Goal: Information Seeking & Learning: Learn about a topic

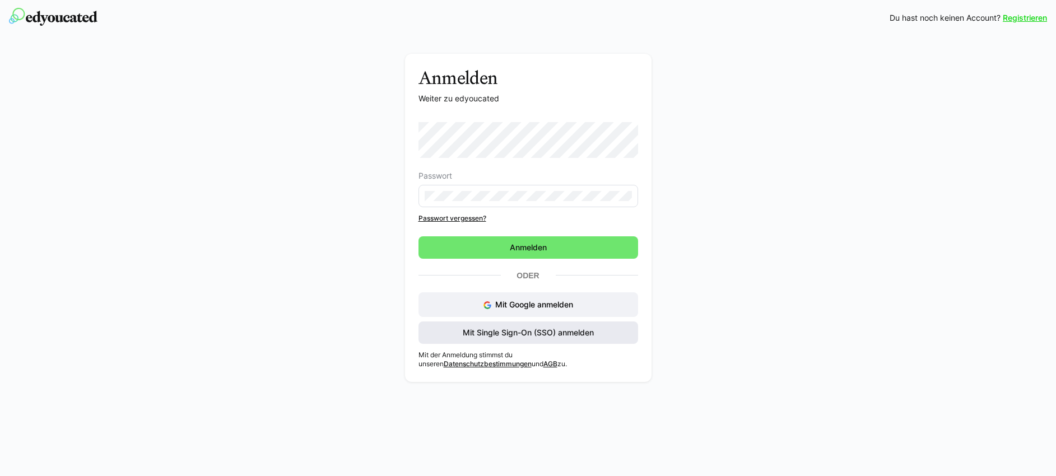
click at [536, 329] on span "Mit Single Sign-On (SSO) anmelden" at bounding box center [528, 332] width 134 height 11
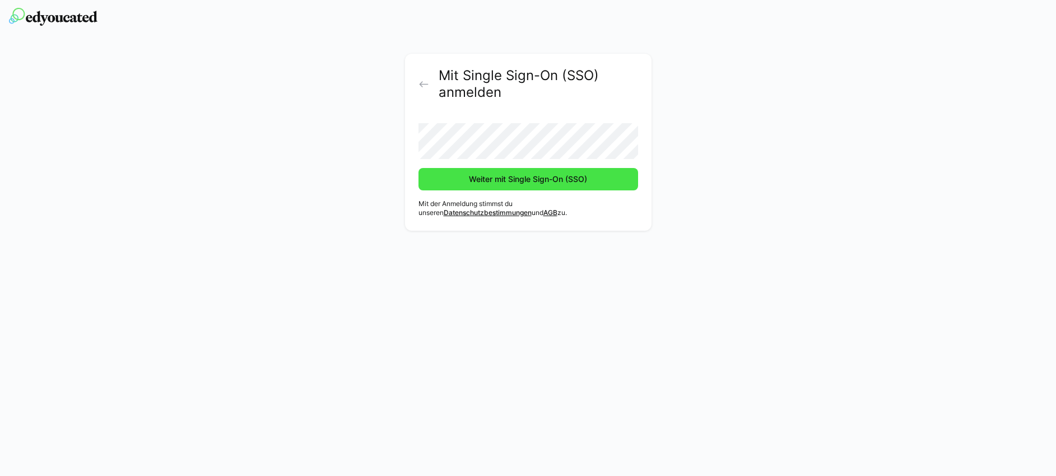
click at [478, 184] on span "Weiter mit Single Sign-On (SSO)" at bounding box center [528, 179] width 122 height 11
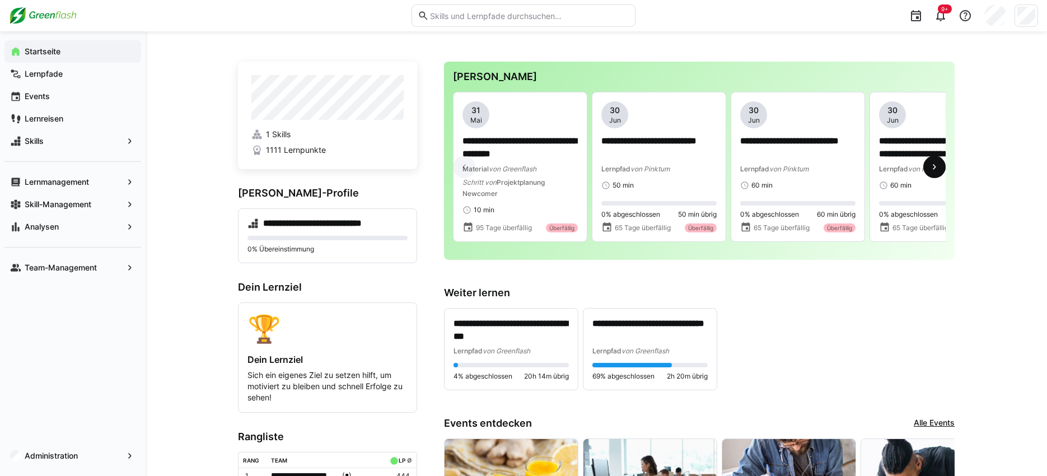
click at [937, 168] on eds-icon at bounding box center [934, 166] width 11 height 11
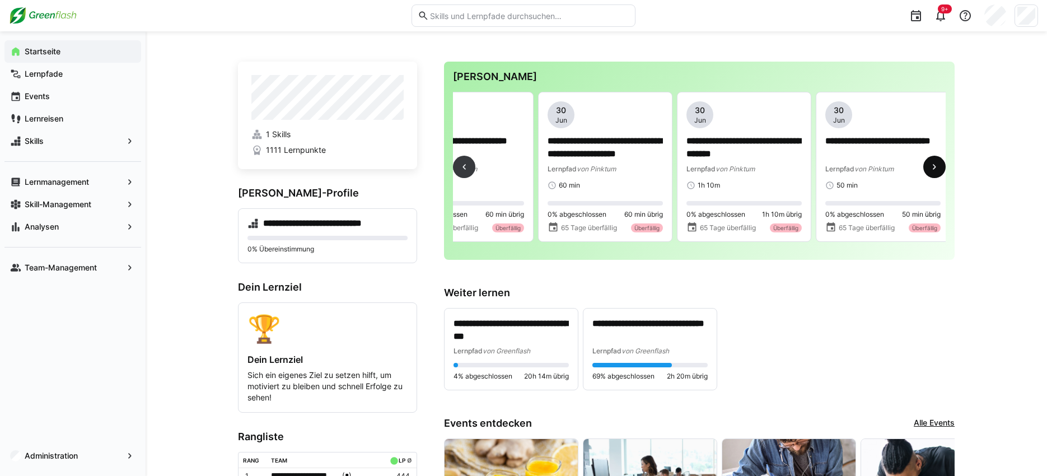
scroll to position [0, 417]
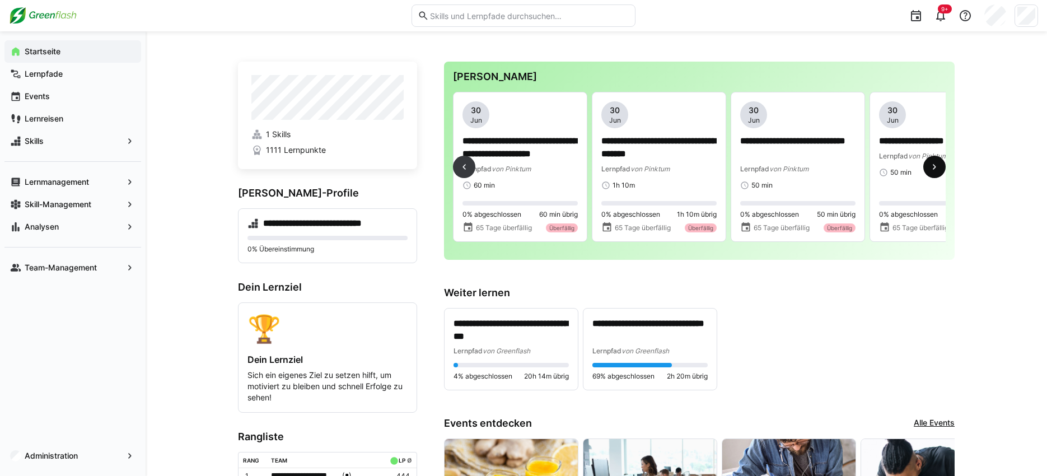
click at [937, 168] on eds-icon at bounding box center [934, 166] width 11 height 11
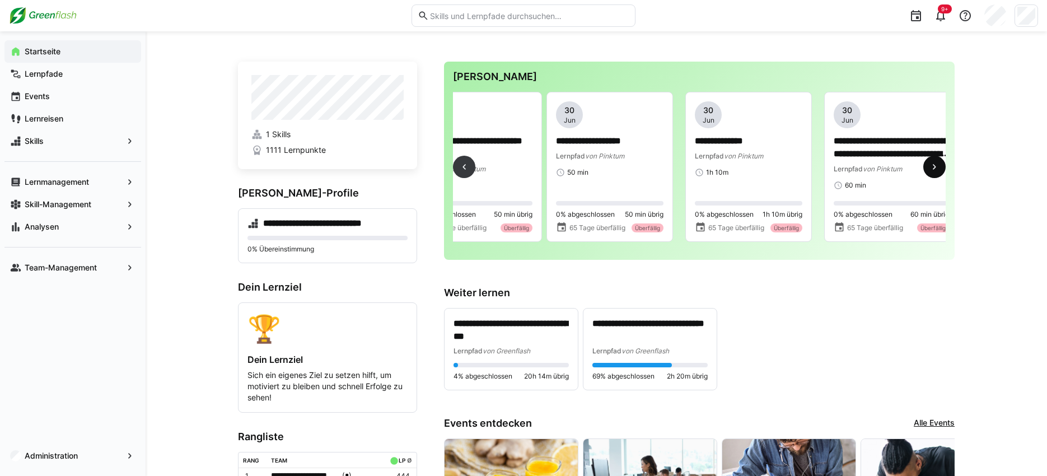
scroll to position [0, 833]
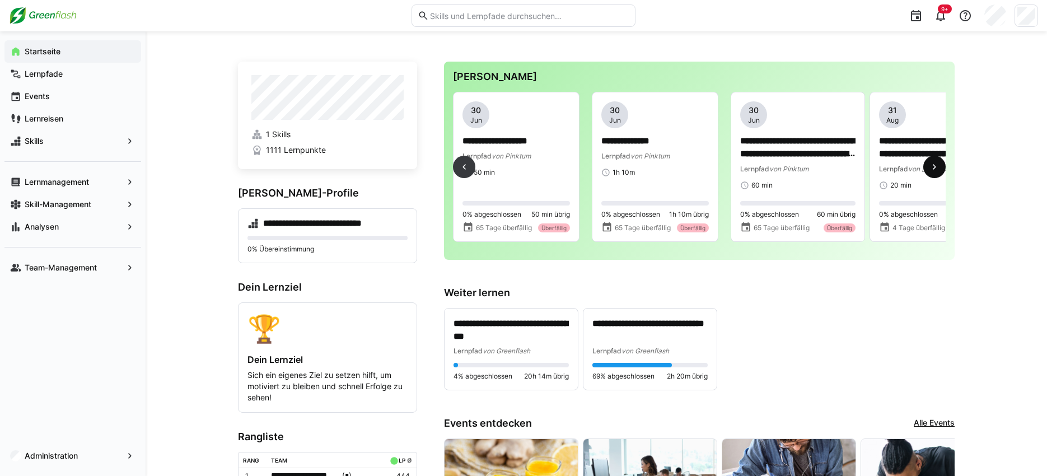
click at [937, 168] on eds-icon at bounding box center [934, 166] width 11 height 11
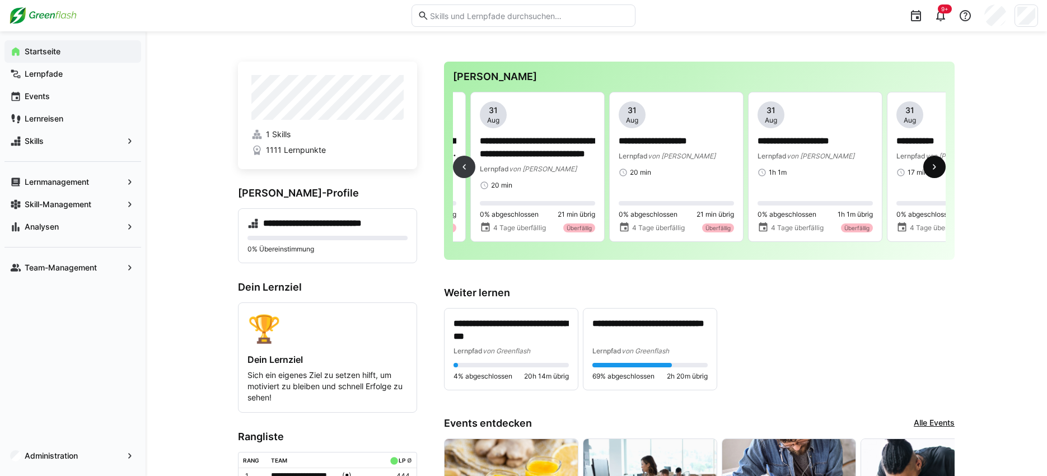
scroll to position [0, 1250]
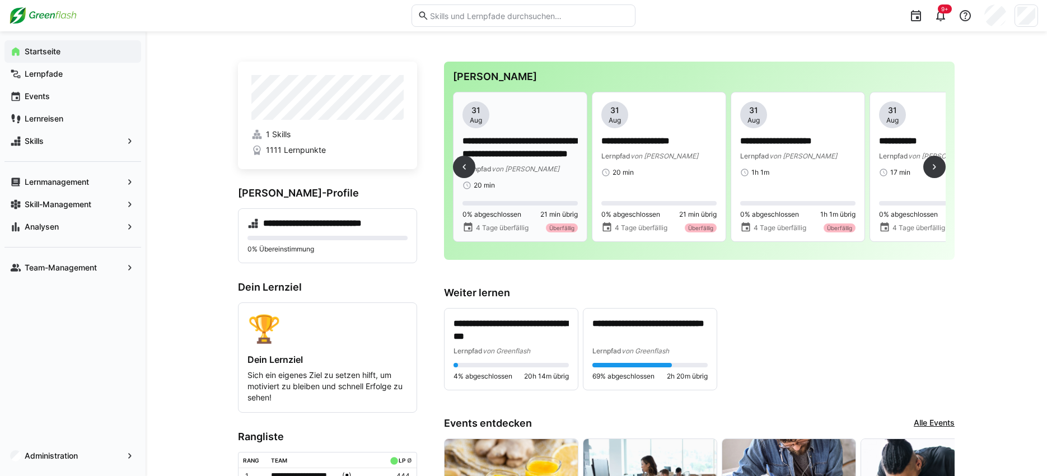
click at [539, 147] on p "**********" at bounding box center [520, 148] width 115 height 26
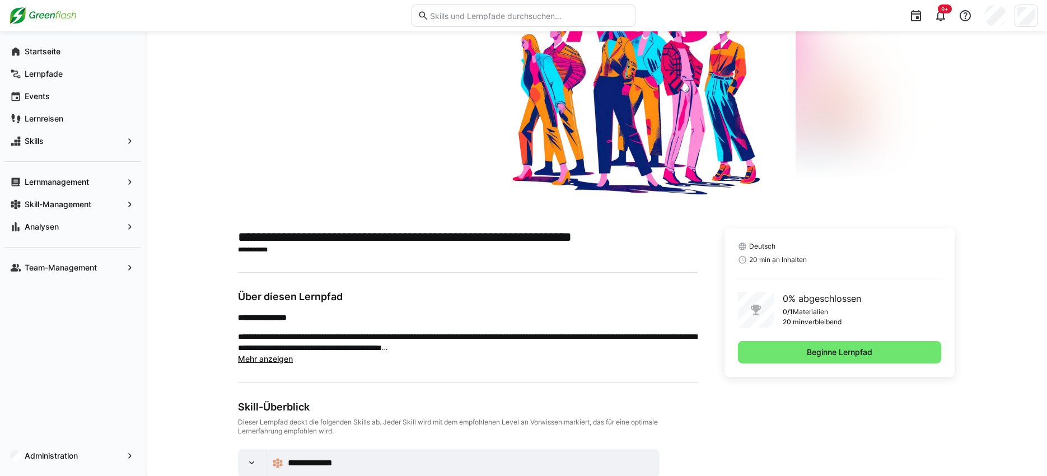
scroll to position [141, 0]
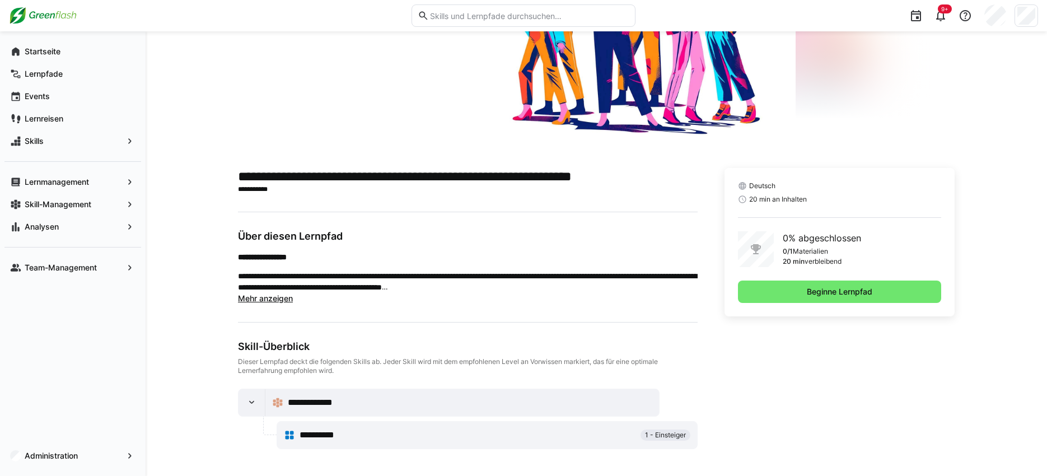
click at [466, 249] on div "**********" at bounding box center [468, 267] width 460 height 74
click at [807, 294] on span "Beginne Lernpfad" at bounding box center [839, 291] width 69 height 11
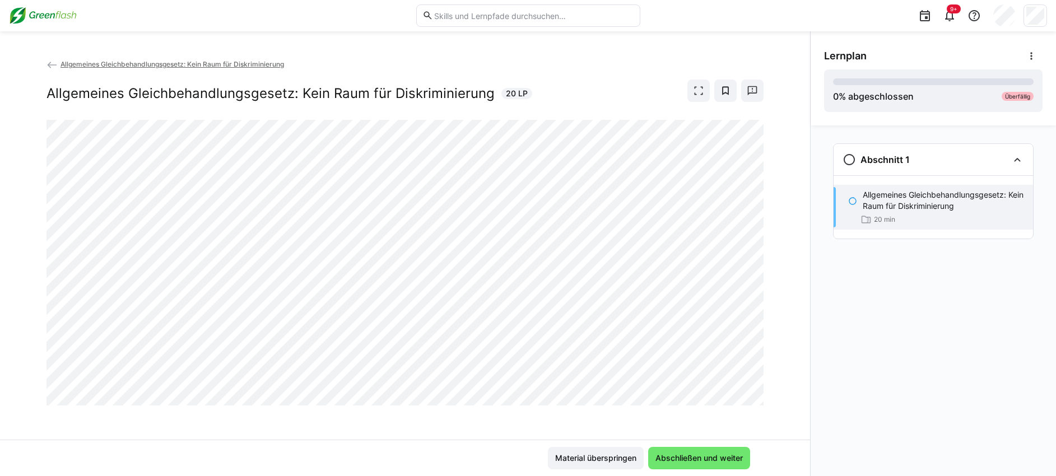
drag, startPoint x: 757, startPoint y: 383, endPoint x: 757, endPoint y: 394, distance: 11.2
click at [757, 394] on div at bounding box center [750, 392] width 27 height 24
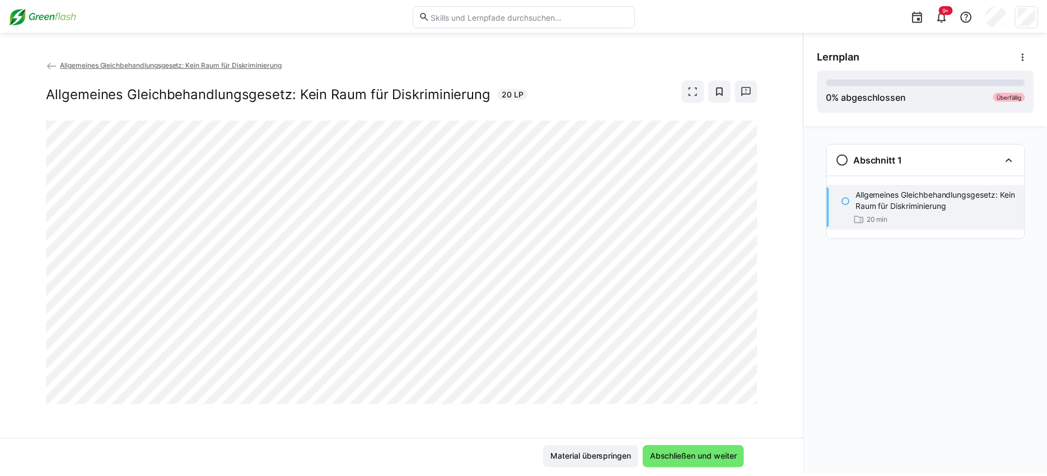
scroll to position [2, 0]
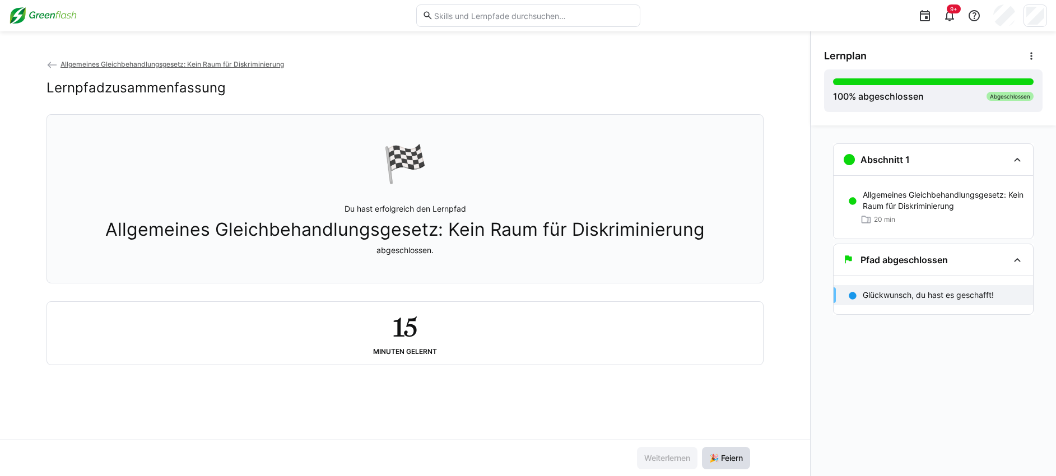
click at [729, 458] on span "🎉 Feiern" at bounding box center [725, 458] width 37 height 11
click at [915, 264] on h3 "Pfad abgeschlossen" at bounding box center [903, 259] width 87 height 11
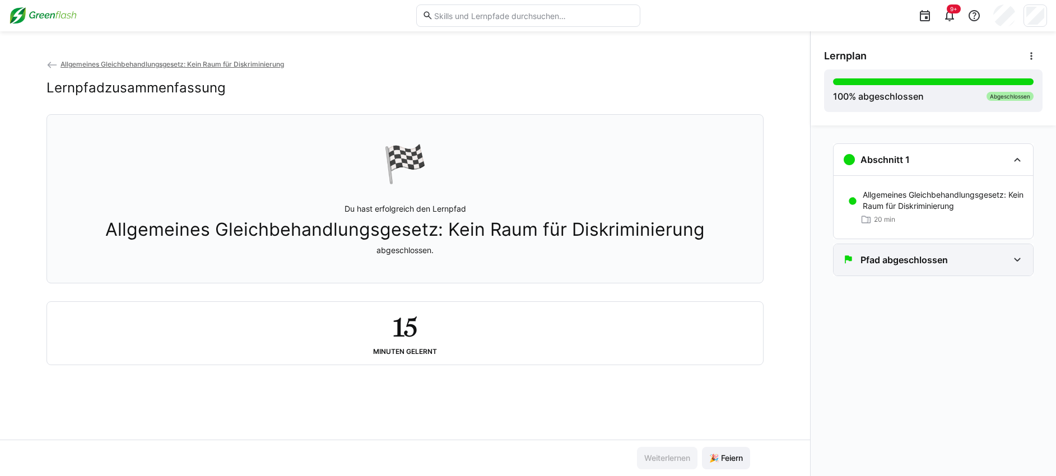
click at [915, 264] on h3 "Pfad abgeschlossen" at bounding box center [903, 259] width 87 height 11
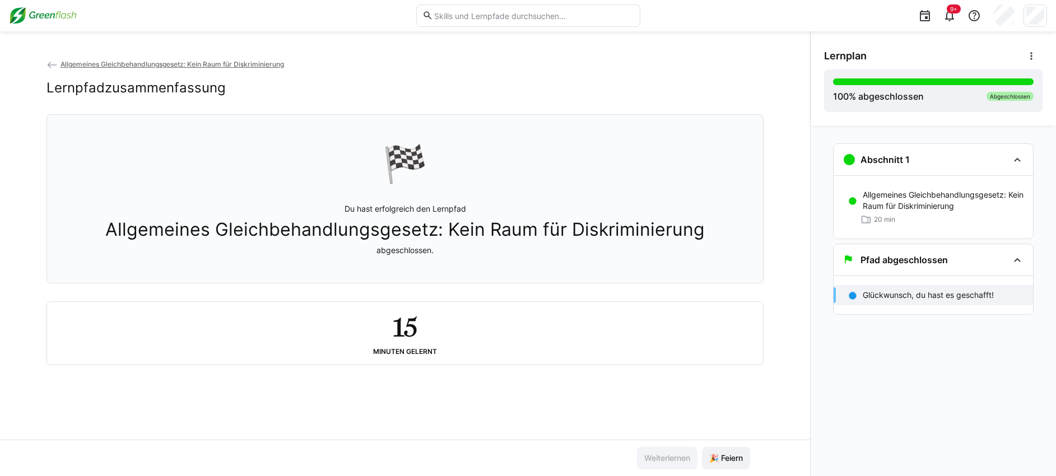
click at [85, 65] on span "Allgemeines Gleichbehandlungsgesetz: Kein Raum für Diskriminierung" at bounding box center [171, 64] width 223 height 8
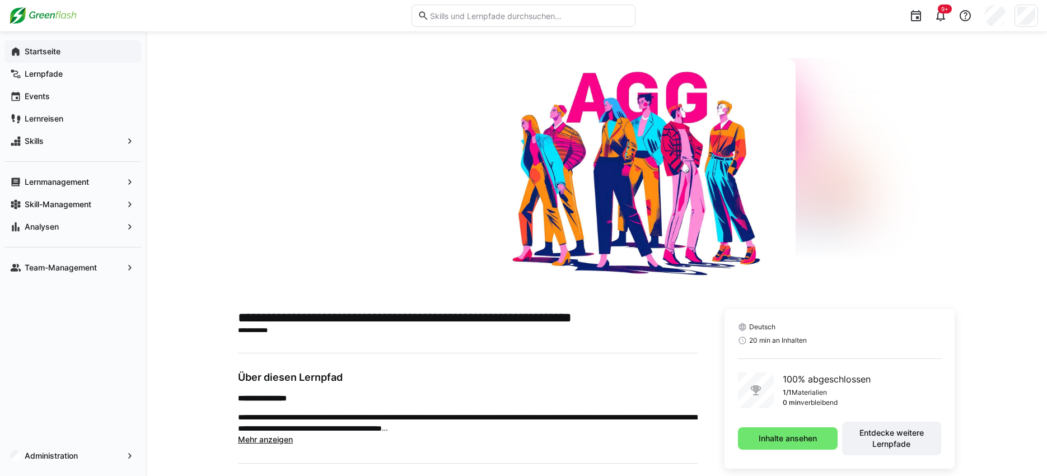
click at [0, 0] on app-navigation-label "Startseite" at bounding box center [0, 0] width 0 height 0
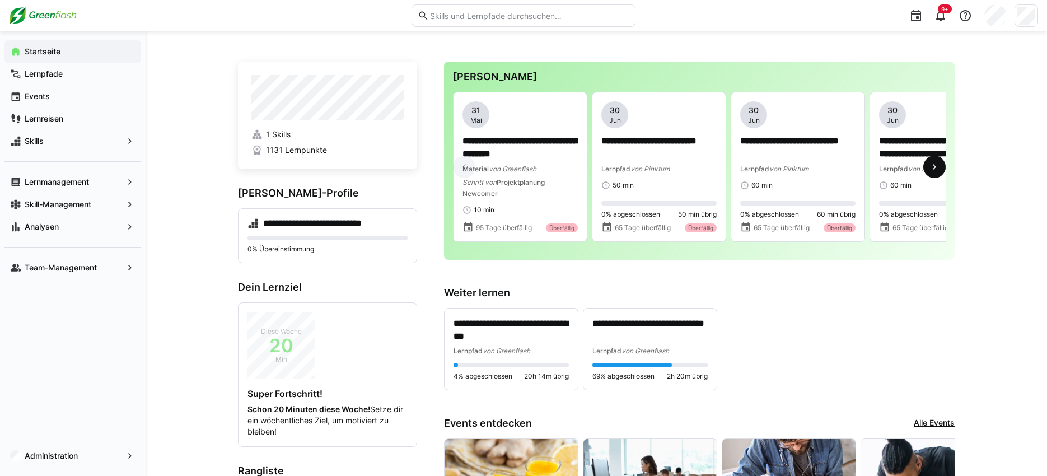
click at [938, 170] on eds-icon at bounding box center [934, 166] width 11 height 11
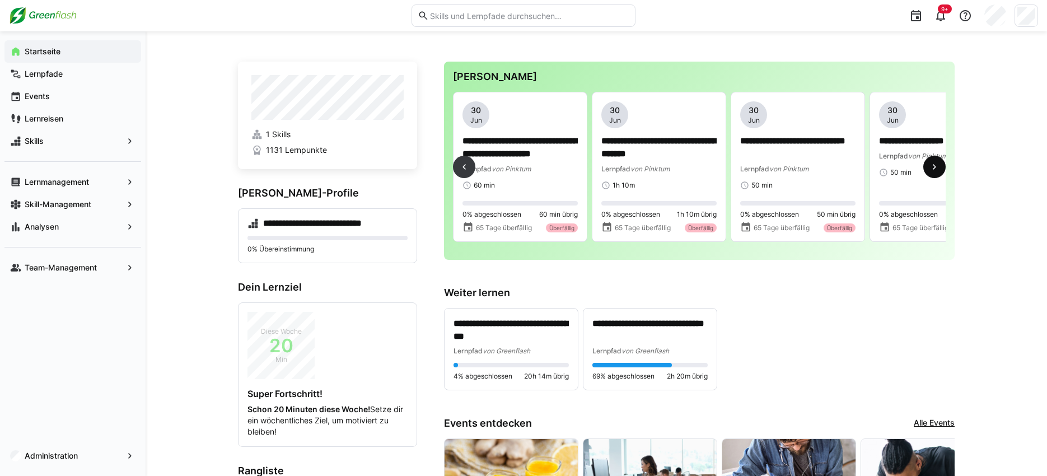
click at [938, 170] on eds-icon at bounding box center [934, 166] width 11 height 11
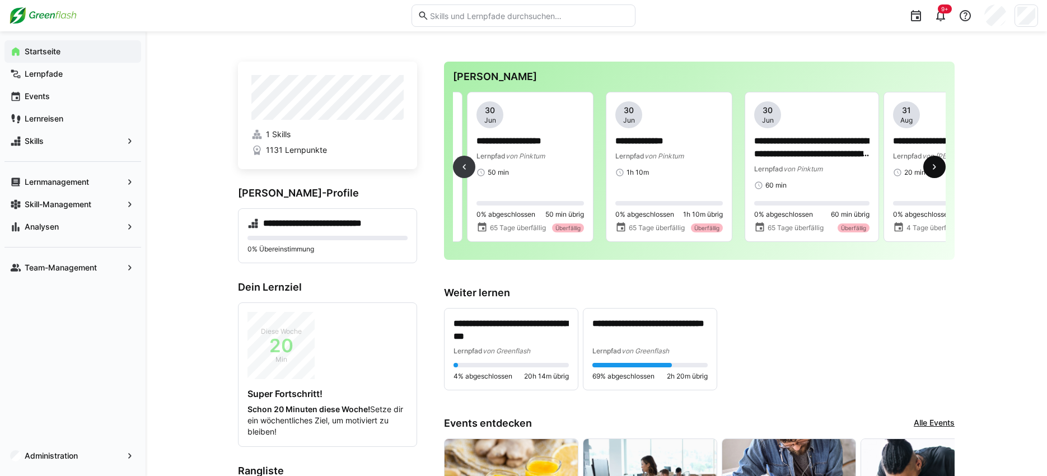
scroll to position [0, 833]
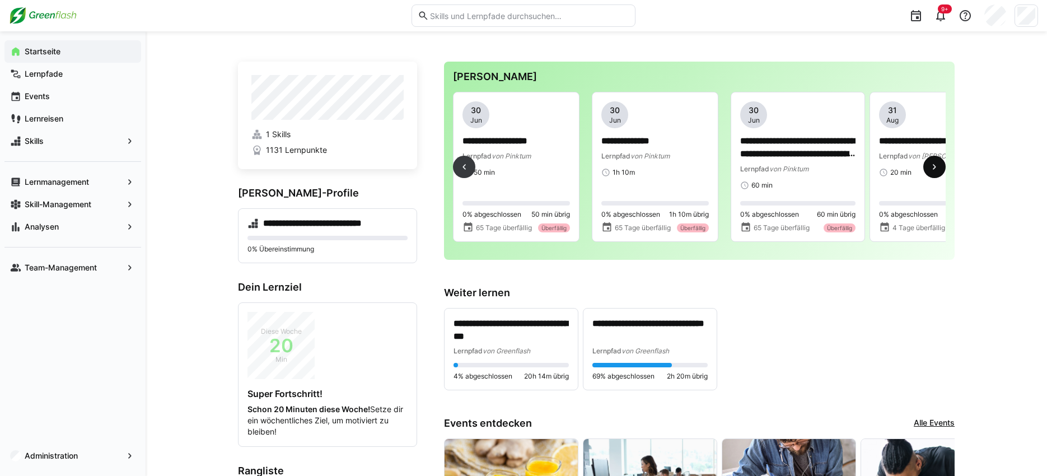
click at [938, 170] on eds-icon at bounding box center [934, 166] width 11 height 11
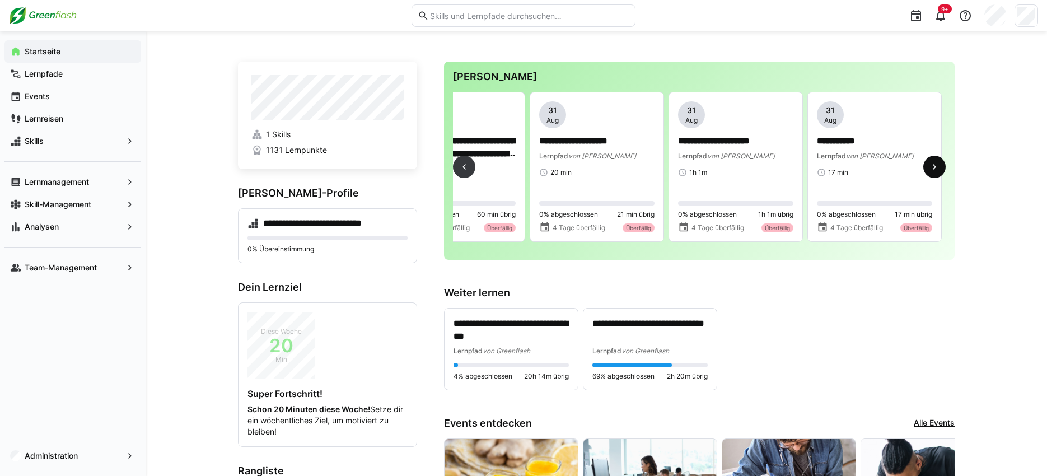
scroll to position [0, 1250]
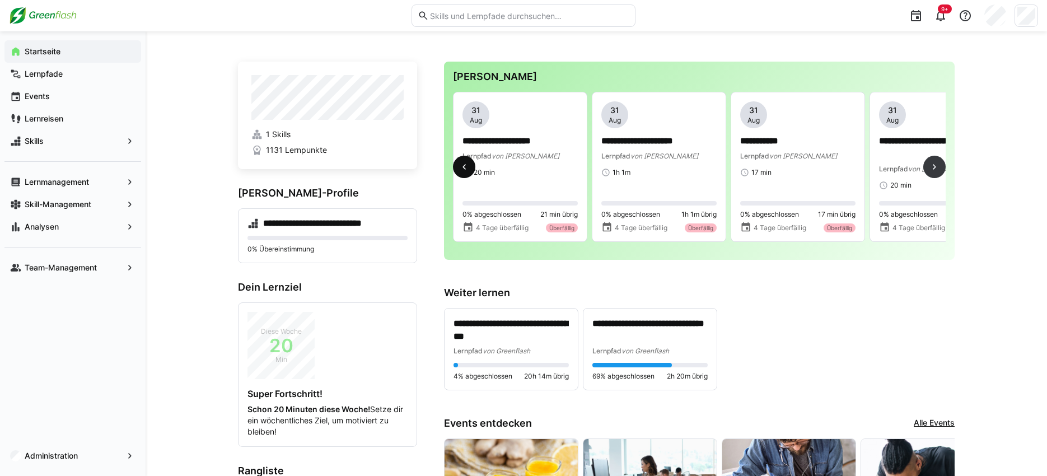
click at [465, 173] on eds-icon at bounding box center [464, 166] width 11 height 11
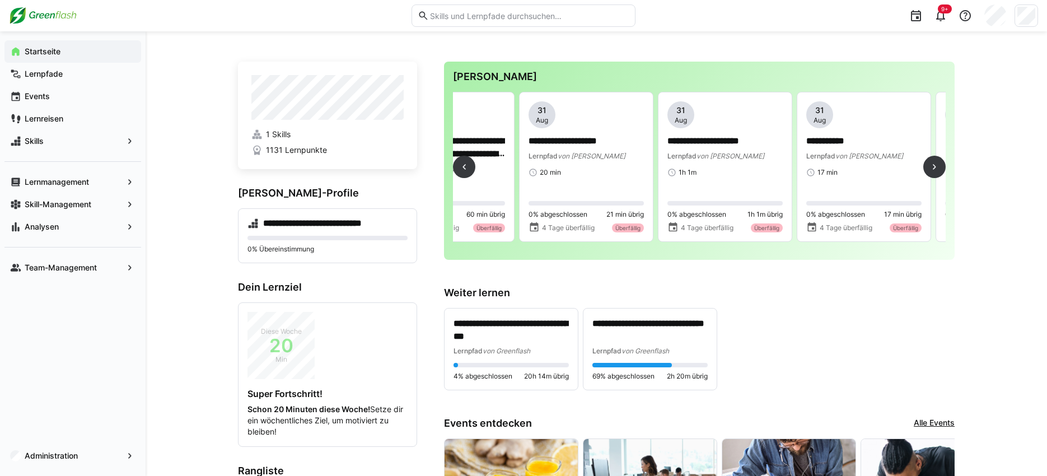
scroll to position [0, 1200]
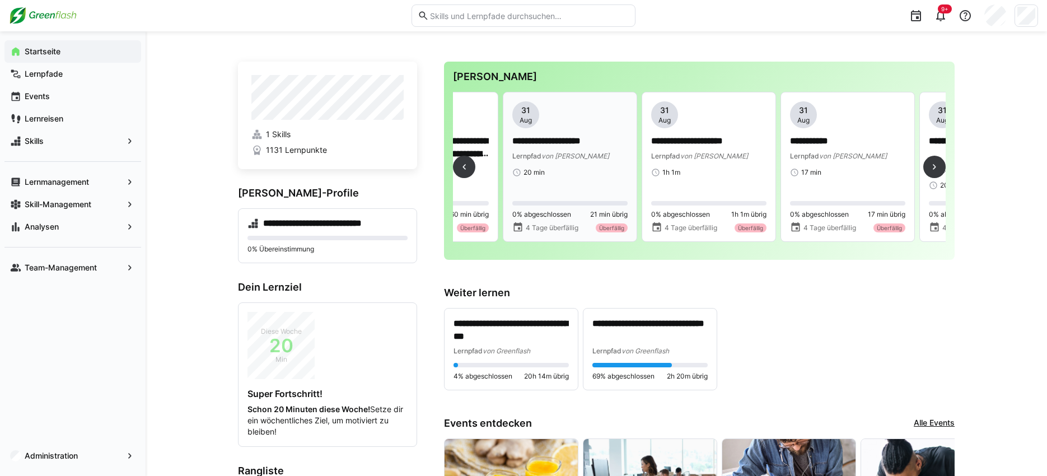
click at [559, 143] on p "**********" at bounding box center [570, 141] width 115 height 13
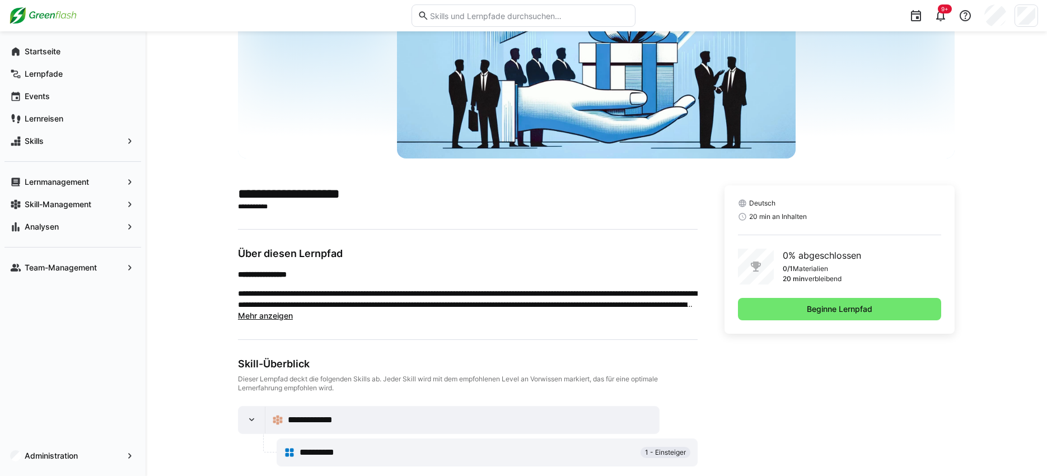
scroll to position [141, 0]
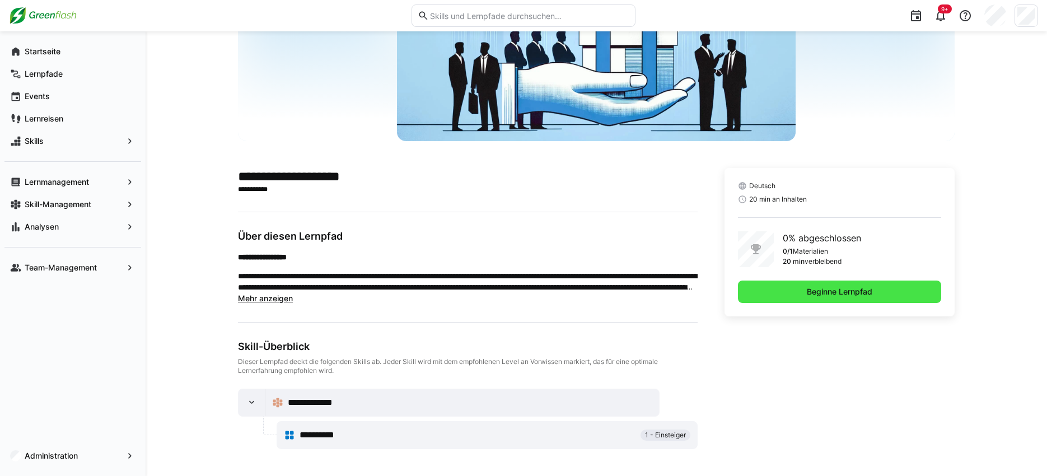
click at [819, 294] on span "Beginne Lernpfad" at bounding box center [839, 291] width 69 height 11
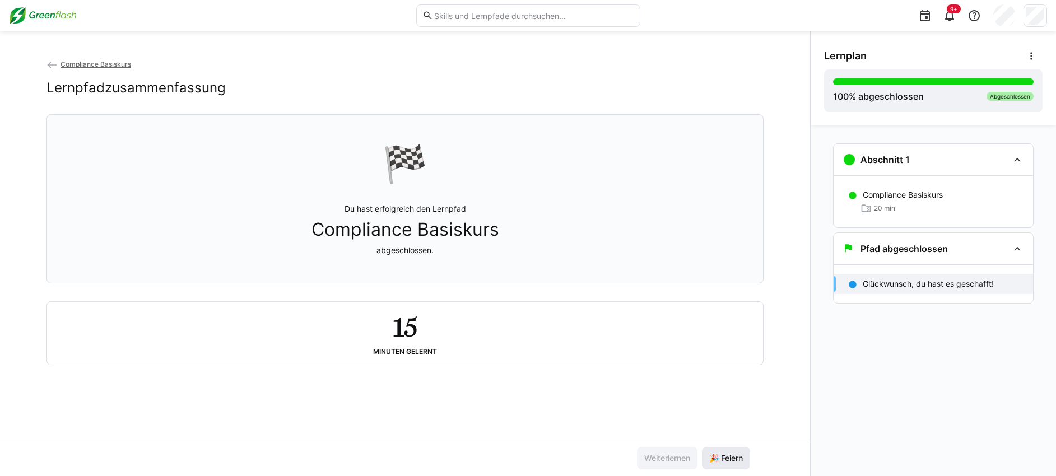
click at [734, 457] on span "🎉 Feiern" at bounding box center [725, 458] width 37 height 11
click at [54, 65] on eds-icon at bounding box center [51, 64] width 11 height 11
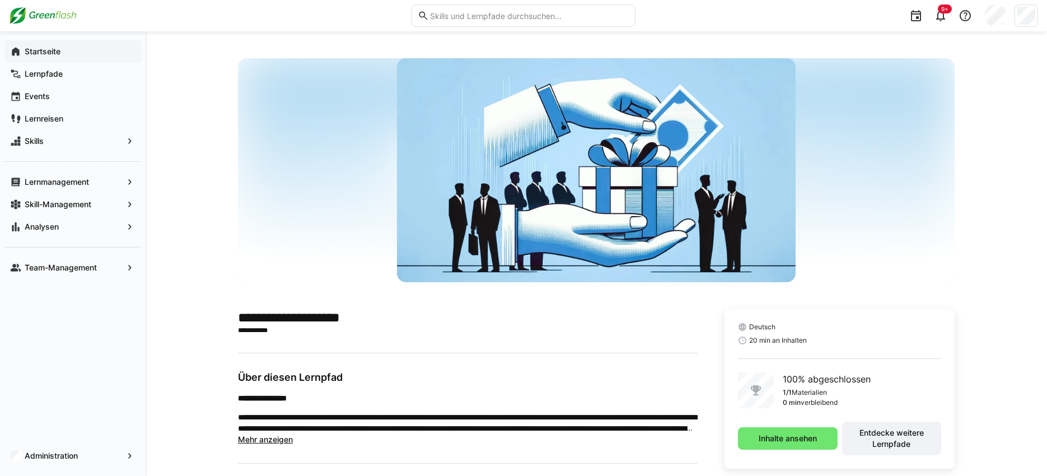
click at [0, 0] on app-navigation-label "Startseite" at bounding box center [0, 0] width 0 height 0
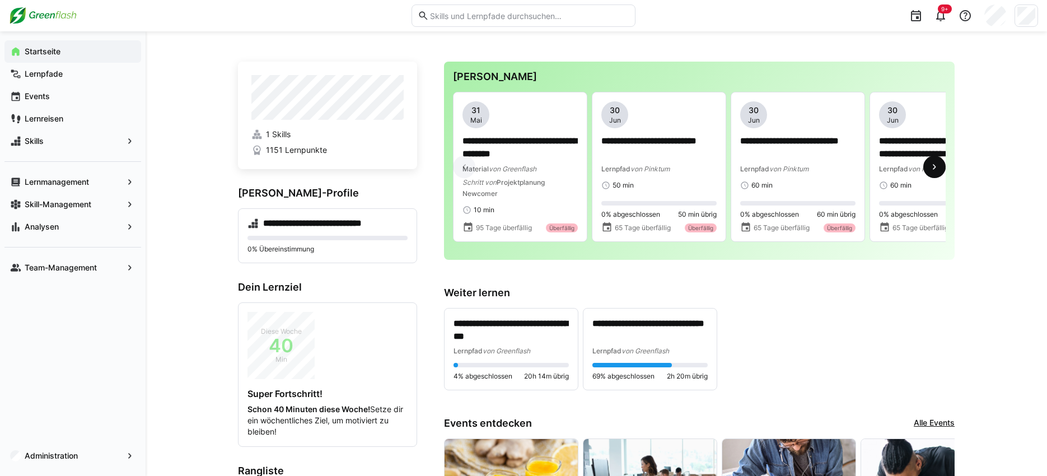
click at [933, 169] on eds-icon at bounding box center [934, 166] width 11 height 11
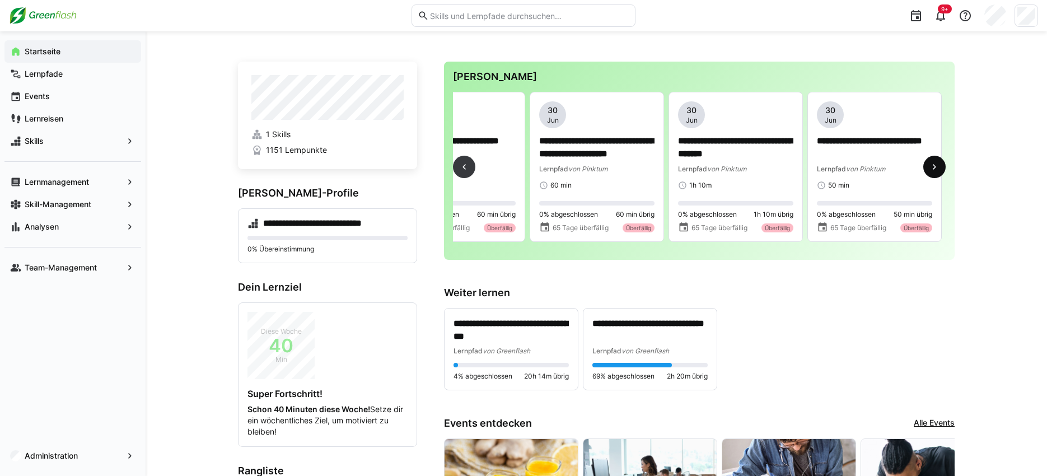
scroll to position [0, 417]
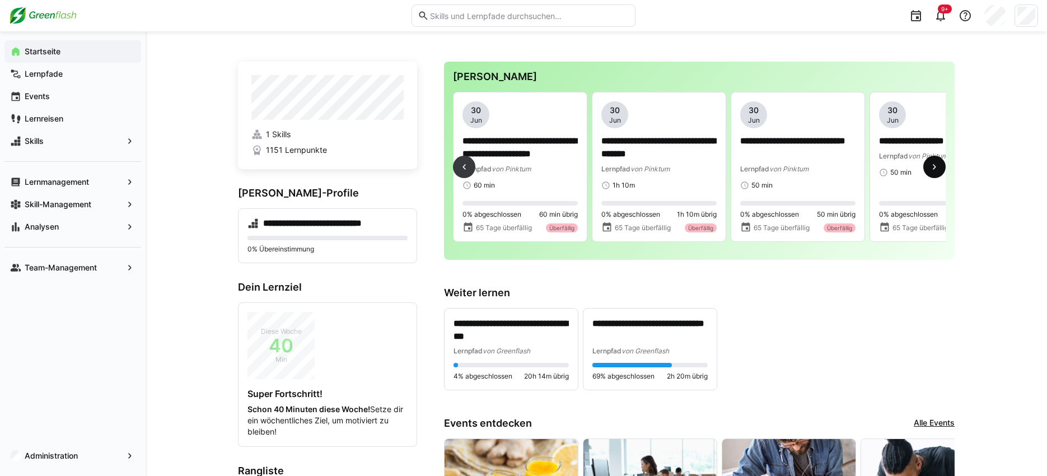
click at [933, 169] on eds-icon at bounding box center [934, 166] width 11 height 11
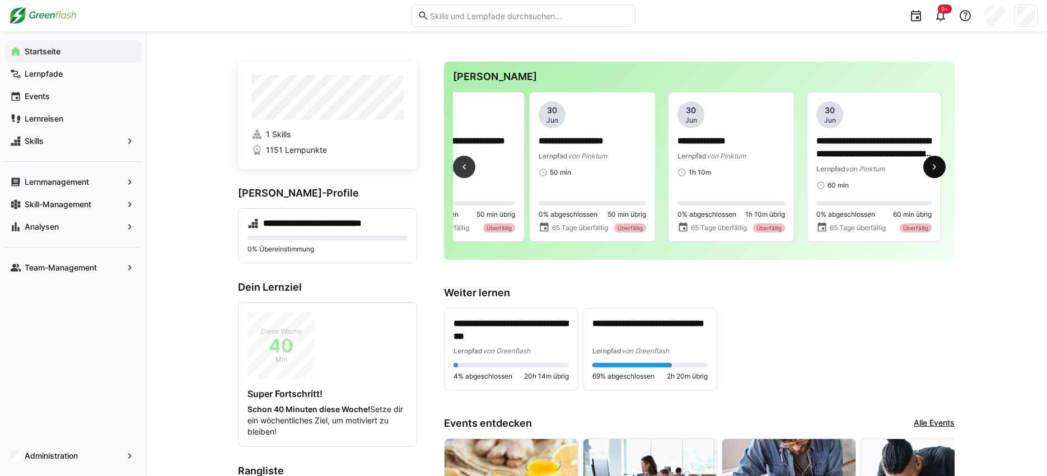
scroll to position [0, 833]
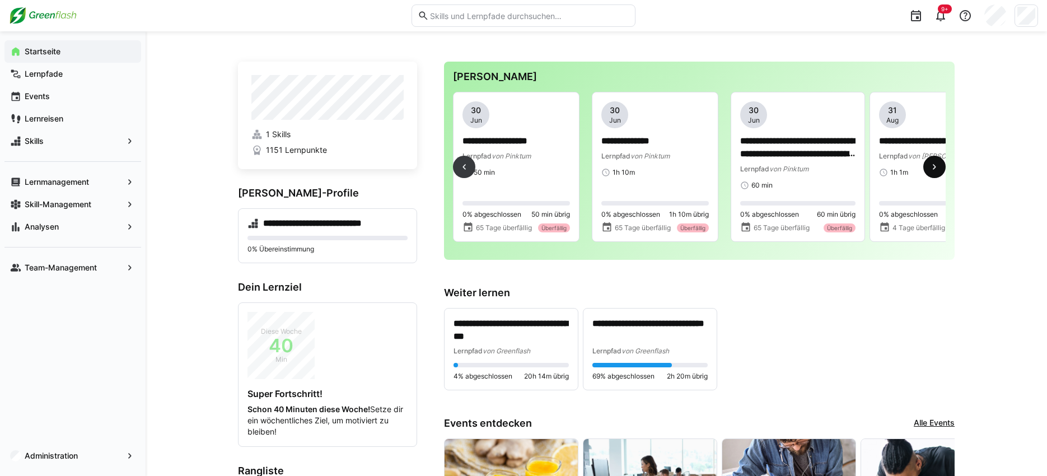
click at [933, 169] on eds-icon at bounding box center [934, 166] width 11 height 11
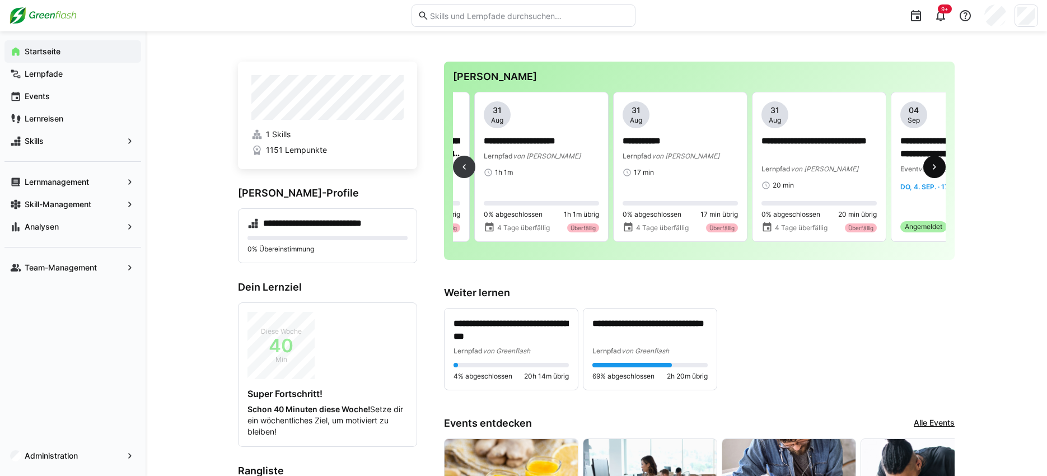
scroll to position [0, 1250]
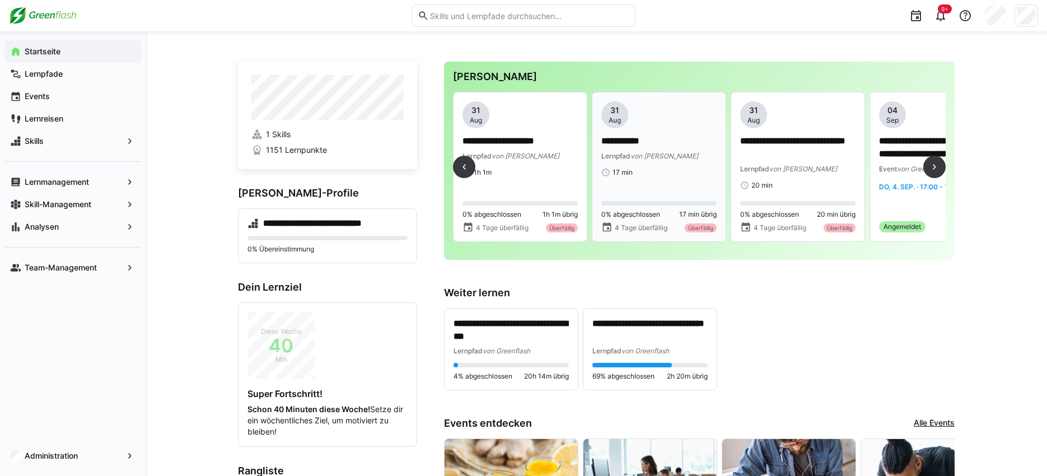
click at [641, 150] on div "Lernpfad von MyBreev" at bounding box center [659, 155] width 115 height 11
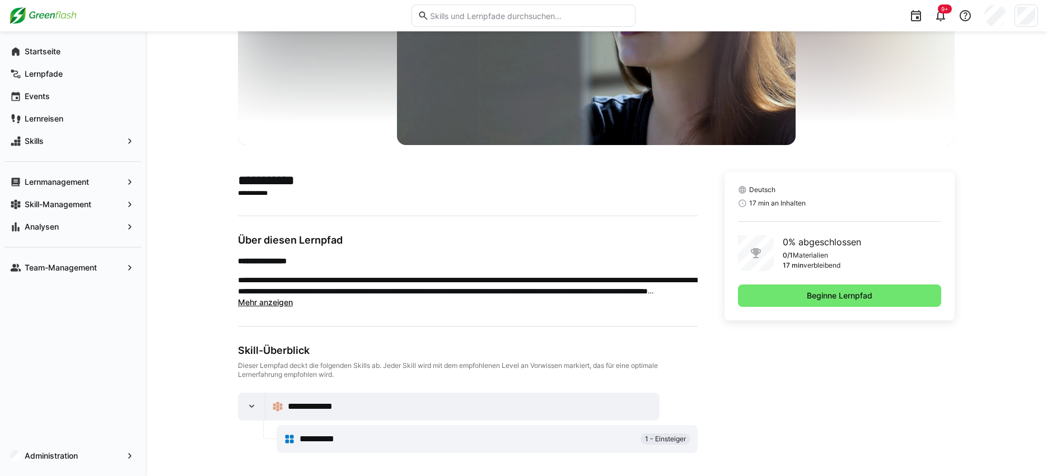
scroll to position [141, 0]
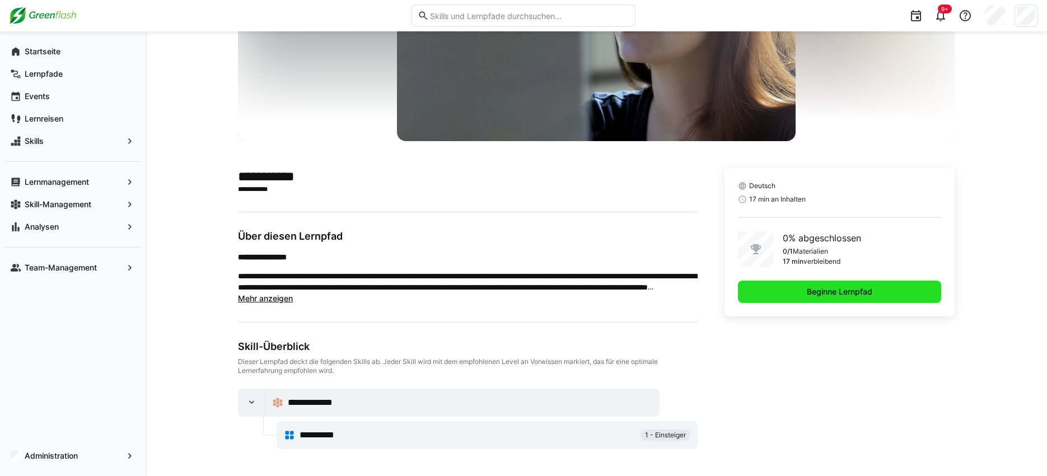
click at [830, 290] on span "Beginne Lernpfad" at bounding box center [839, 291] width 69 height 11
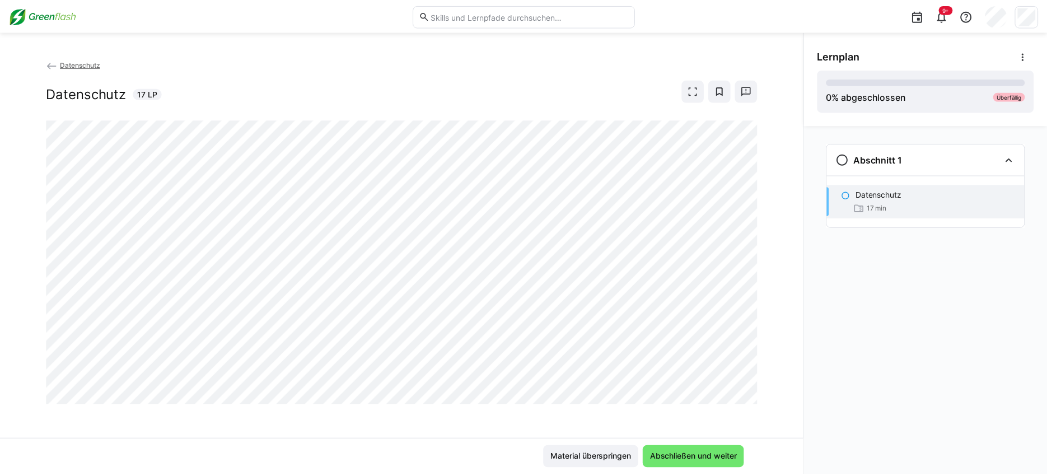
scroll to position [2, 0]
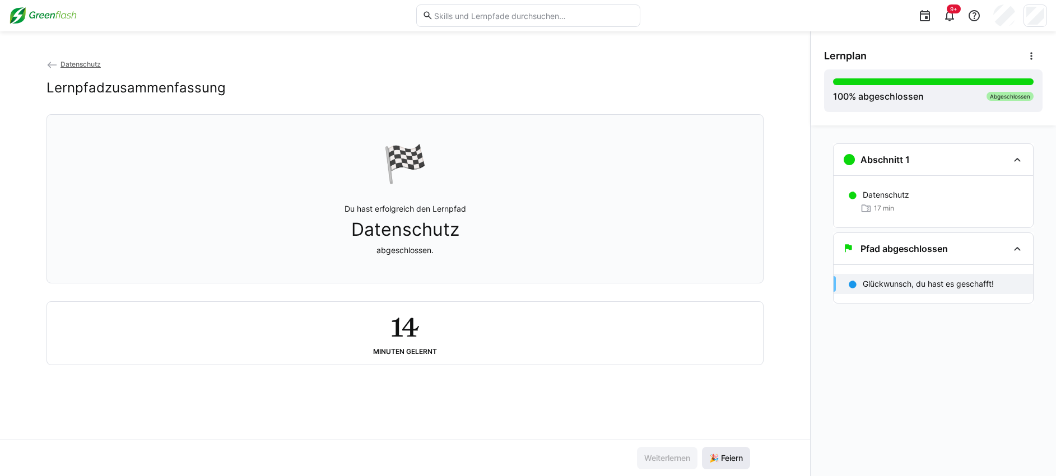
click at [731, 464] on span "🎉 Feiern" at bounding box center [726, 458] width 48 height 22
click at [81, 65] on span "Datenschutz" at bounding box center [80, 64] width 40 height 8
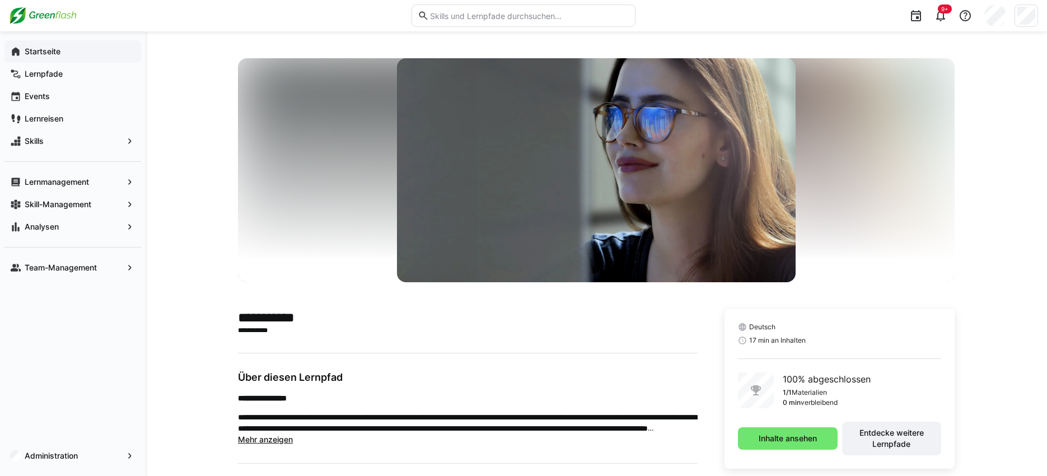
click at [0, 0] on app-navigation-label "Startseite" at bounding box center [0, 0] width 0 height 0
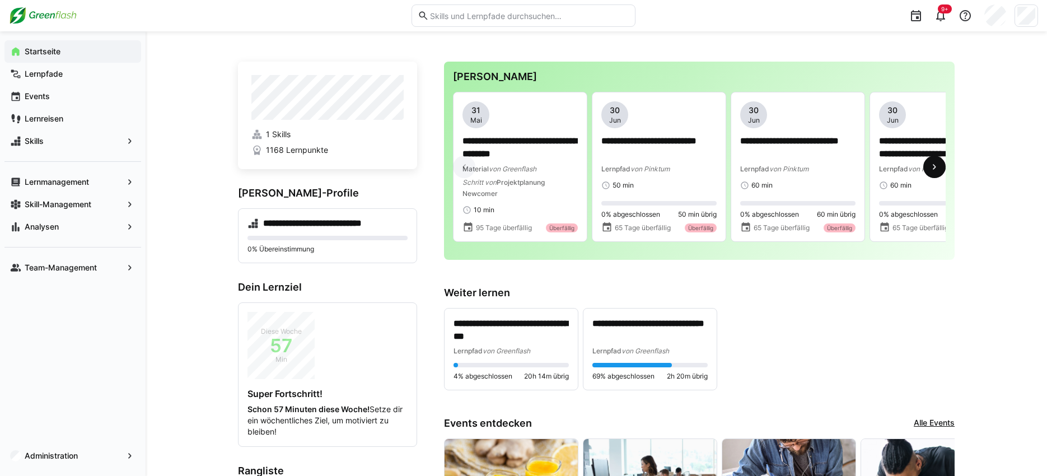
click at [938, 170] on eds-icon at bounding box center [934, 166] width 11 height 11
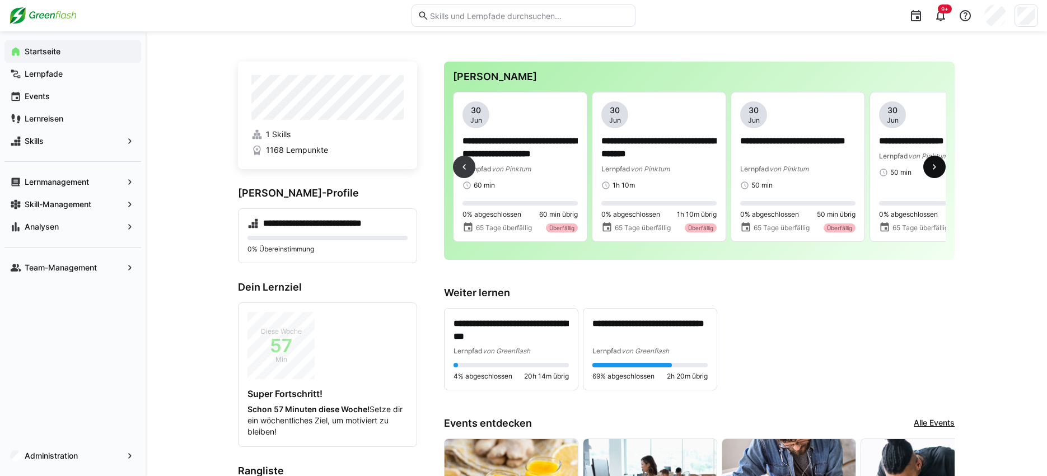
click at [938, 170] on eds-icon at bounding box center [934, 166] width 11 height 11
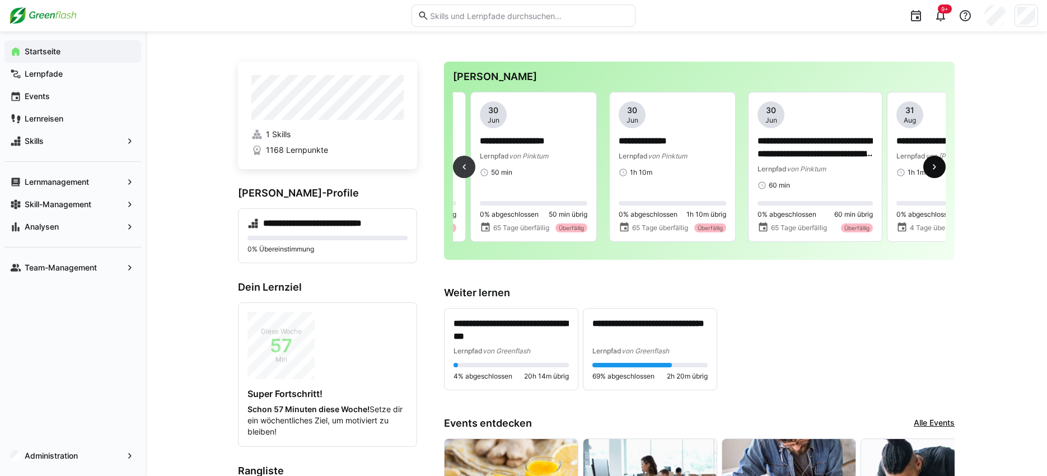
scroll to position [0, 833]
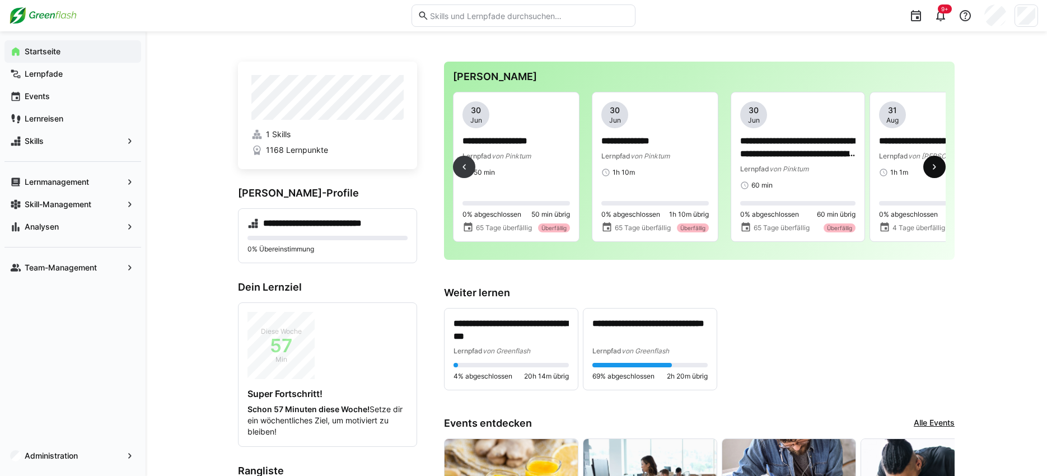
click at [938, 170] on eds-icon at bounding box center [934, 166] width 11 height 11
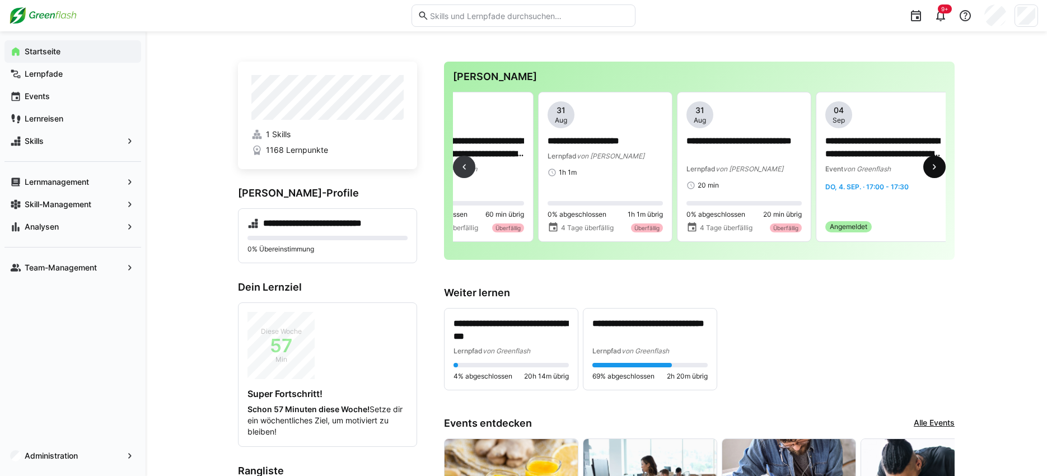
scroll to position [0, 1250]
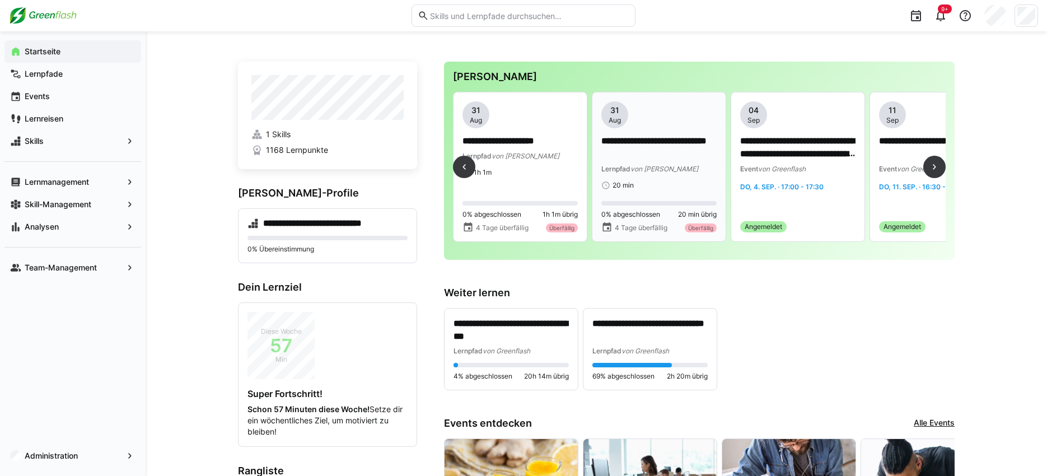
click at [644, 142] on p "**********" at bounding box center [659, 148] width 115 height 26
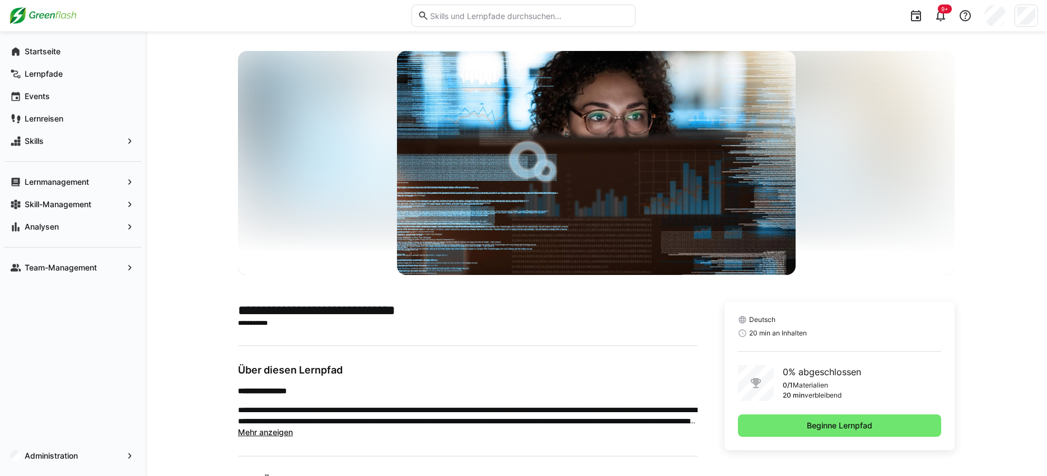
scroll to position [8, 0]
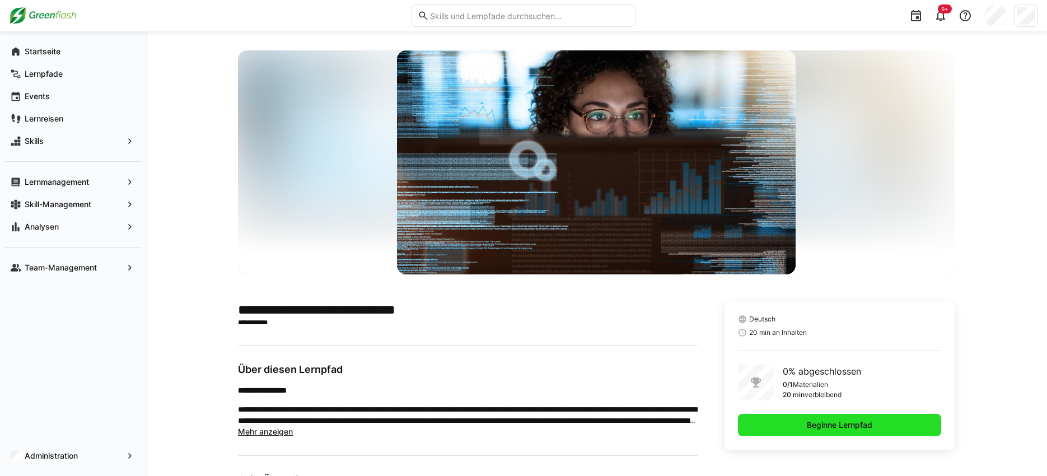
click at [802, 422] on span "Beginne Lernpfad" at bounding box center [839, 425] width 203 height 22
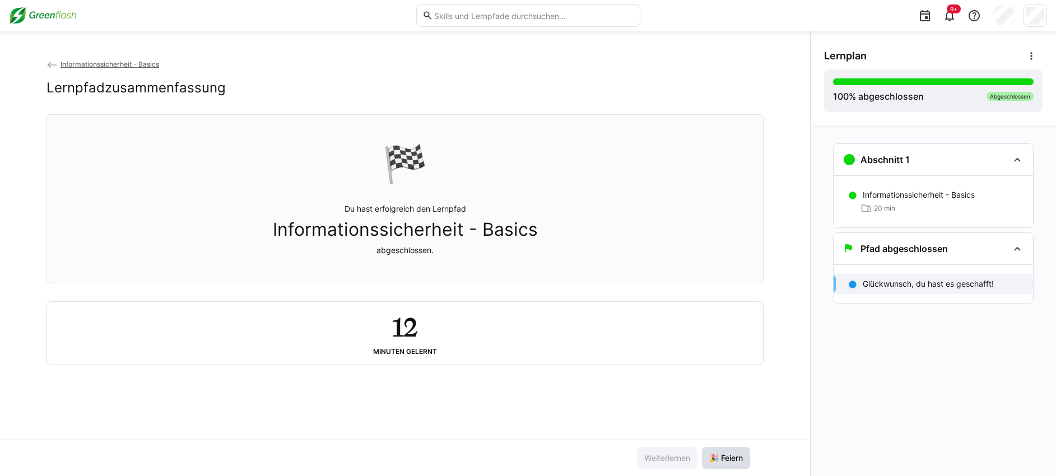
click at [734, 456] on span "🎉 Feiern" at bounding box center [725, 458] width 37 height 11
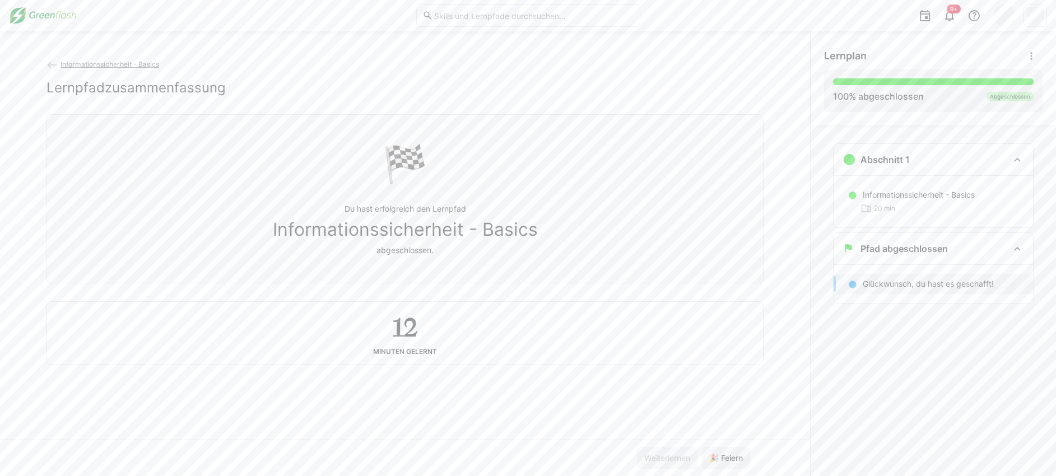
click at [68, 63] on span "Informationssicherheit - Basics" at bounding box center [109, 64] width 99 height 8
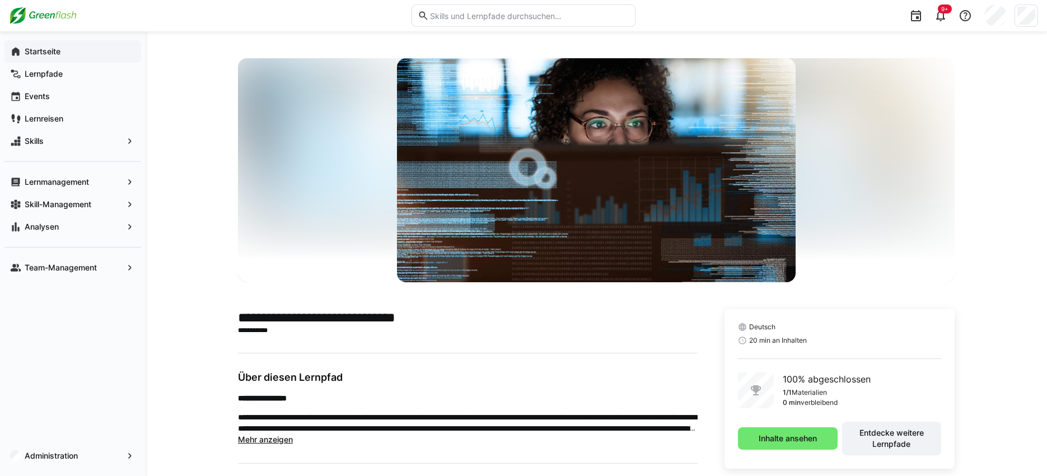
click at [0, 0] on app-navigation-label "Startseite" at bounding box center [0, 0] width 0 height 0
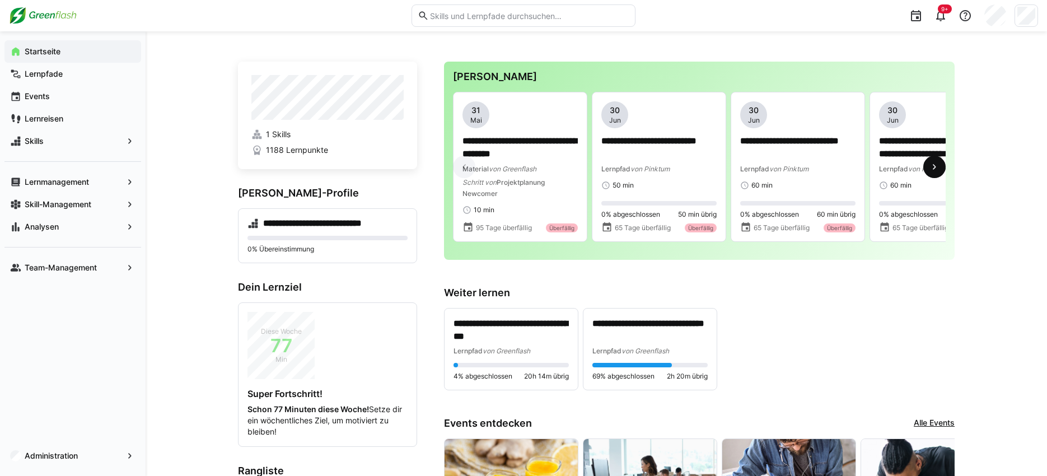
click at [939, 167] on eds-icon at bounding box center [934, 166] width 11 height 11
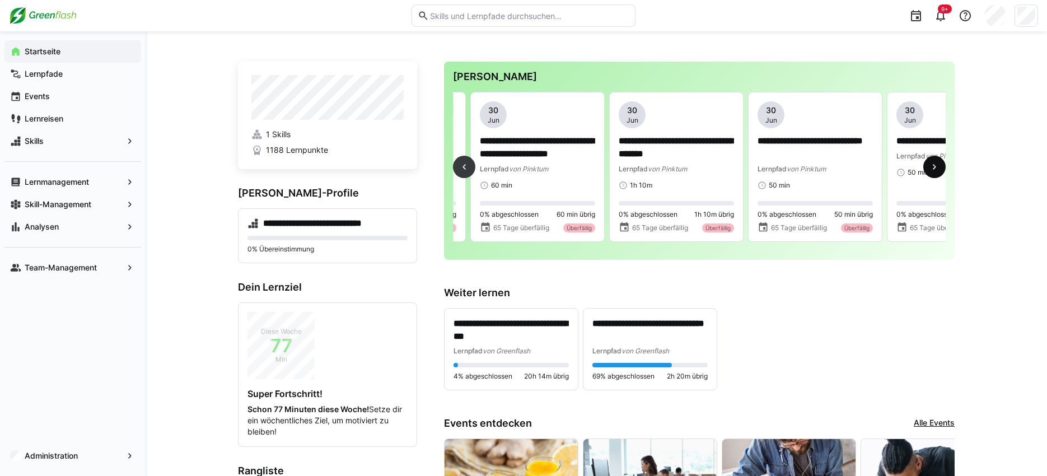
scroll to position [0, 417]
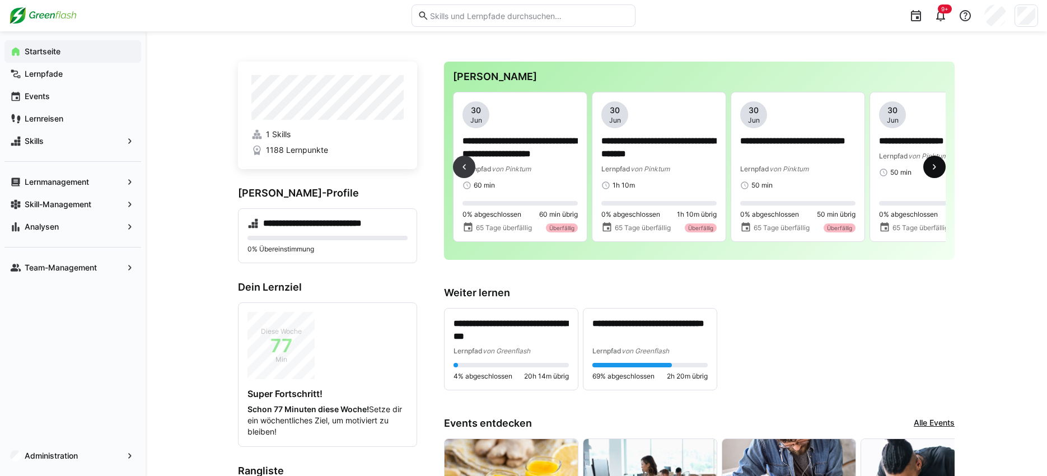
click at [939, 166] on eds-icon at bounding box center [934, 166] width 11 height 11
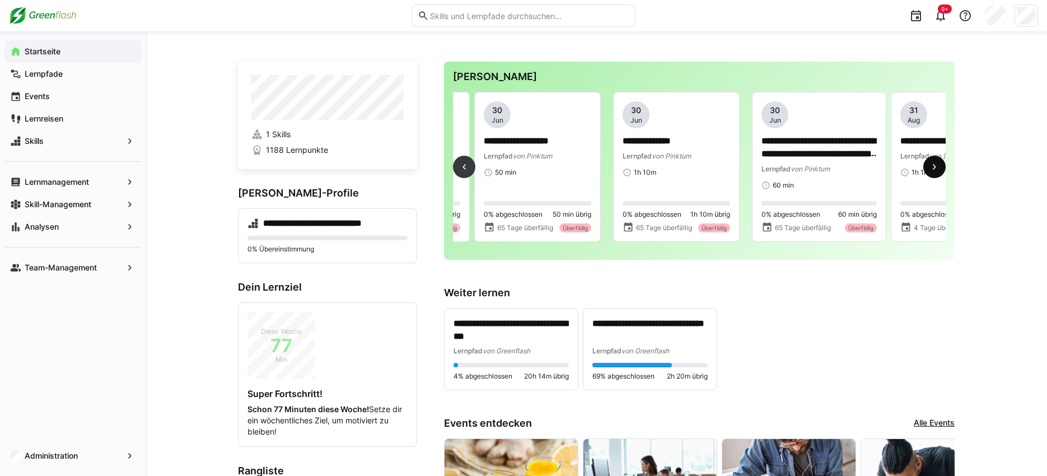
scroll to position [0, 833]
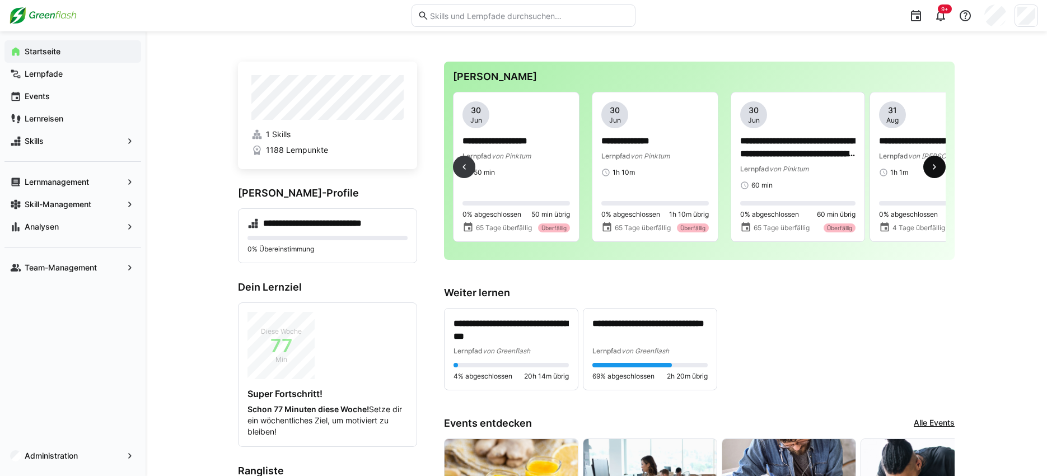
click at [939, 166] on eds-icon at bounding box center [934, 166] width 11 height 11
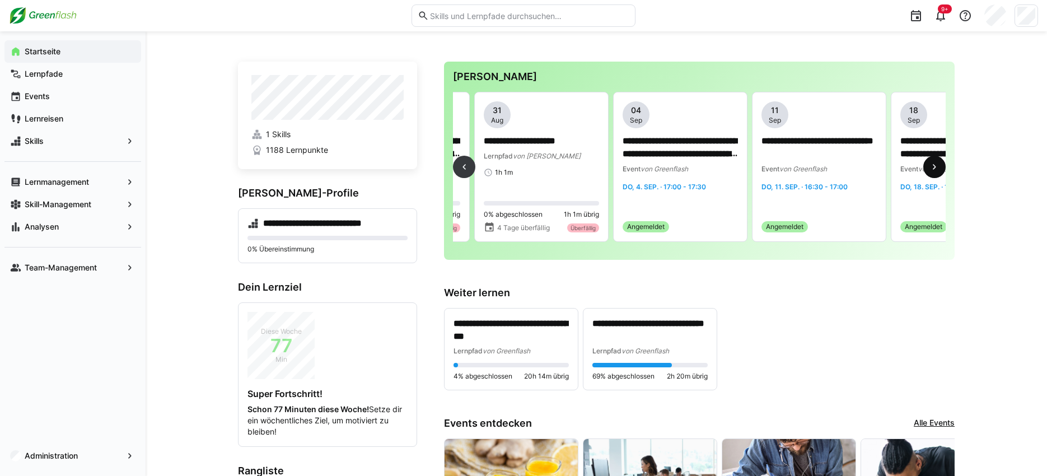
scroll to position [0, 1250]
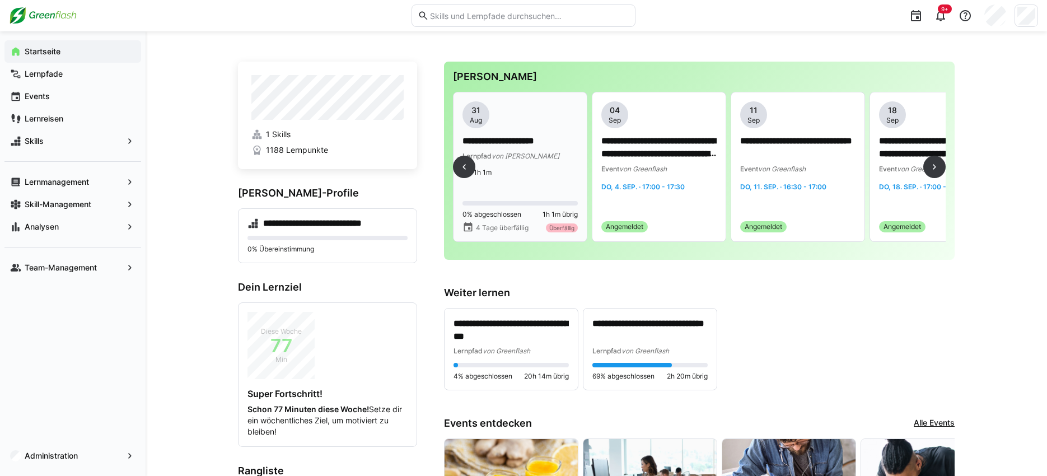
click at [521, 145] on p "**********" at bounding box center [520, 141] width 115 height 13
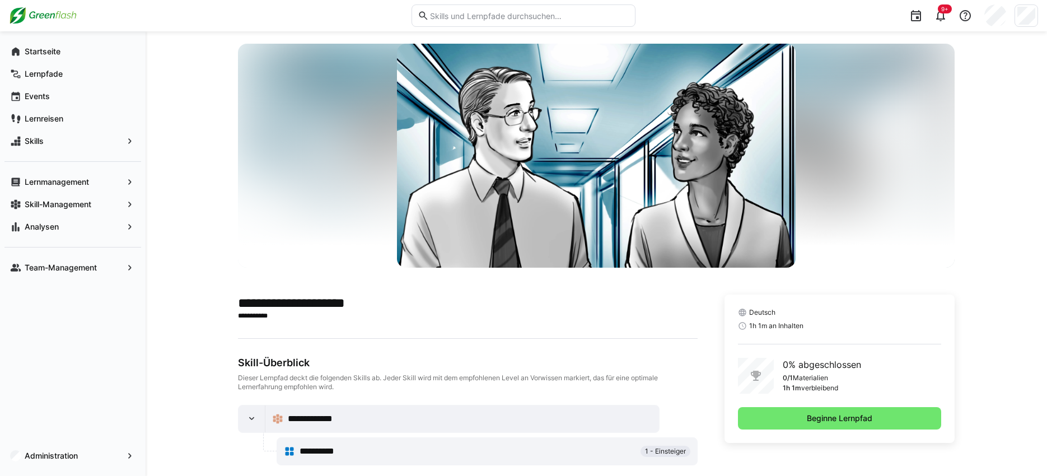
scroll to position [31, 0]
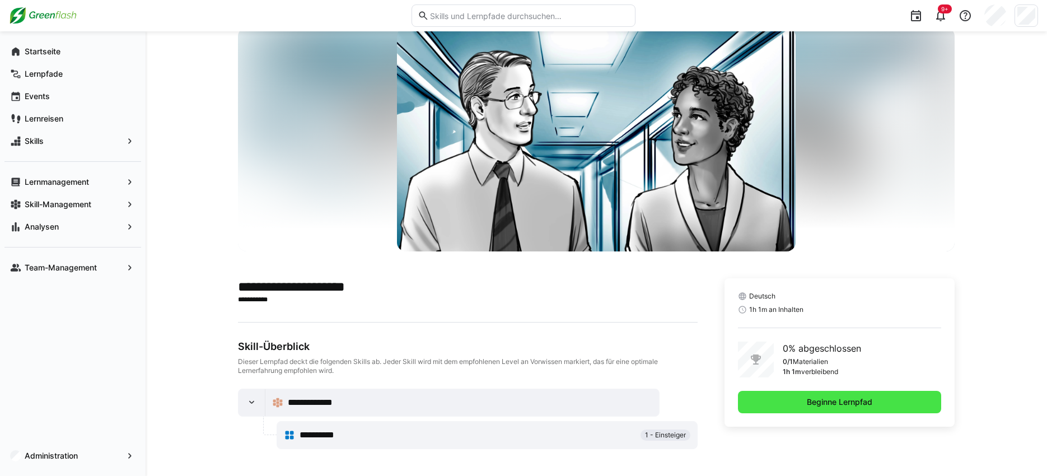
click at [833, 404] on span "Beginne Lernpfad" at bounding box center [839, 402] width 69 height 11
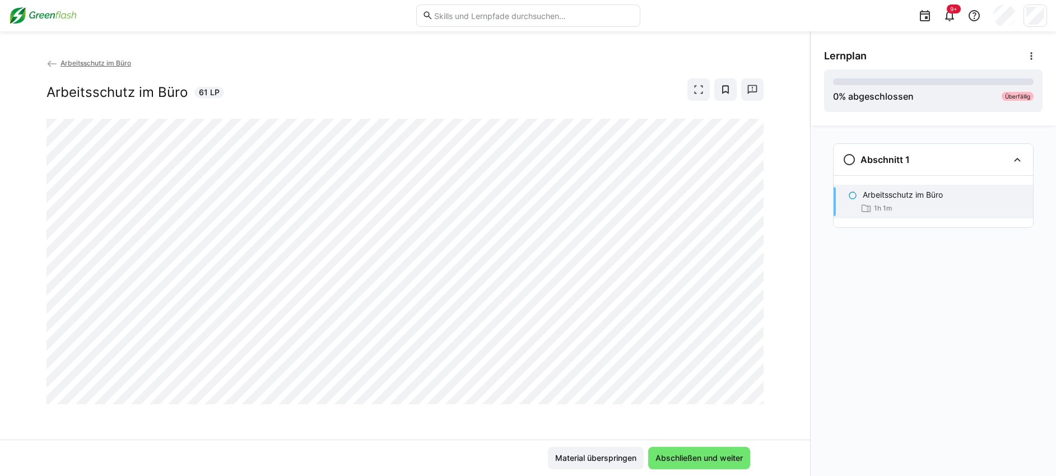
scroll to position [2, 0]
drag, startPoint x: 698, startPoint y: 457, endPoint x: 676, endPoint y: 453, distance: 22.7
click at [698, 457] on span "Abschließen und weiter" at bounding box center [699, 458] width 91 height 11
click at [692, 459] on span "Abschließen und weiter" at bounding box center [699, 458] width 91 height 11
click at [683, 455] on span "Abschließen und weiter" at bounding box center [699, 458] width 91 height 11
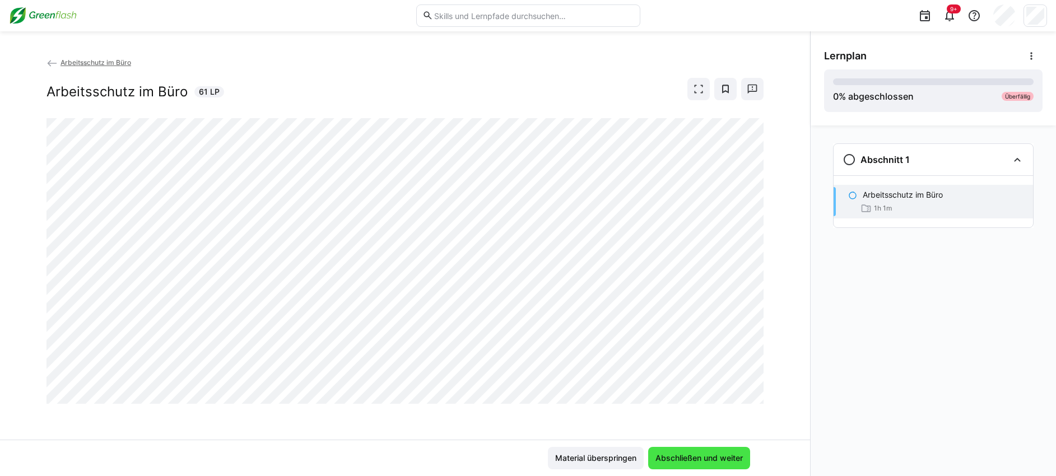
click at [684, 458] on span "Abschließen und weiter" at bounding box center [699, 458] width 91 height 11
click at [687, 458] on span "Abschließen und weiter" at bounding box center [699, 458] width 91 height 11
click at [704, 458] on span "Abschließen und weiter" at bounding box center [699, 458] width 91 height 11
click at [681, 458] on span "Abschließen und weiter" at bounding box center [699, 458] width 91 height 11
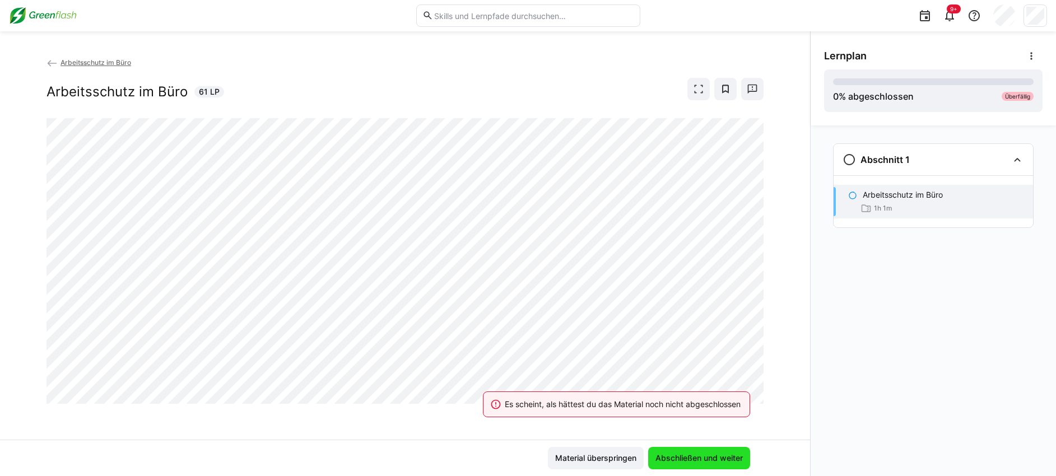
click at [681, 458] on span "Abschließen und weiter" at bounding box center [699, 458] width 91 height 11
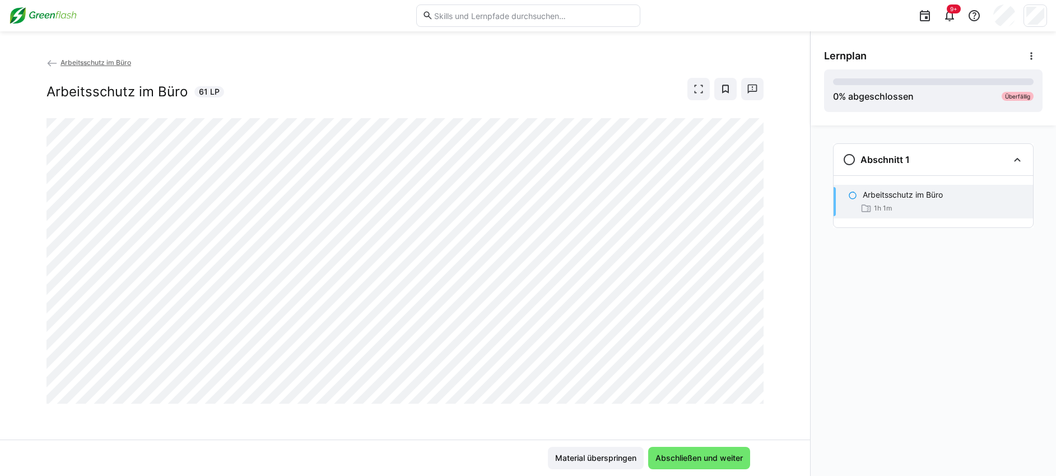
click at [91, 60] on span "Arbeitsschutz im Büro" at bounding box center [95, 62] width 71 height 8
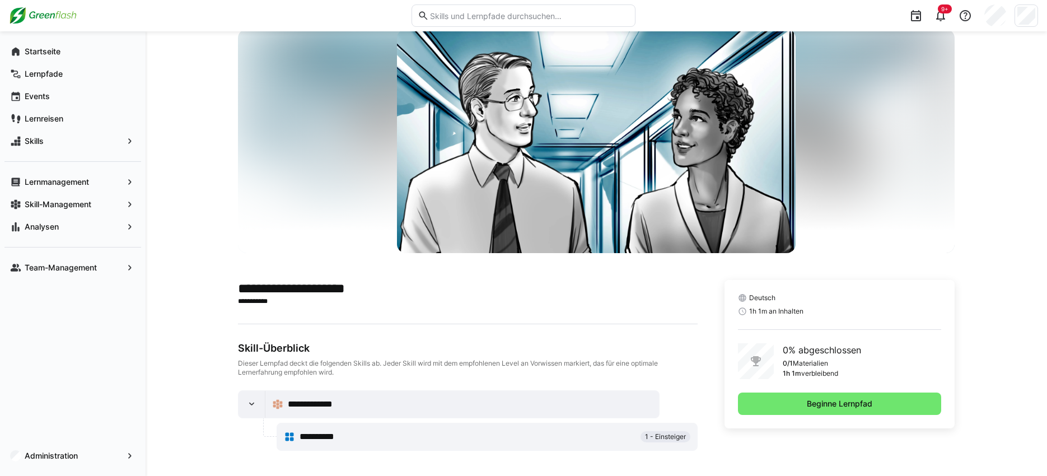
scroll to position [29, 0]
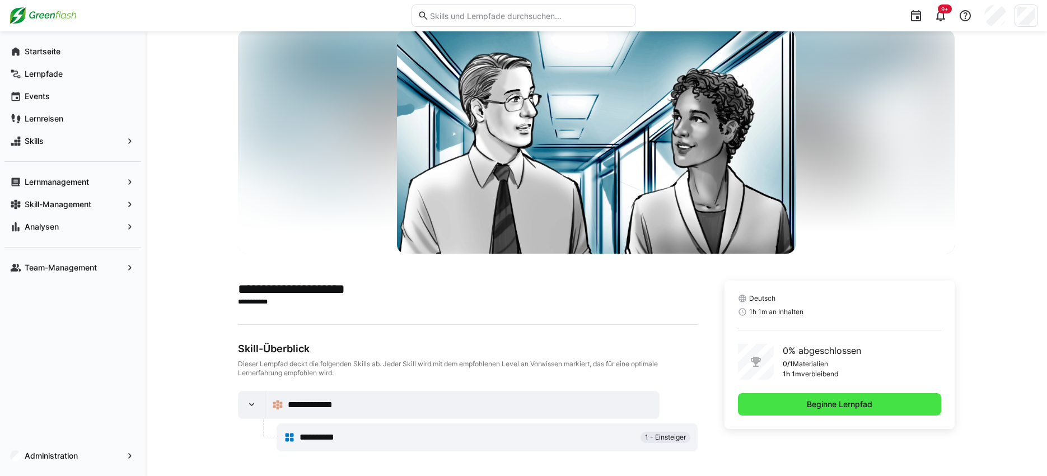
click at [777, 413] on span "Beginne Lernpfad" at bounding box center [839, 404] width 203 height 22
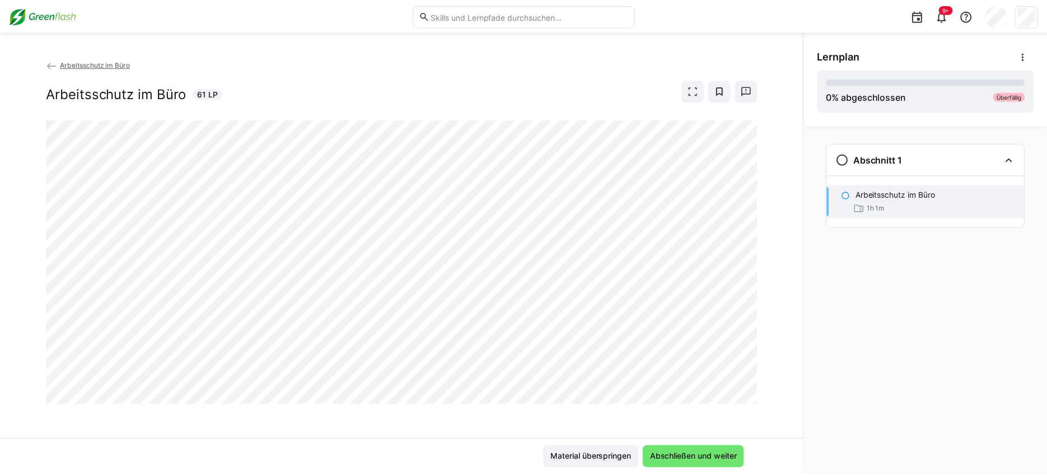
scroll to position [2, 0]
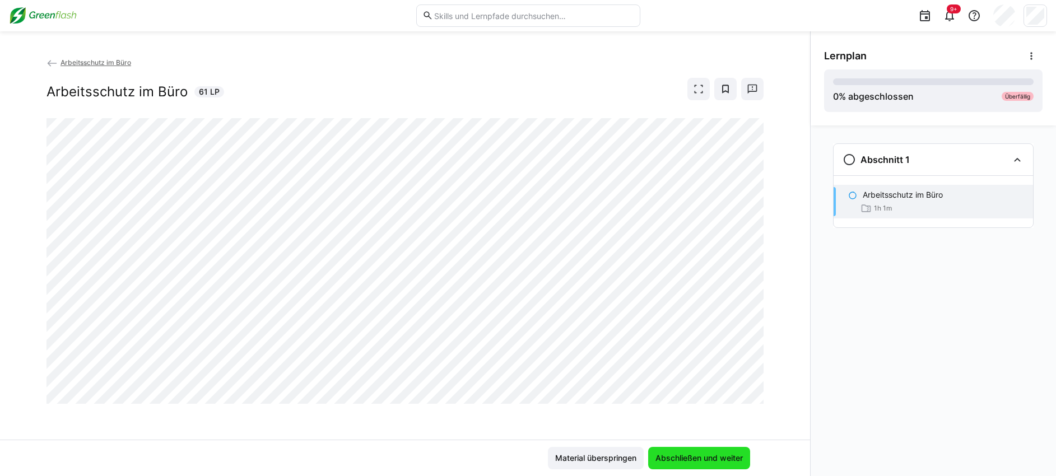
click at [696, 455] on span "Abschließen und weiter" at bounding box center [699, 458] width 91 height 11
click at [681, 459] on span "Abschließen und weiter" at bounding box center [699, 458] width 91 height 11
click at [696, 458] on span "Abschließen und weiter" at bounding box center [699, 458] width 91 height 11
click at [80, 64] on span "Arbeitsschutz im Büro" at bounding box center [95, 62] width 71 height 8
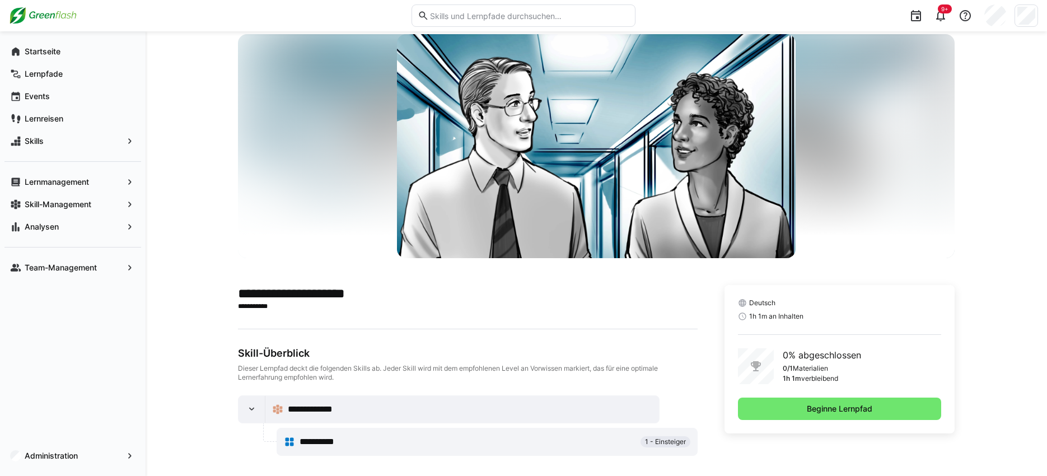
scroll to position [31, 0]
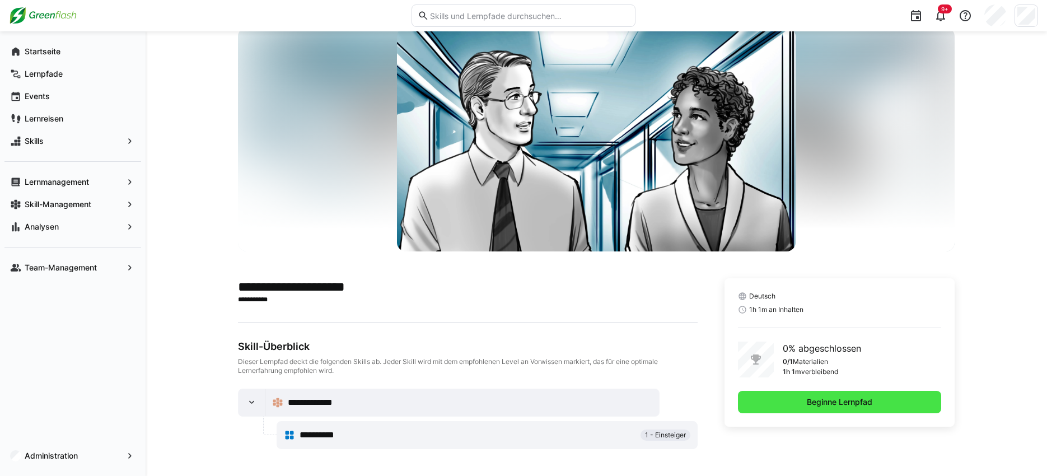
click at [805, 405] on span "Beginne Lernpfad" at bounding box center [839, 402] width 69 height 11
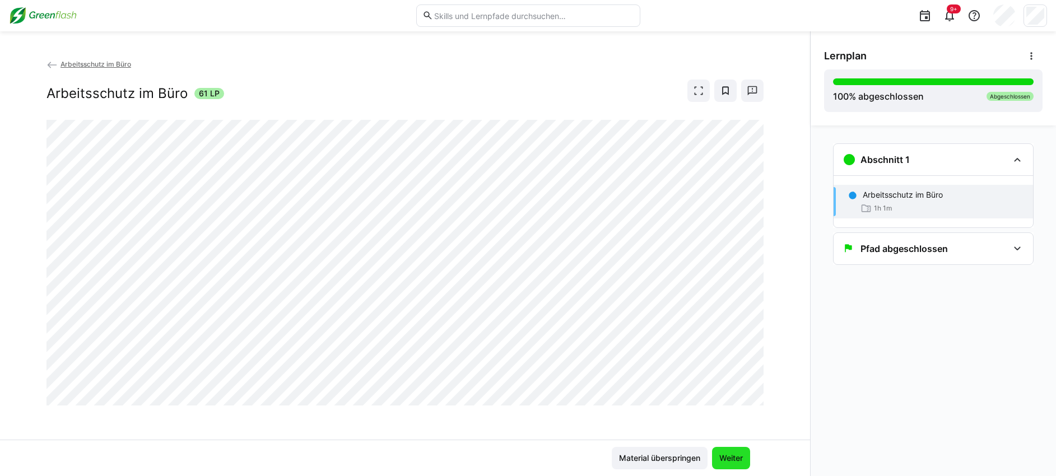
drag, startPoint x: 728, startPoint y: 460, endPoint x: 707, endPoint y: 449, distance: 23.8
click at [728, 460] on span "Weiter" at bounding box center [731, 458] width 27 height 11
click at [730, 454] on span "Weiter" at bounding box center [731, 458] width 27 height 11
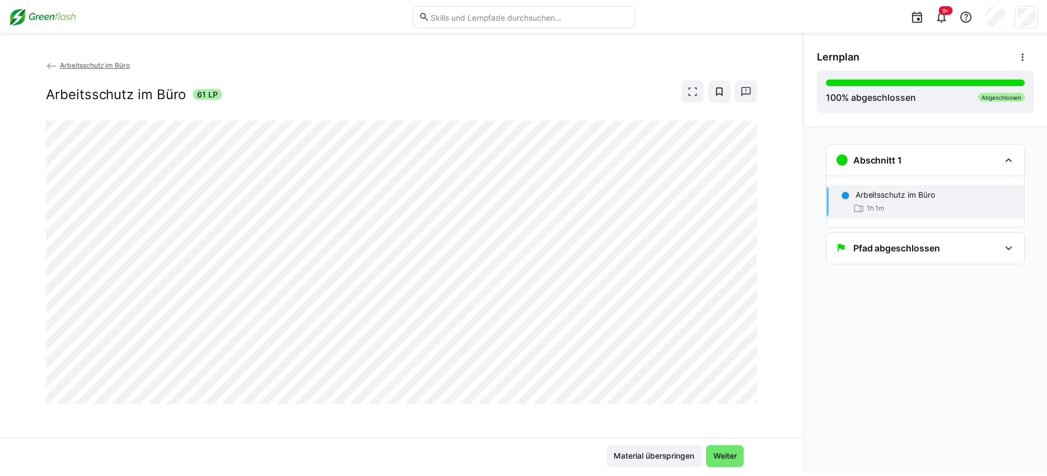
scroll to position [2, 0]
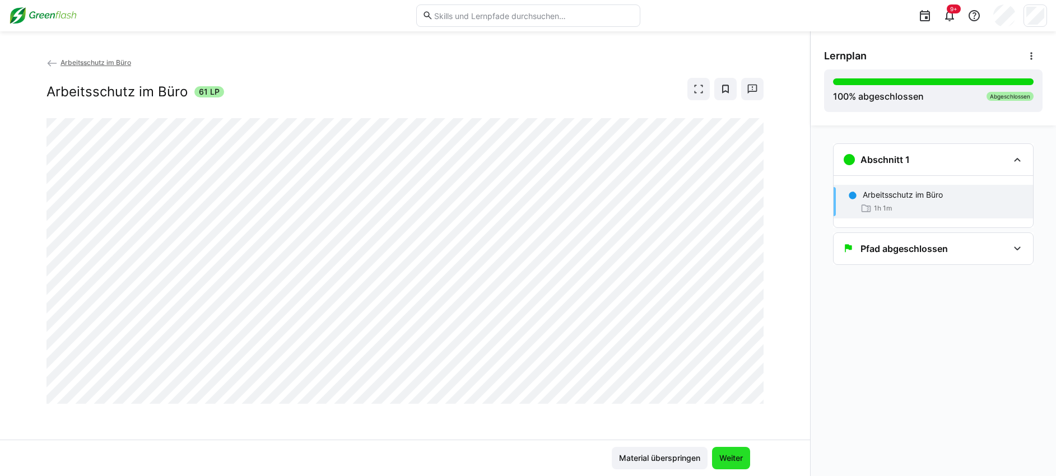
click at [734, 456] on span "Weiter" at bounding box center [731, 458] width 27 height 11
click at [725, 459] on span "Weiter" at bounding box center [731, 458] width 27 height 11
click at [81, 62] on span "Arbeitsschutz im Büro" at bounding box center [95, 62] width 71 height 8
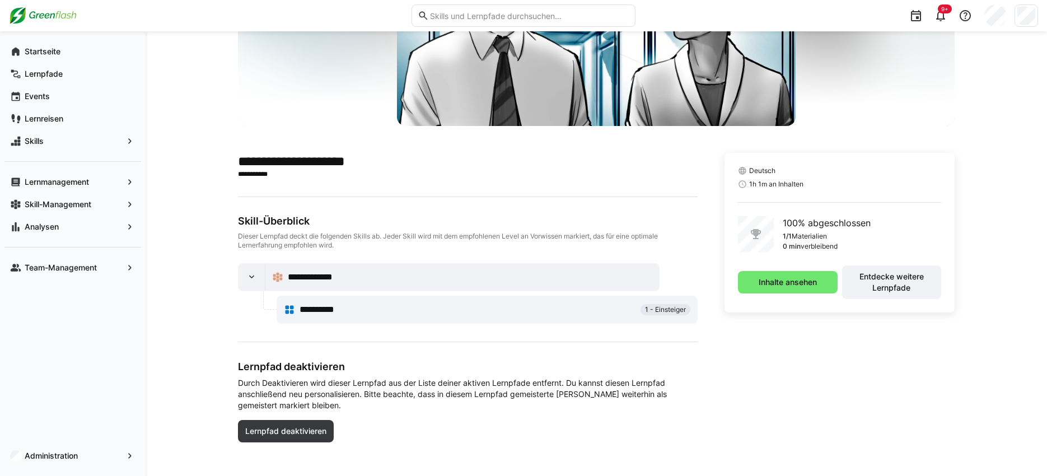
scroll to position [163, 0]
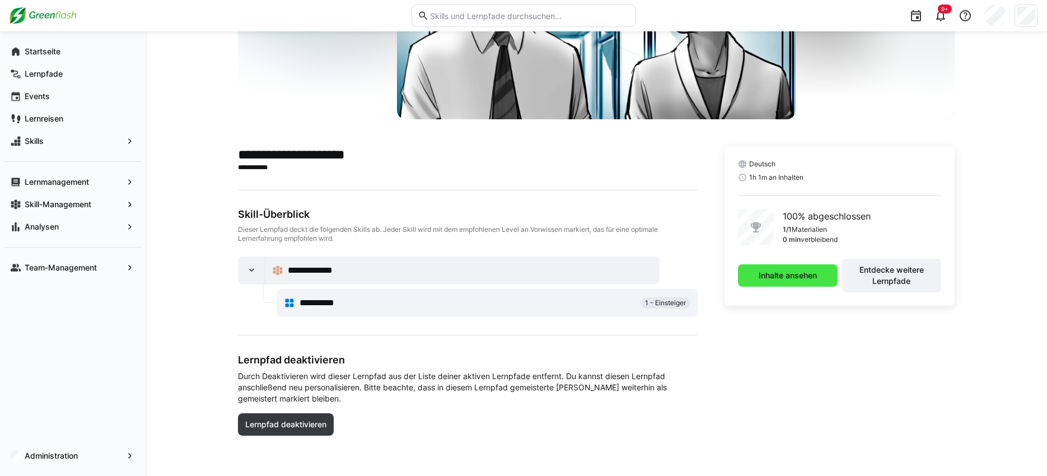
click at [773, 273] on span "Inhalte ansehen" at bounding box center [788, 275] width 62 height 11
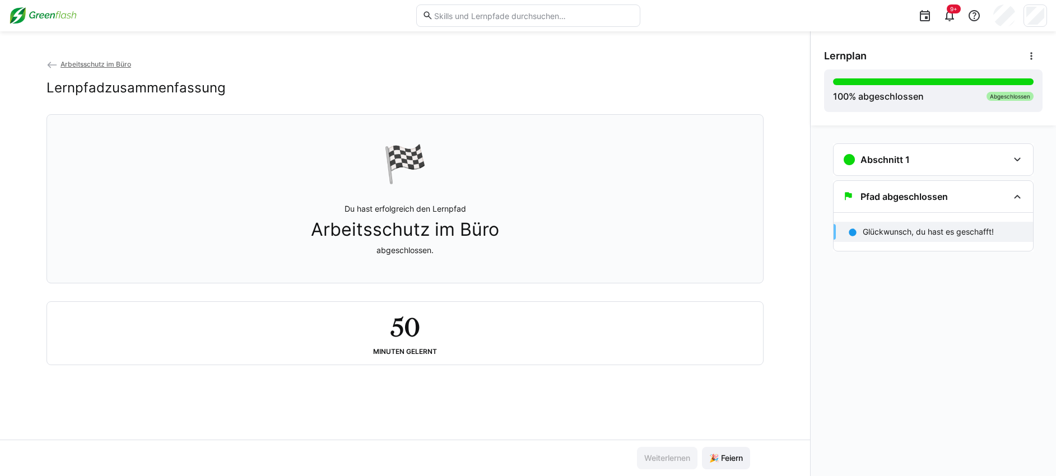
click at [91, 61] on span "Arbeitsschutz im Büro" at bounding box center [95, 64] width 71 height 8
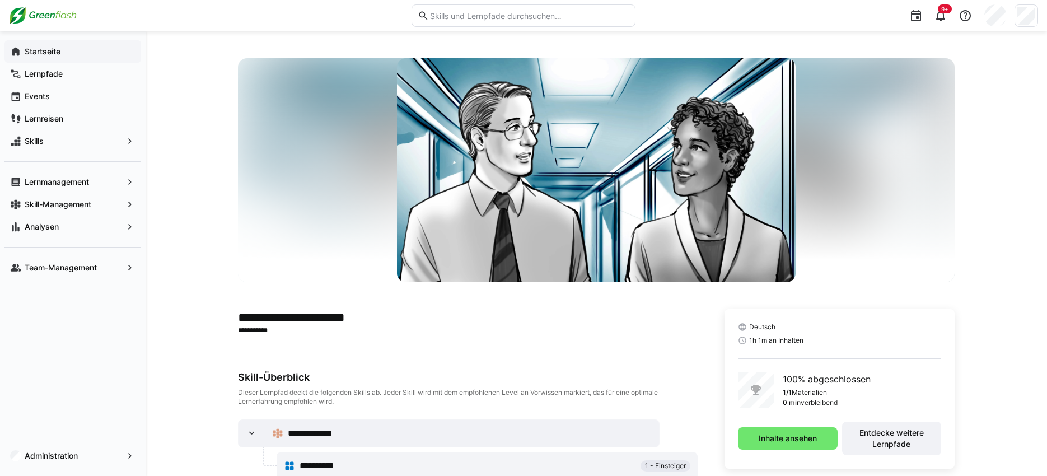
click at [0, 0] on app-navigation-label "Startseite" at bounding box center [0, 0] width 0 height 0
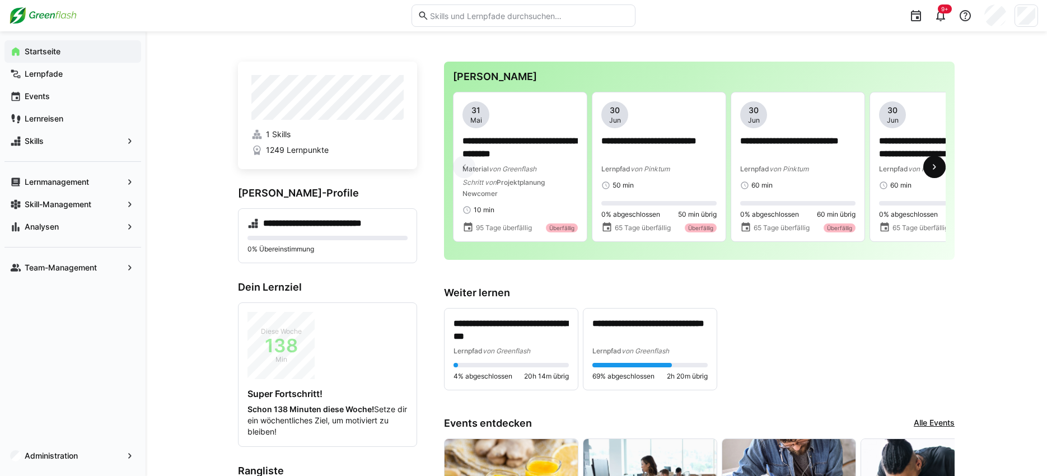
click at [934, 169] on eds-icon at bounding box center [934, 166] width 11 height 11
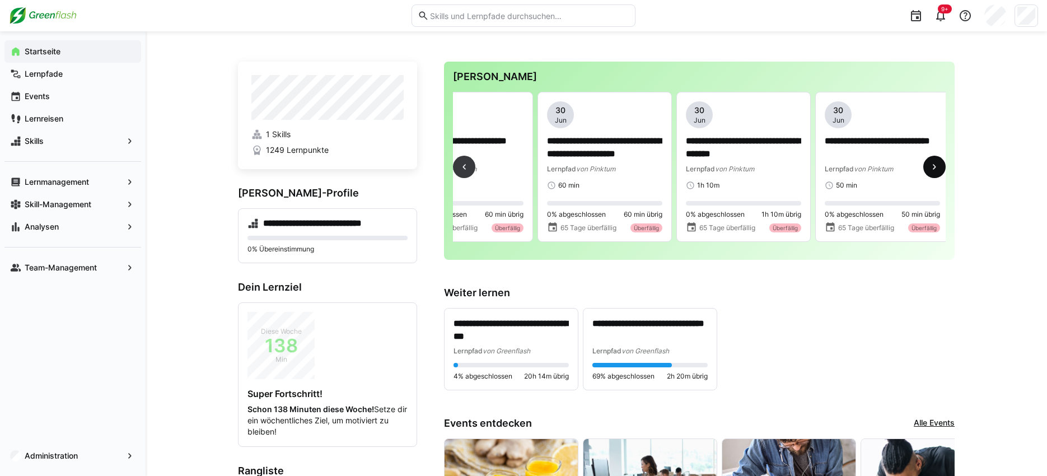
scroll to position [0, 417]
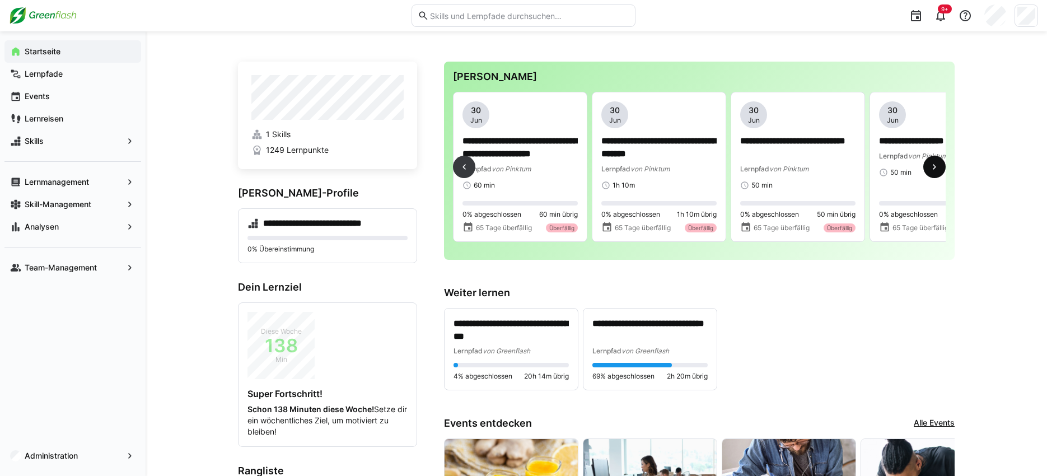
click at [934, 169] on eds-icon at bounding box center [934, 166] width 11 height 11
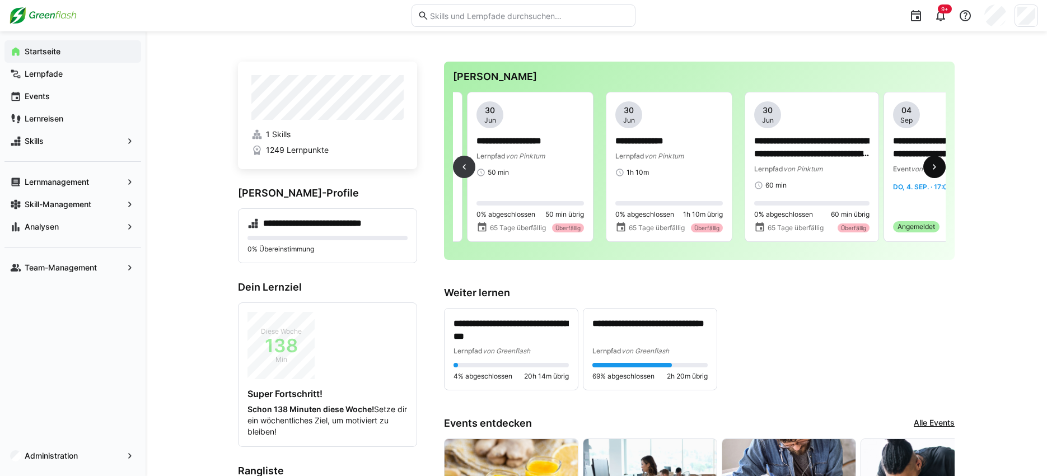
scroll to position [0, 833]
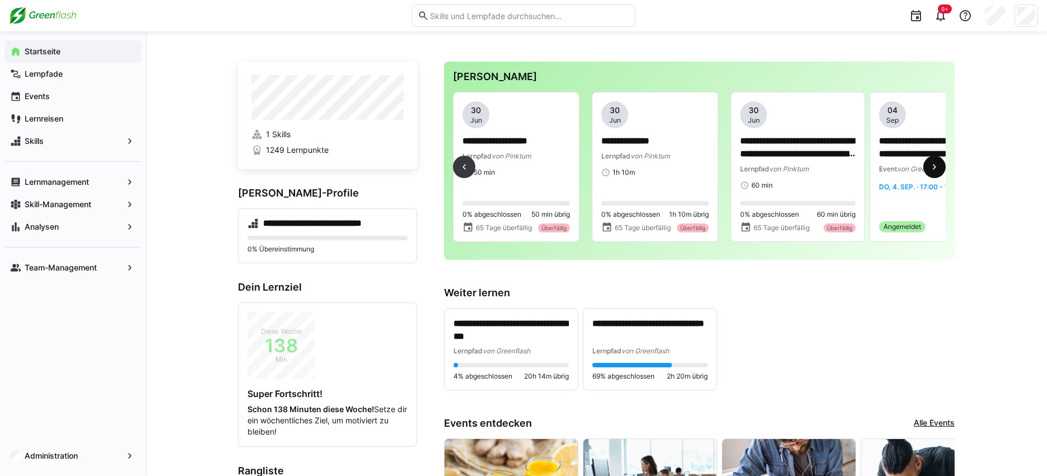
click at [934, 169] on eds-icon at bounding box center [934, 166] width 11 height 11
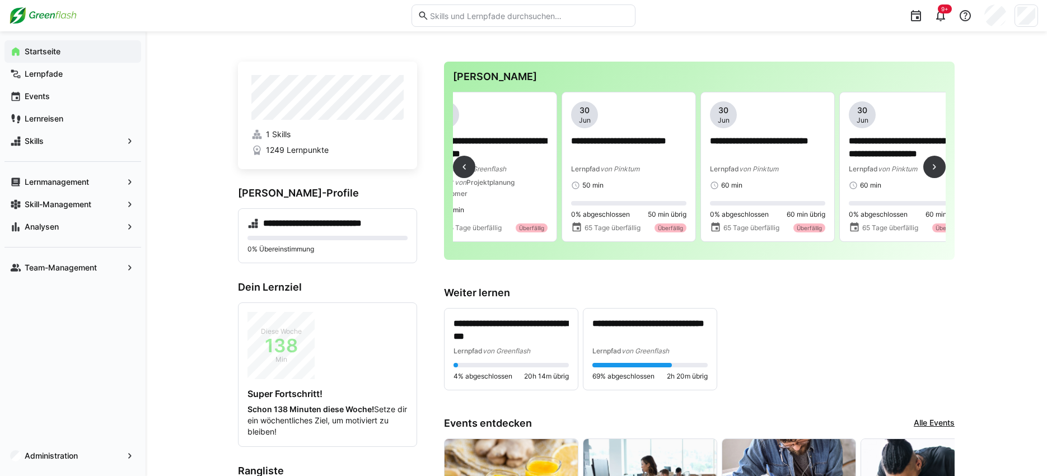
scroll to position [0, 0]
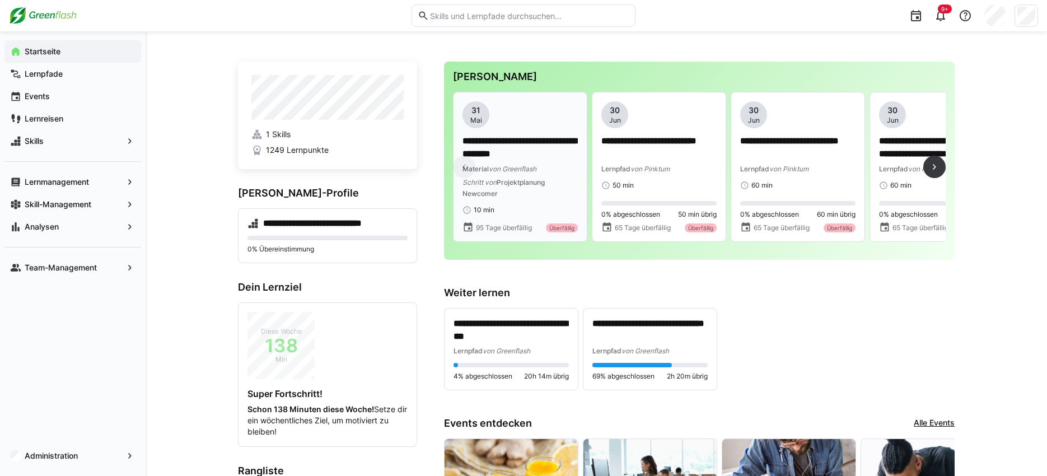
click at [516, 167] on span "von Greenflash" at bounding box center [513, 169] width 48 height 8
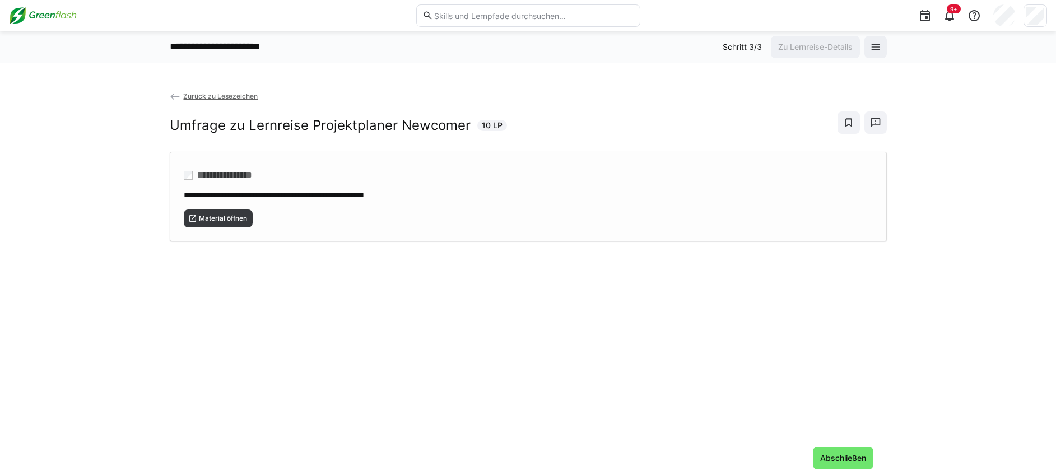
click at [232, 172] on span "**********" at bounding box center [232, 175] width 78 height 11
click at [221, 92] on span "Zurück zu Lesezeichen" at bounding box center [220, 96] width 74 height 8
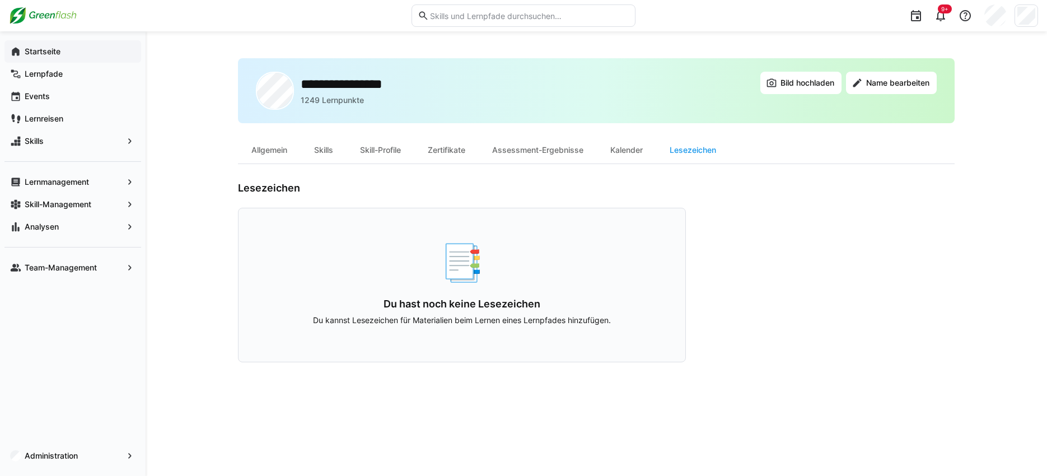
click at [0, 0] on app-navigation-label "Startseite" at bounding box center [0, 0] width 0 height 0
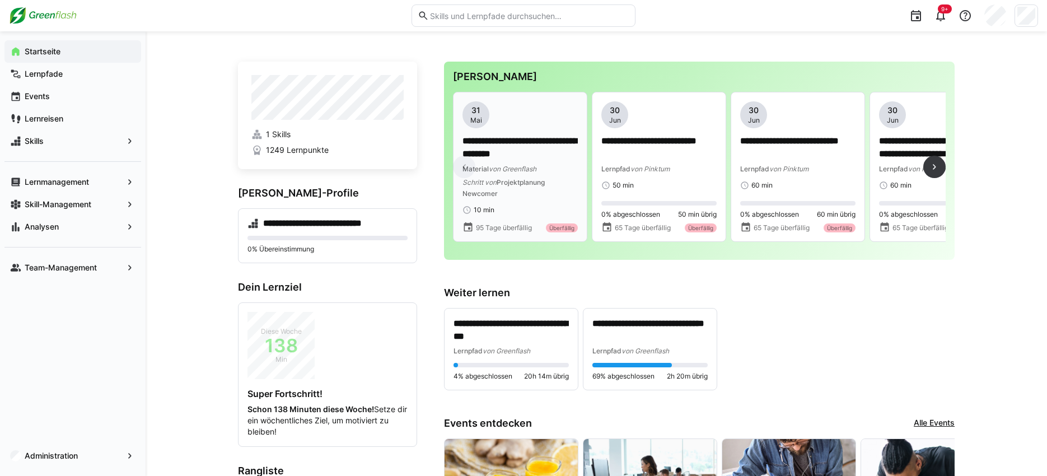
click at [537, 173] on div "Material von Greenflash" at bounding box center [520, 168] width 115 height 11
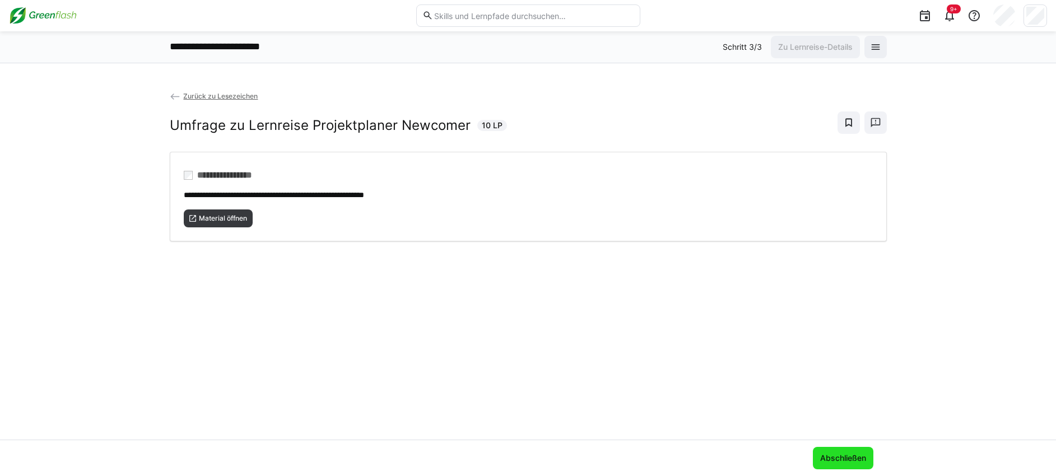
click at [850, 450] on span "Abschließen" at bounding box center [843, 458] width 60 height 22
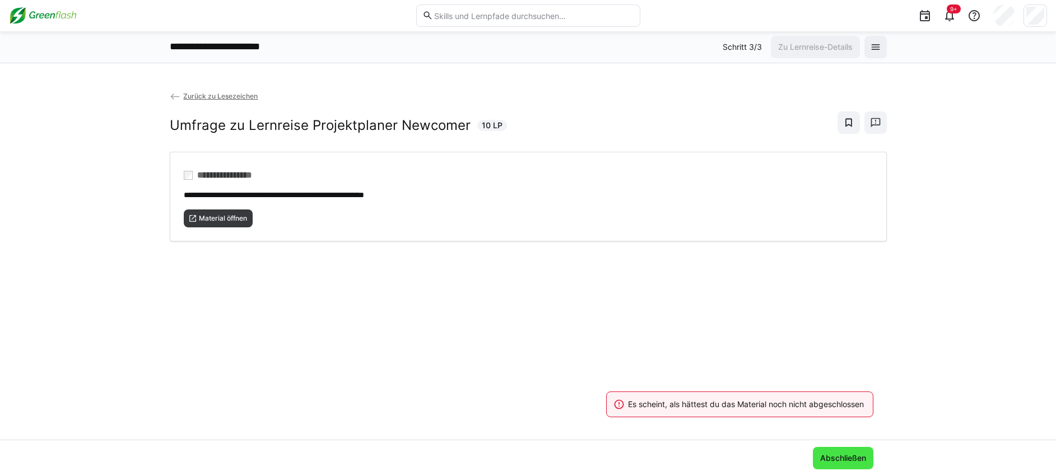
click at [833, 459] on span "Abschließen" at bounding box center [842, 458] width 49 height 11
click at [834, 460] on span "Abschließen" at bounding box center [842, 458] width 49 height 11
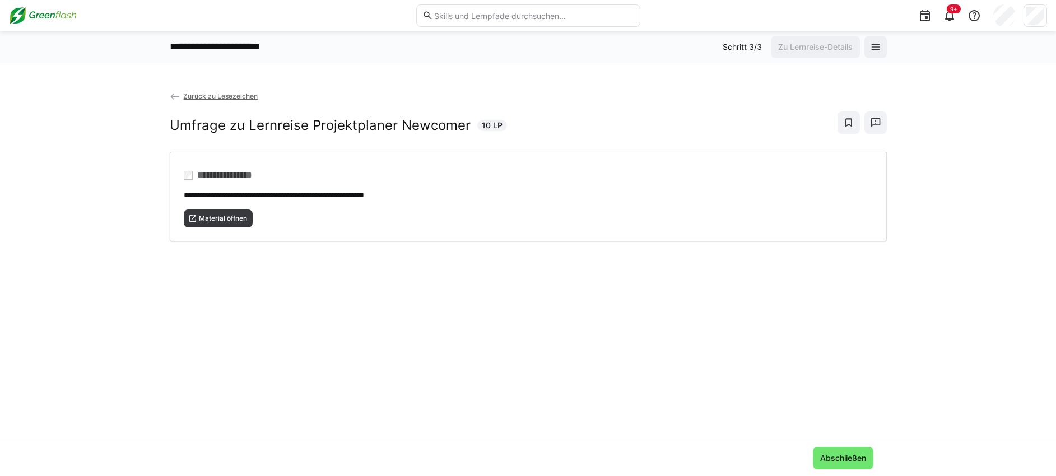
click at [200, 92] on span "Zurück zu Lesezeichen" at bounding box center [220, 96] width 74 height 8
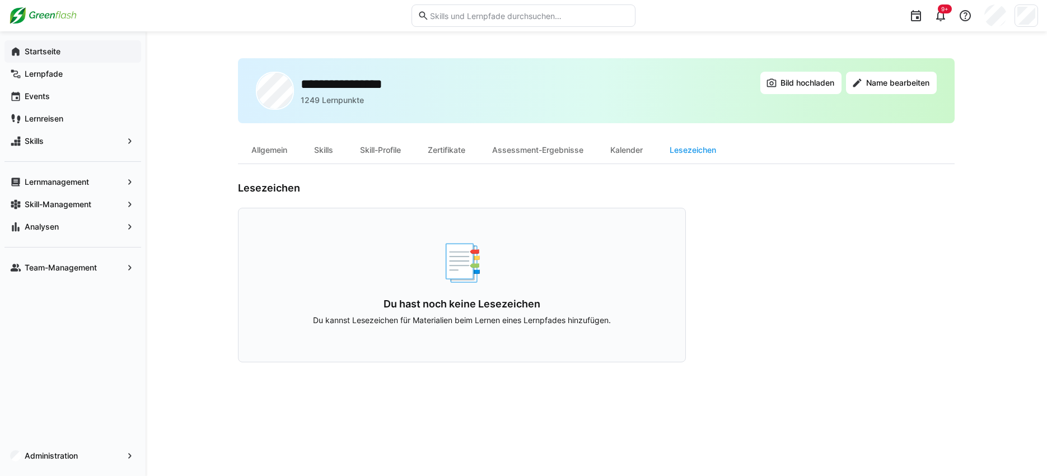
click at [0, 0] on app-navigation-label "Startseite" at bounding box center [0, 0] width 0 height 0
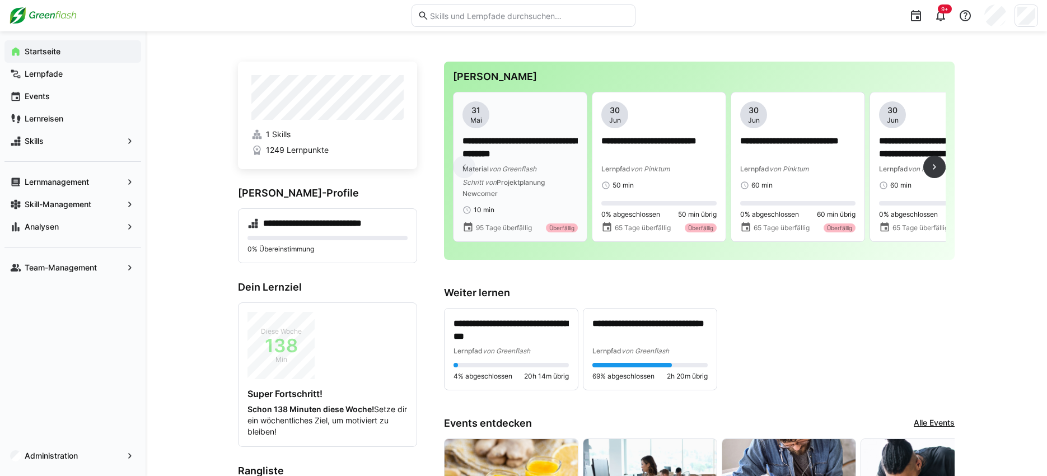
click at [547, 156] on p "**********" at bounding box center [520, 148] width 115 height 26
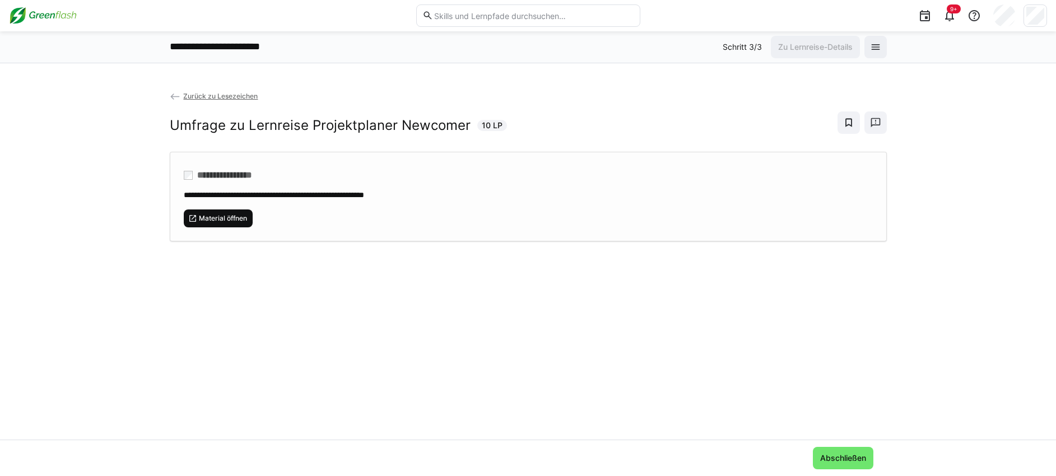
click at [218, 219] on span "Material öffnen" at bounding box center [223, 218] width 50 height 9
click at [196, 91] on app-back-navigation "Zurück zu Lesezeichen" at bounding box center [528, 96] width 717 height 12
click at [201, 102] on app-back-navigation "Zurück zu Lesezeichen" at bounding box center [528, 96] width 717 height 12
click at [200, 99] on span "Zurück zu Lesezeichen" at bounding box center [220, 96] width 74 height 8
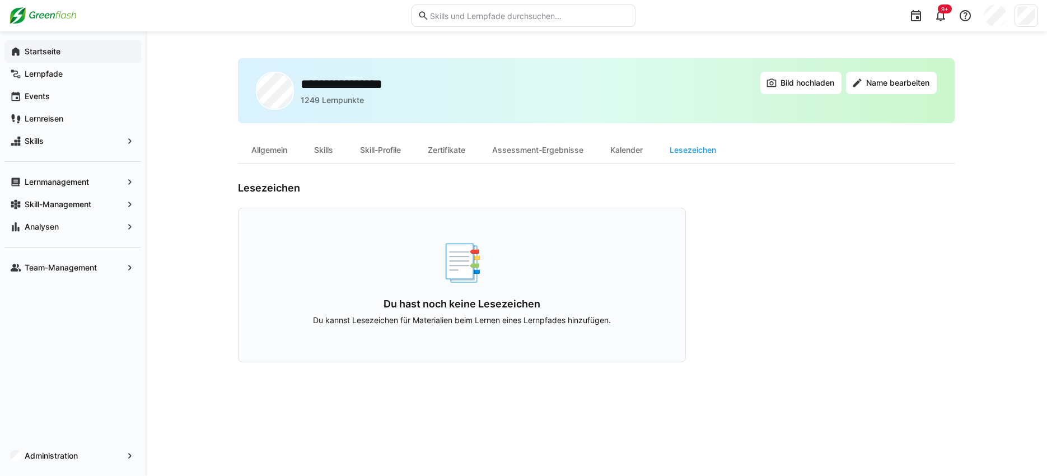
click at [49, 56] on span "Startseite" at bounding box center [79, 51] width 113 height 11
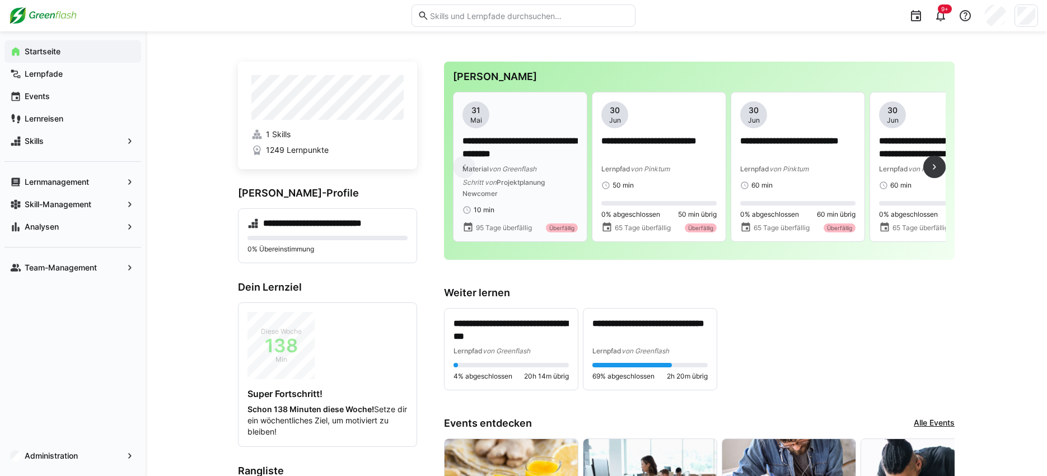
click at [515, 174] on div "**********" at bounding box center [520, 167] width 115 height 64
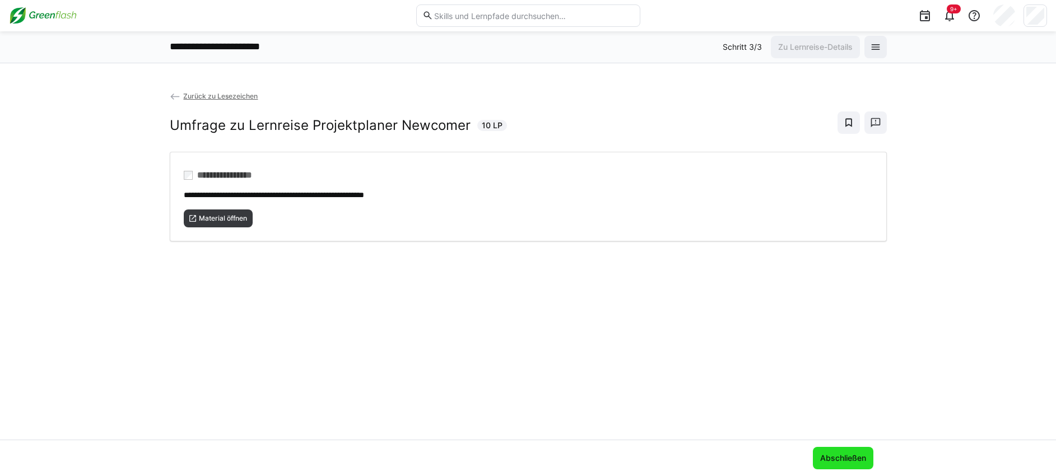
click at [841, 457] on span "Abschließen" at bounding box center [842, 458] width 49 height 11
click at [828, 457] on span "Abschließen" at bounding box center [842, 458] width 49 height 11
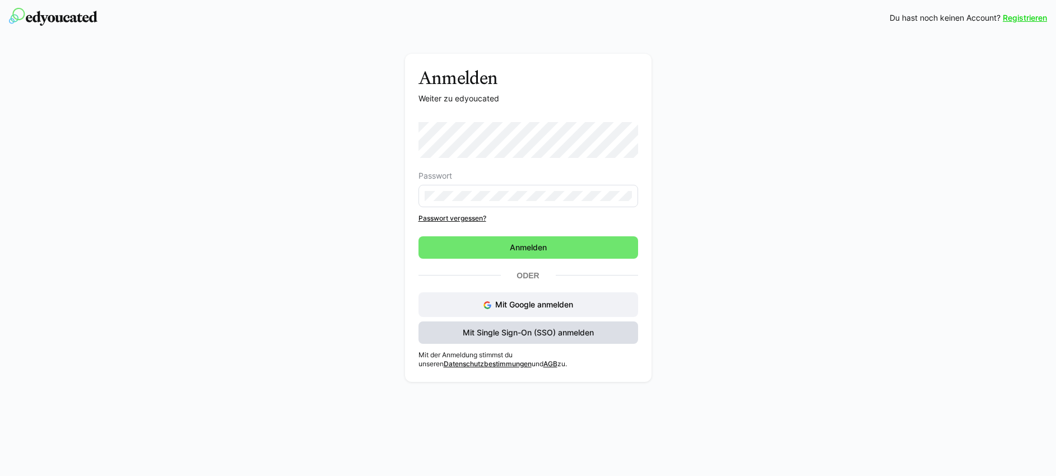
click at [516, 332] on span "Mit Single Sign-On (SSO) anmelden" at bounding box center [528, 332] width 134 height 11
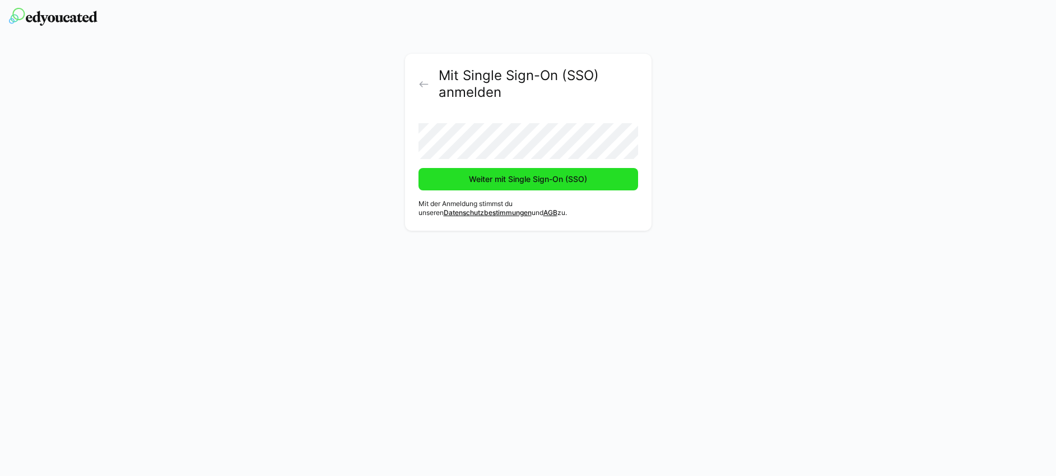
click at [481, 181] on span "Weiter mit Single Sign-On (SSO)" at bounding box center [528, 179] width 122 height 11
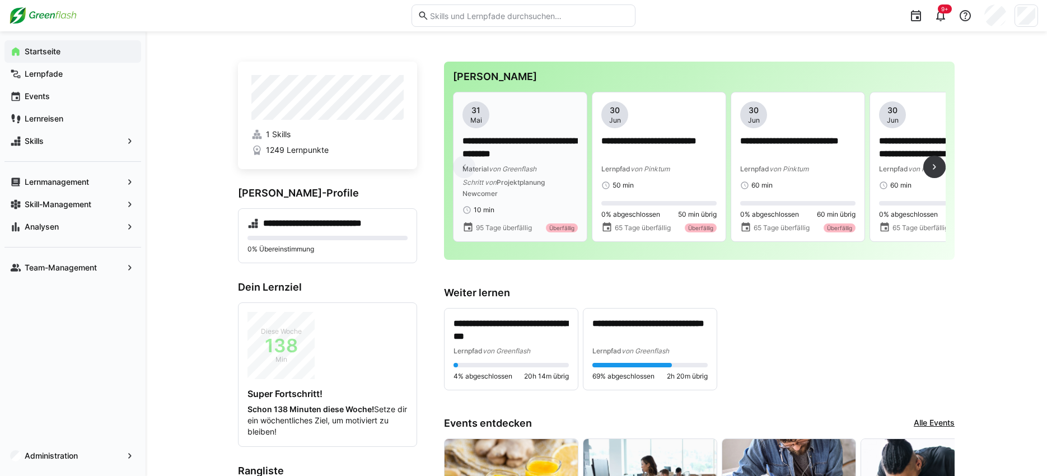
click at [515, 161] on div "**********" at bounding box center [520, 167] width 115 height 64
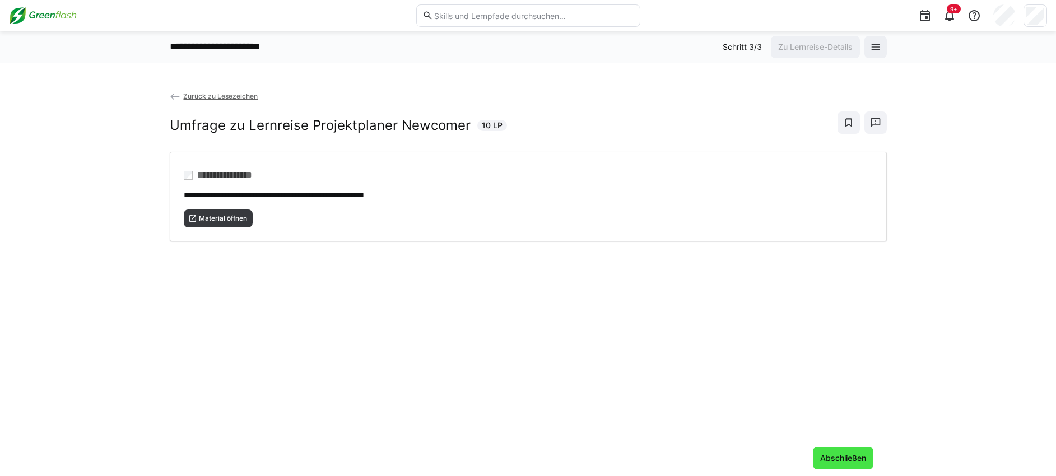
click at [848, 456] on span "Abschließen" at bounding box center [842, 458] width 49 height 11
click at [845, 459] on span "Abschließen" at bounding box center [842, 458] width 49 height 11
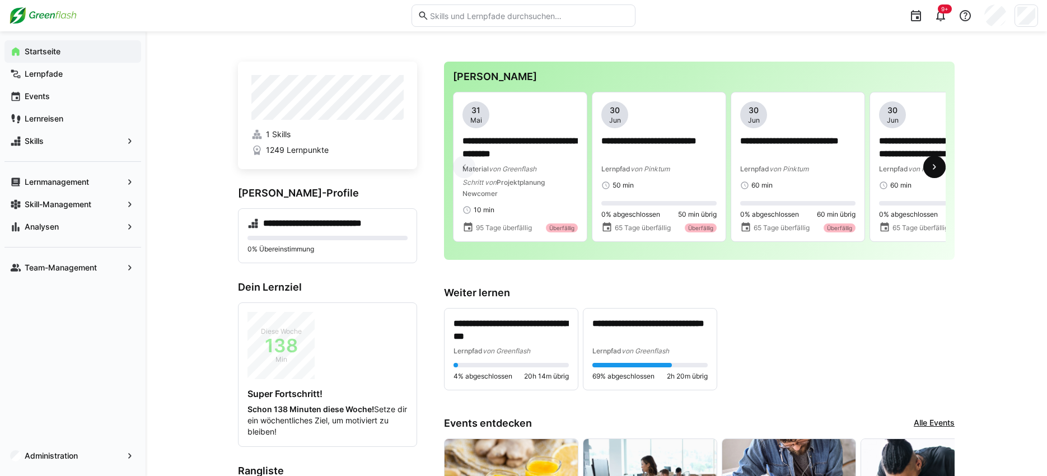
click at [933, 168] on eds-icon at bounding box center [934, 166] width 11 height 11
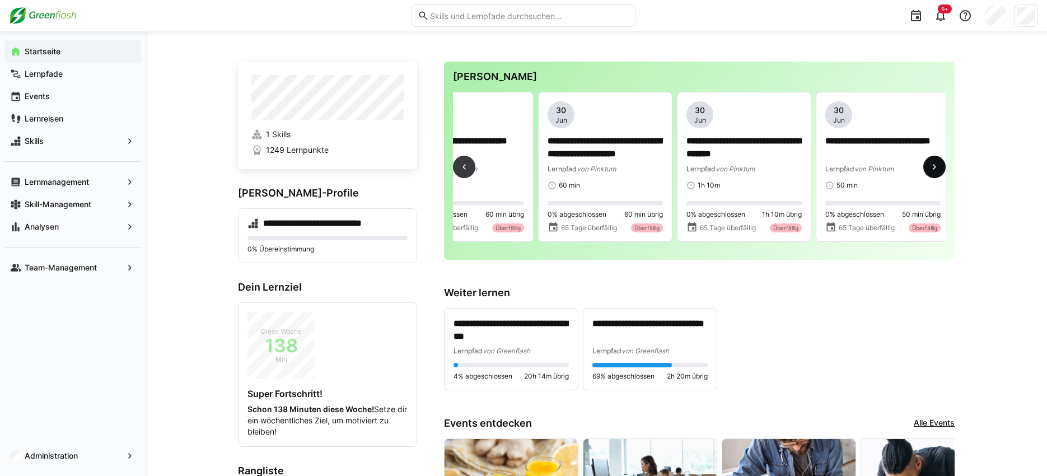
scroll to position [0, 417]
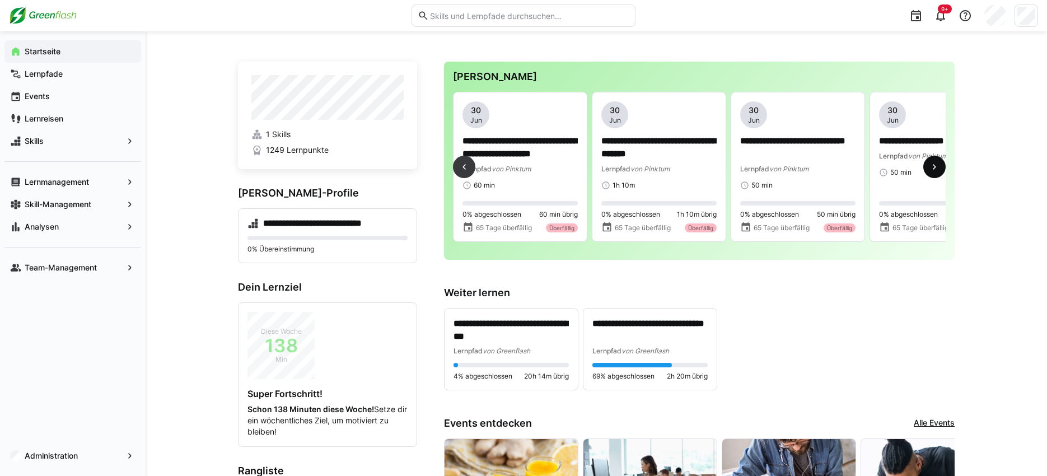
click at [933, 169] on eds-icon at bounding box center [934, 166] width 11 height 11
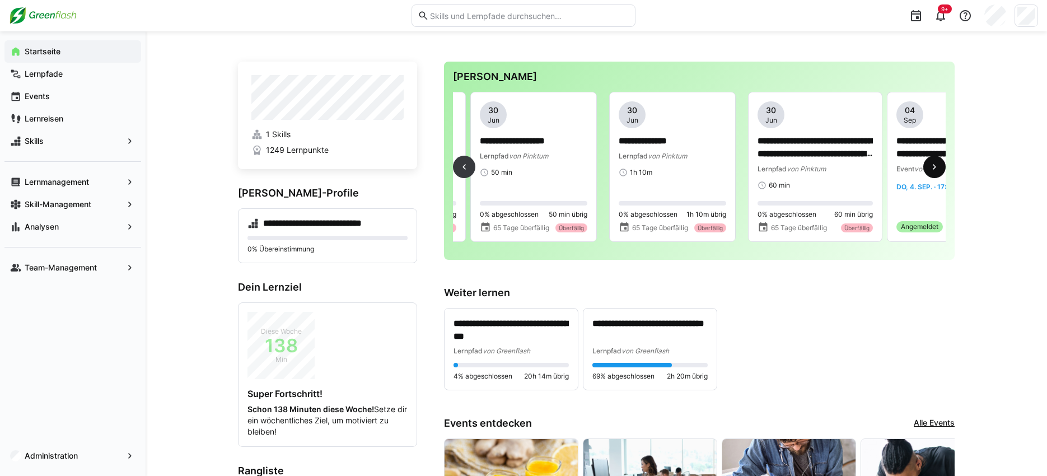
scroll to position [0, 833]
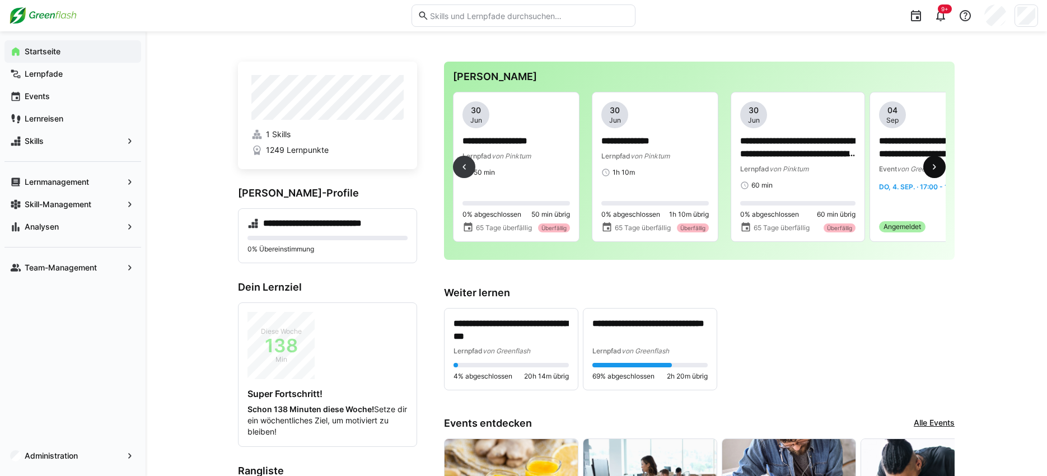
click at [934, 169] on eds-icon at bounding box center [934, 166] width 11 height 11
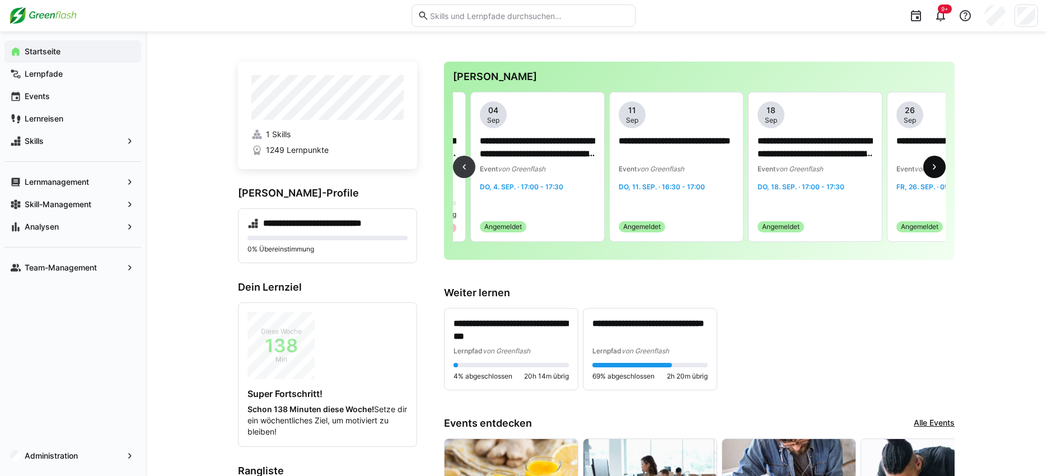
scroll to position [0, 1250]
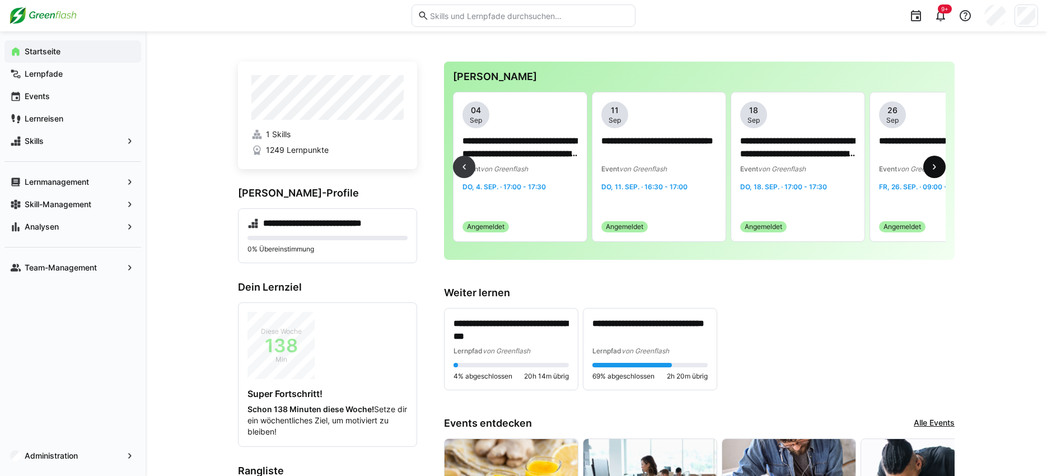
click at [934, 169] on eds-icon at bounding box center [934, 166] width 11 height 11
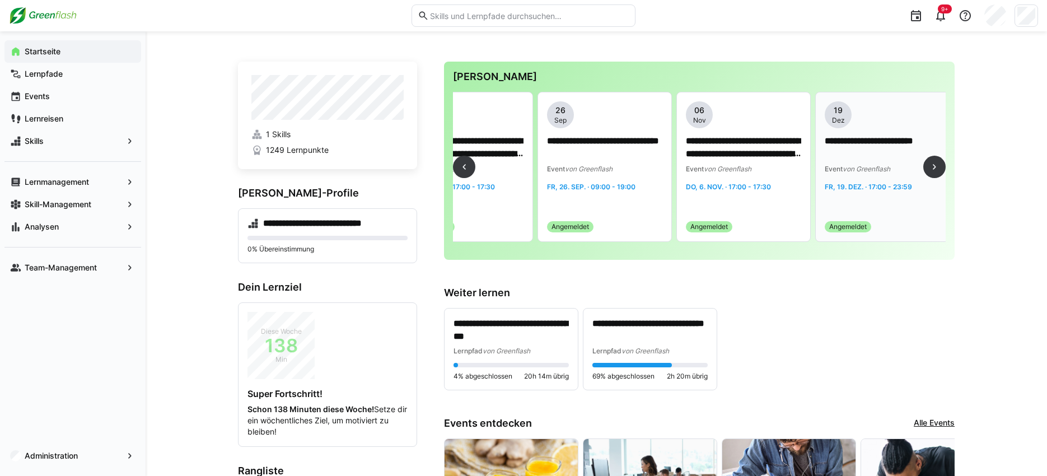
scroll to position [0, 1667]
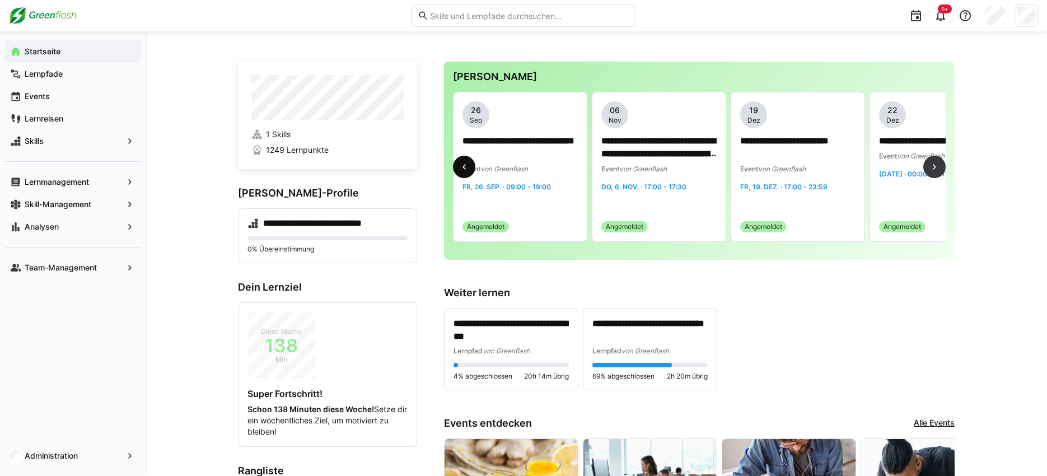
click at [459, 167] on eds-icon at bounding box center [464, 166] width 11 height 11
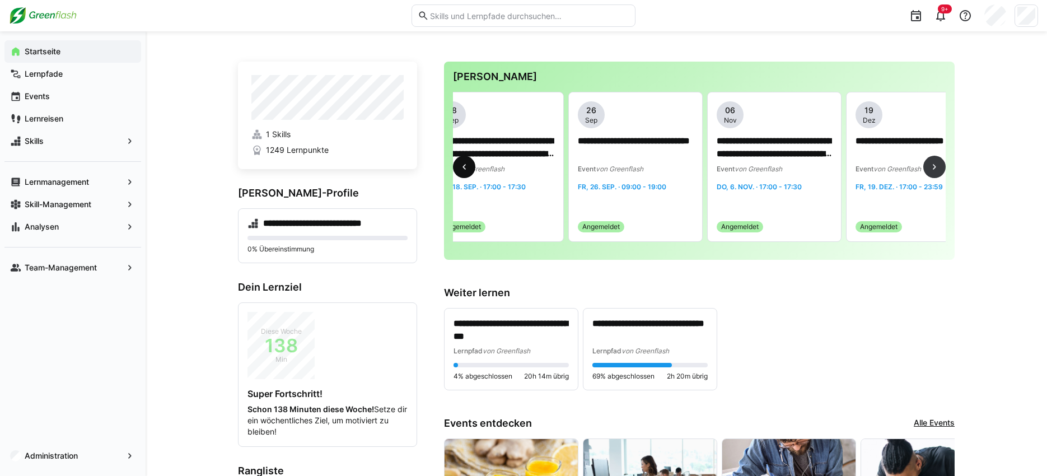
click at [459, 167] on eds-icon at bounding box center [464, 166] width 11 height 11
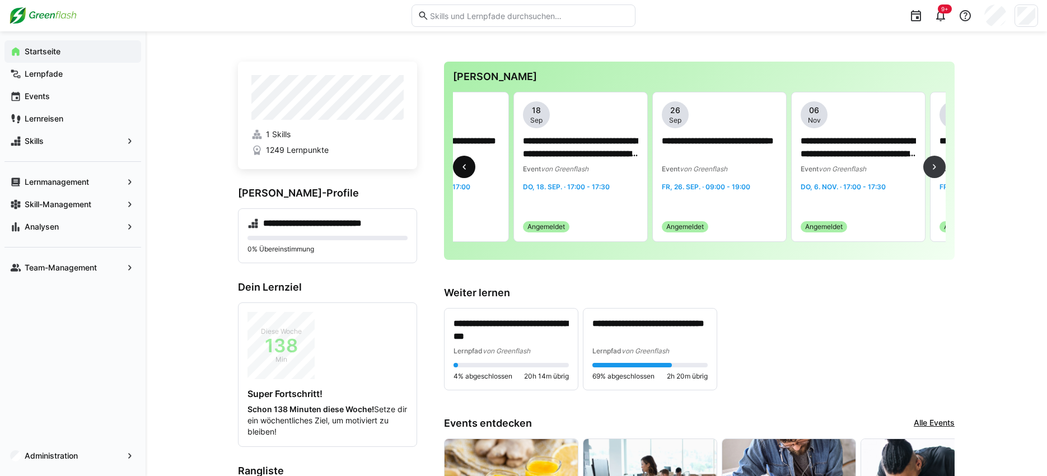
click at [459, 167] on eds-icon at bounding box center [464, 166] width 11 height 11
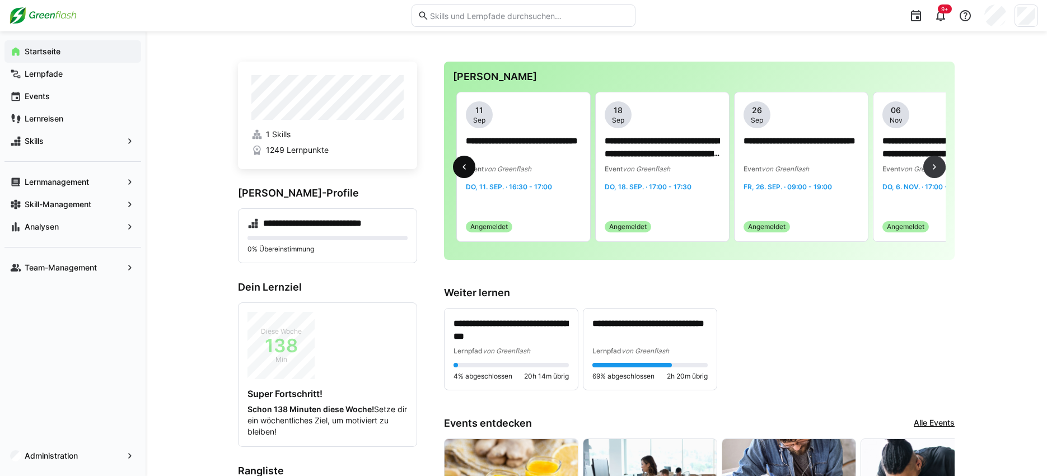
click at [459, 167] on eds-icon at bounding box center [464, 166] width 11 height 11
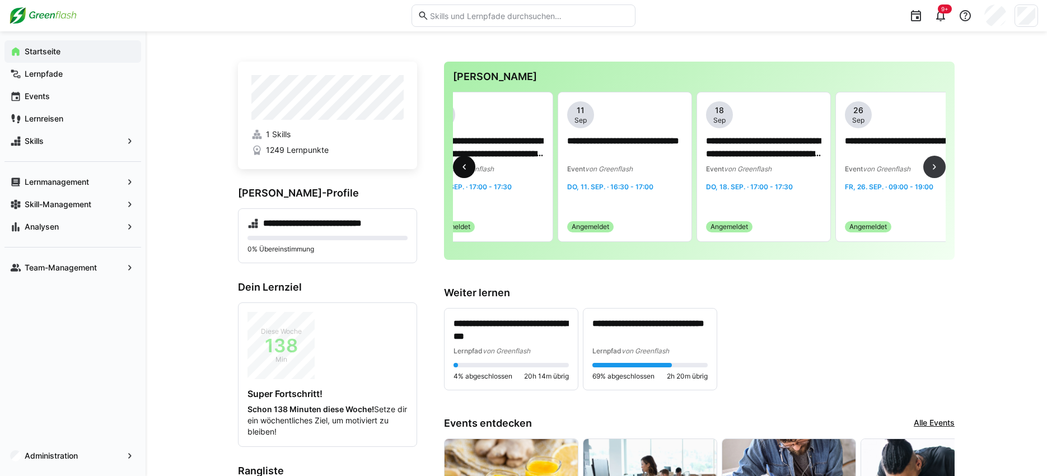
click at [459, 167] on eds-icon at bounding box center [464, 166] width 11 height 11
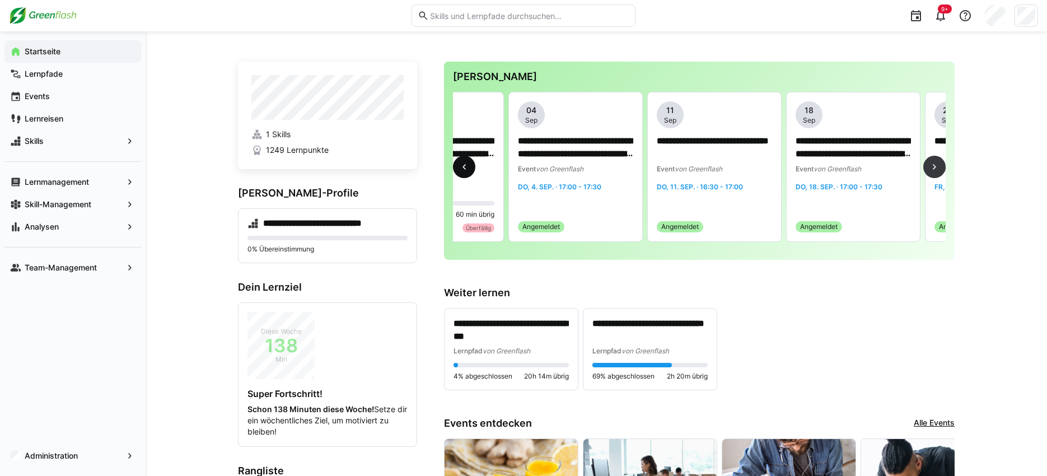
click at [459, 167] on eds-icon at bounding box center [464, 166] width 11 height 11
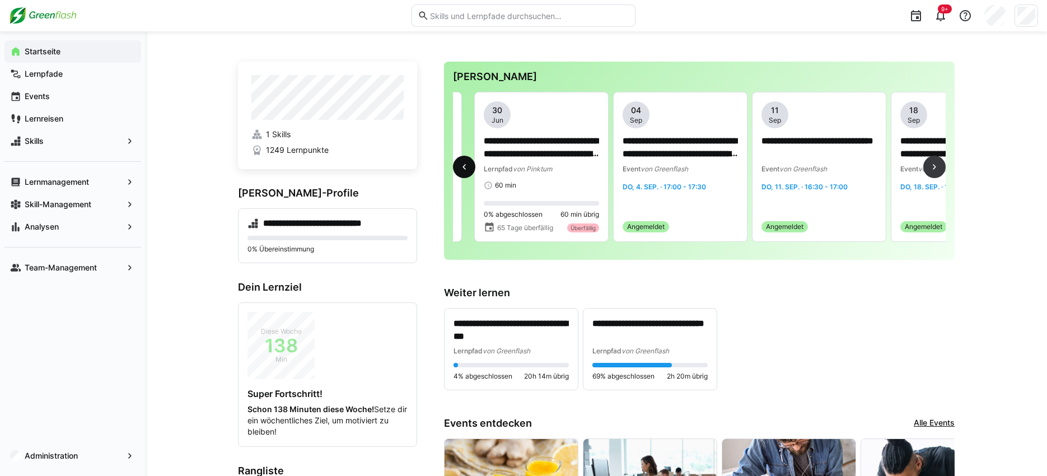
click at [459, 167] on eds-icon at bounding box center [464, 166] width 11 height 11
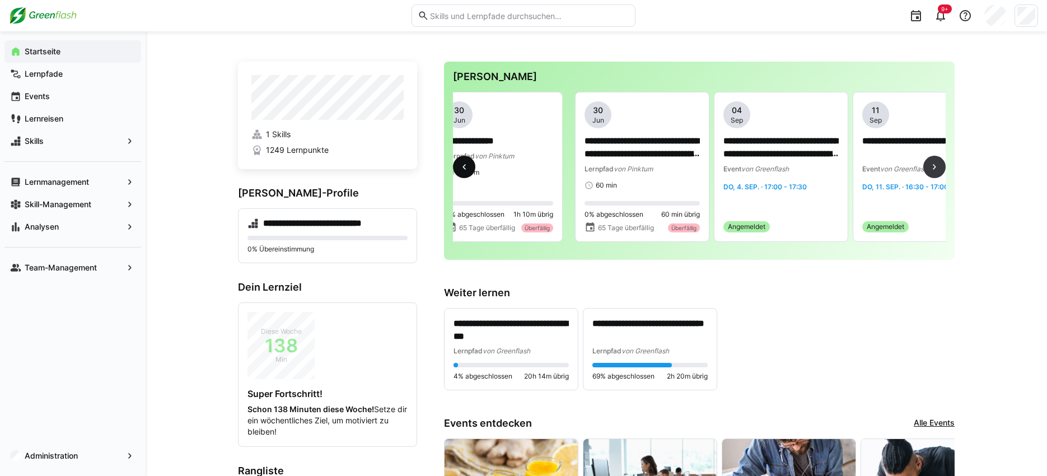
click at [459, 167] on eds-icon at bounding box center [464, 166] width 11 height 11
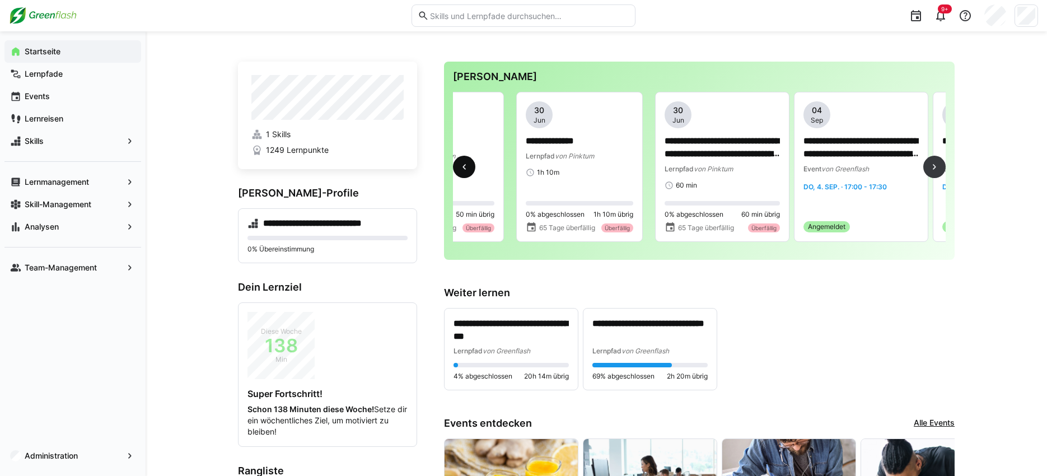
click at [460, 167] on eds-icon at bounding box center [464, 166] width 11 height 11
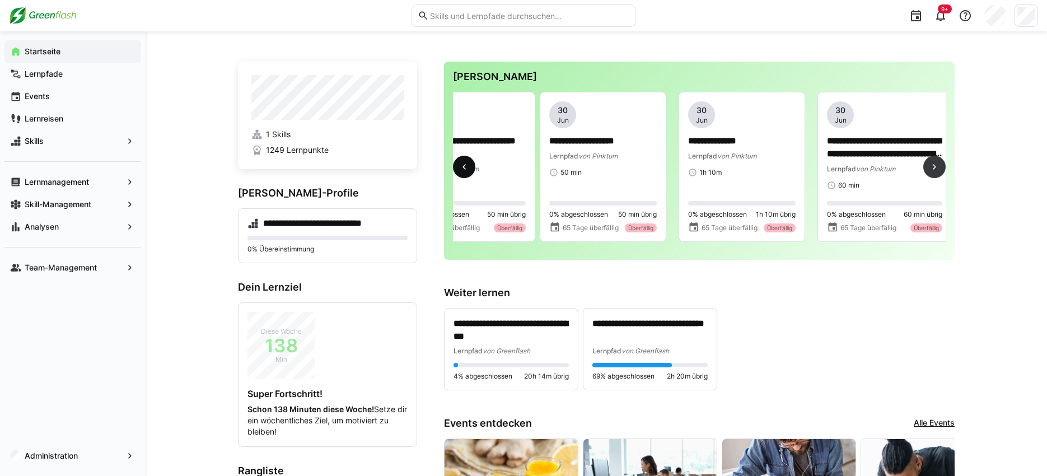
click at [460, 167] on eds-icon at bounding box center [464, 166] width 11 height 11
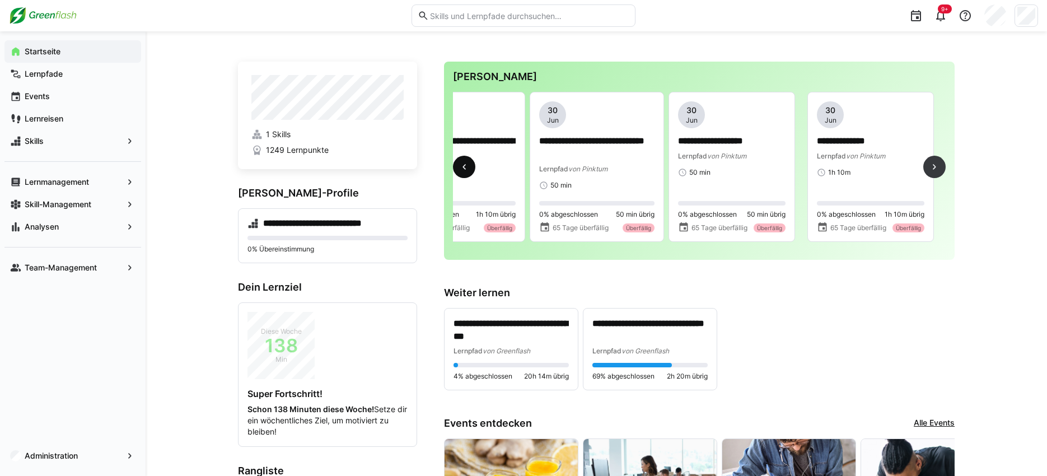
click at [460, 167] on eds-icon at bounding box center [464, 166] width 11 height 11
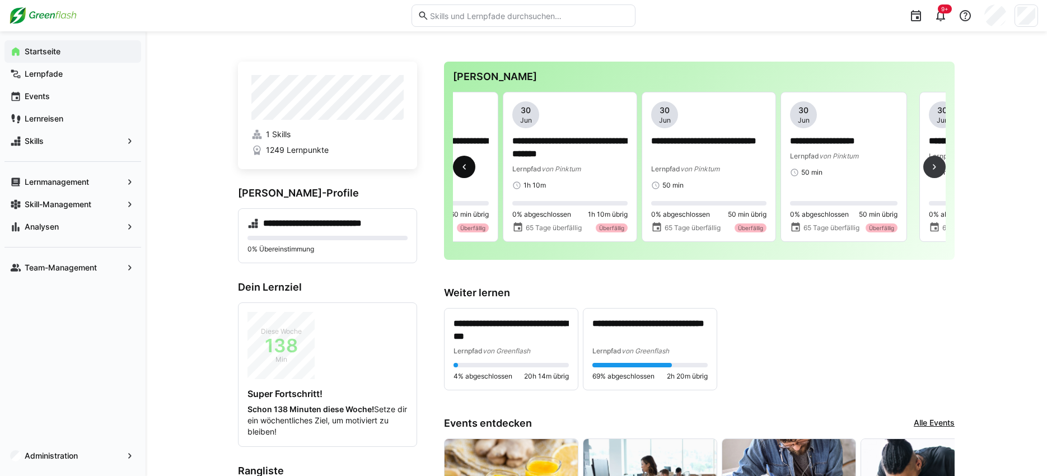
click at [460, 167] on eds-icon at bounding box center [464, 166] width 11 height 11
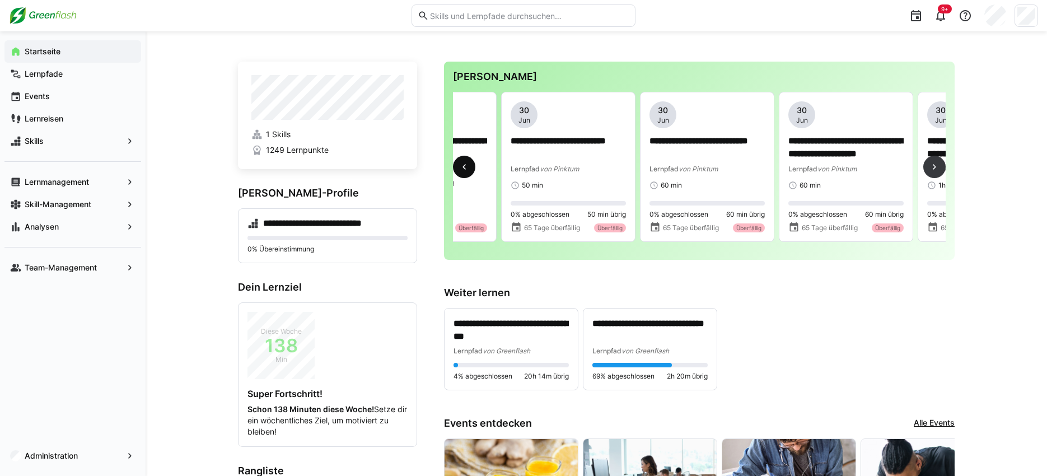
click at [460, 167] on eds-icon at bounding box center [464, 166] width 11 height 11
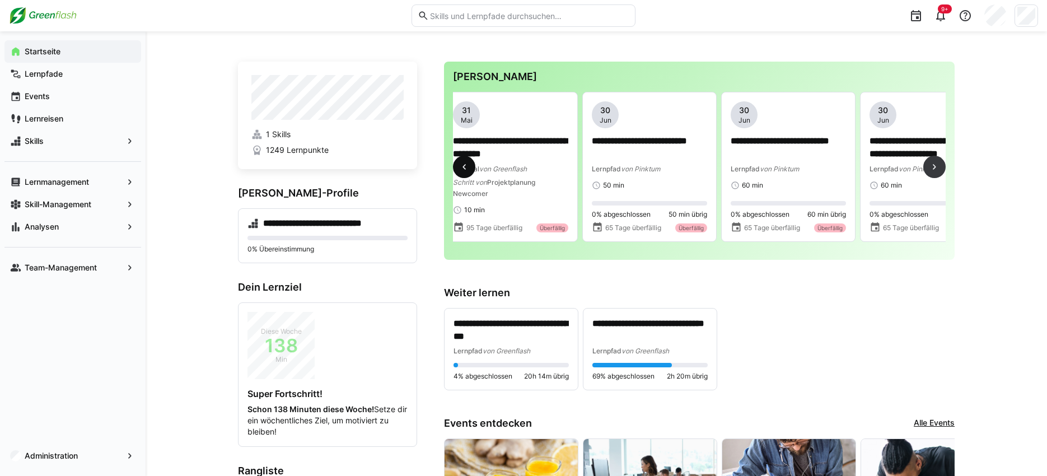
scroll to position [0, 0]
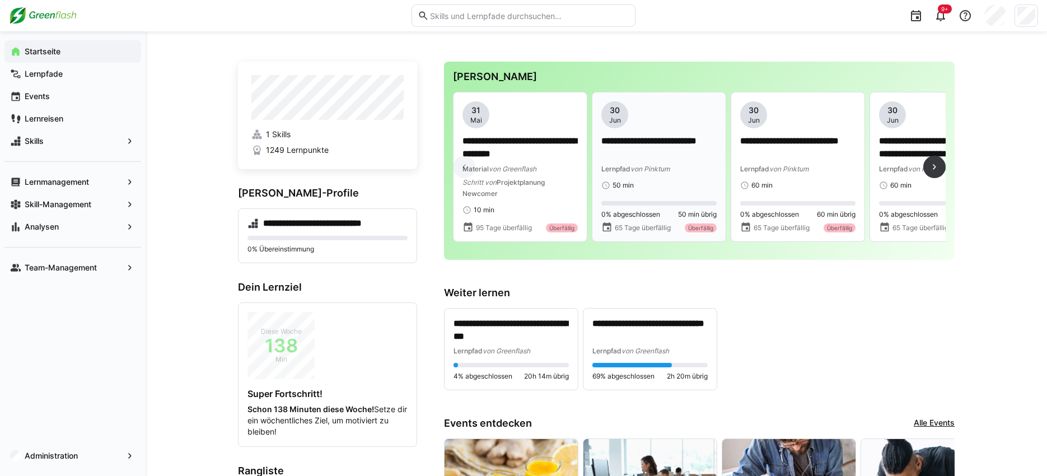
click at [649, 187] on div "50 min" at bounding box center [659, 185] width 115 height 9
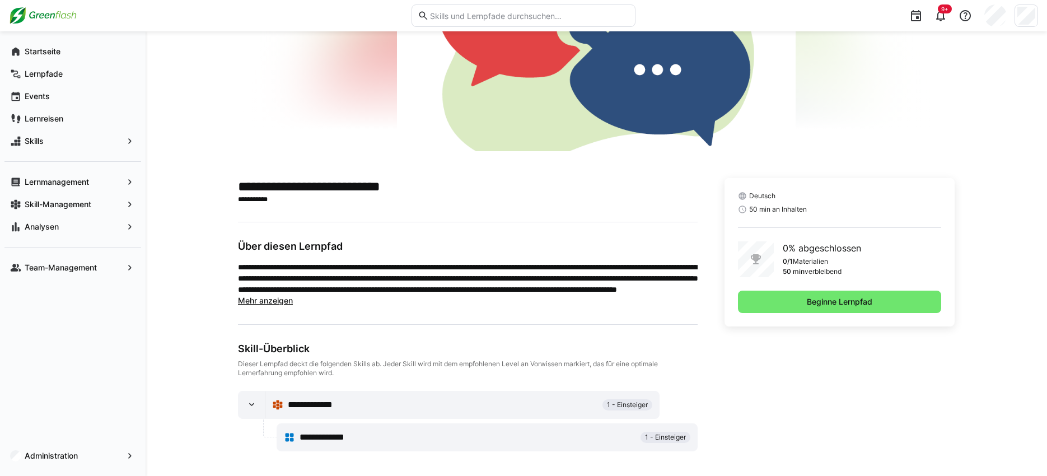
scroll to position [165, 0]
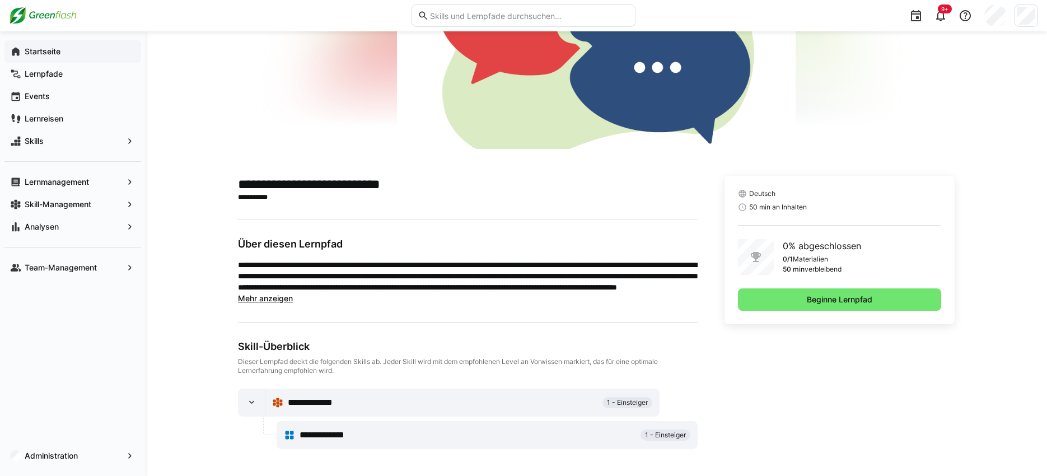
click at [0, 0] on app-navigation-label "Startseite" at bounding box center [0, 0] width 0 height 0
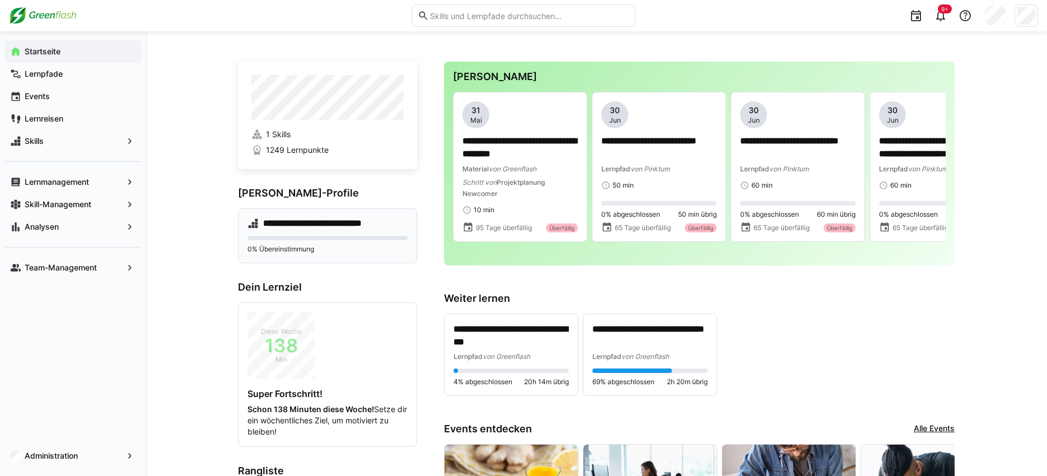
click at [282, 224] on h4 "**********" at bounding box center [321, 223] width 117 height 11
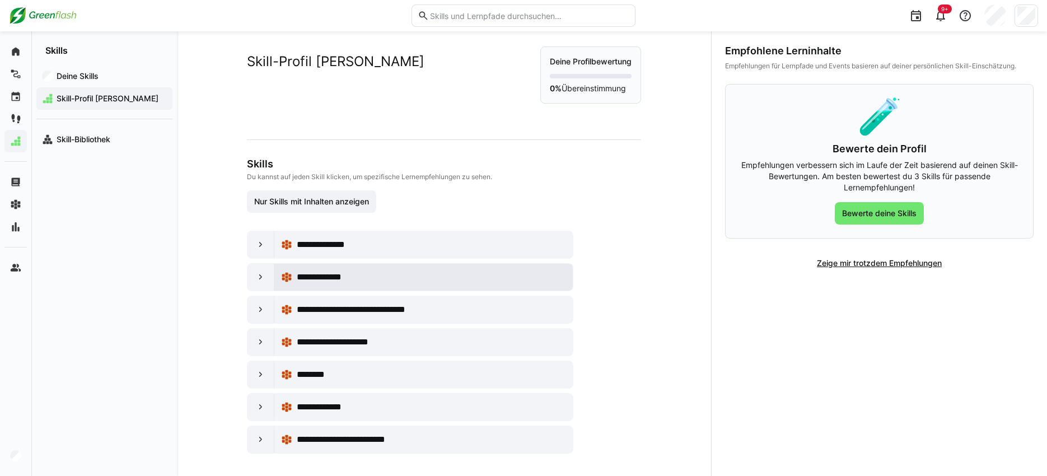
scroll to position [16, 0]
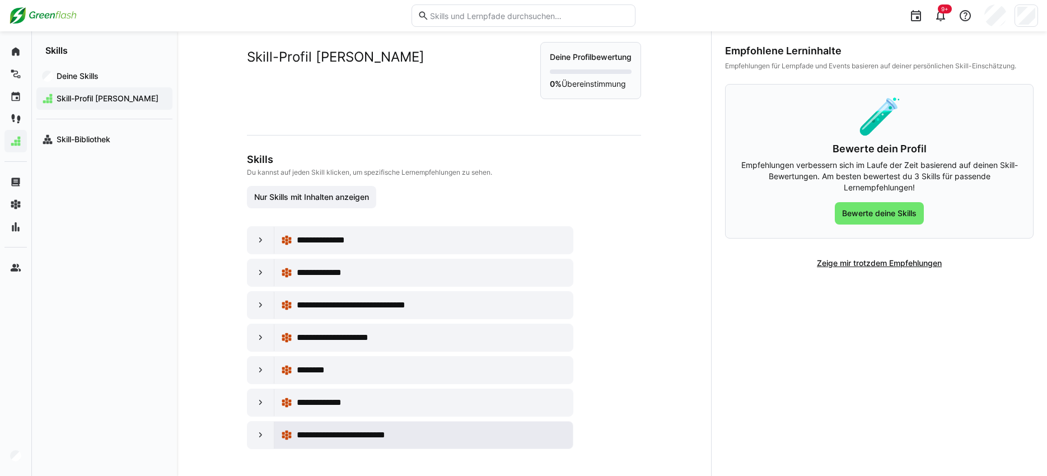
click at [372, 439] on span "**********" at bounding box center [355, 435] width 116 height 13
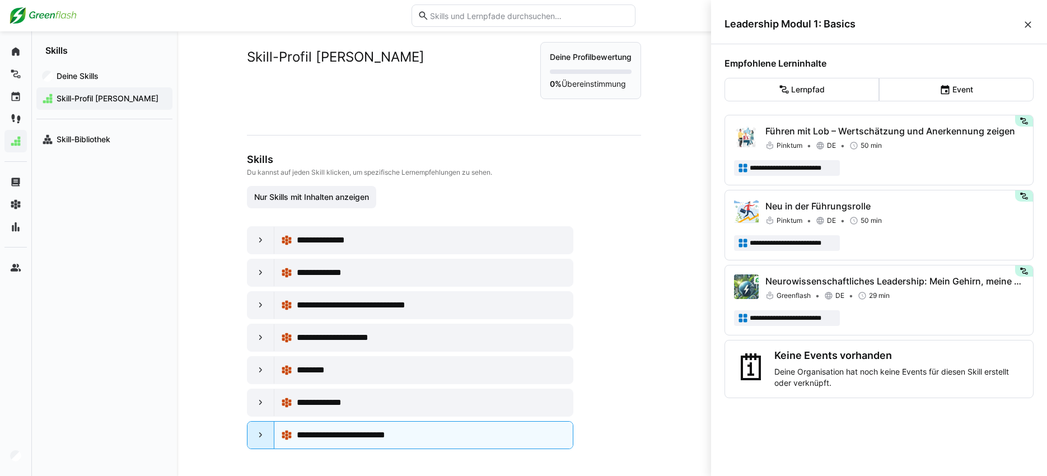
click at [261, 437] on eds-icon at bounding box center [260, 435] width 11 height 11
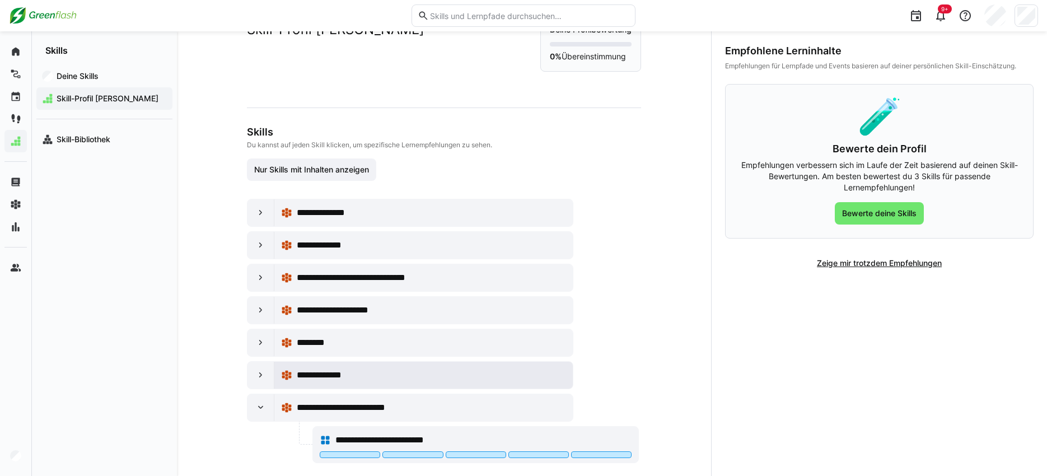
scroll to position [58, 0]
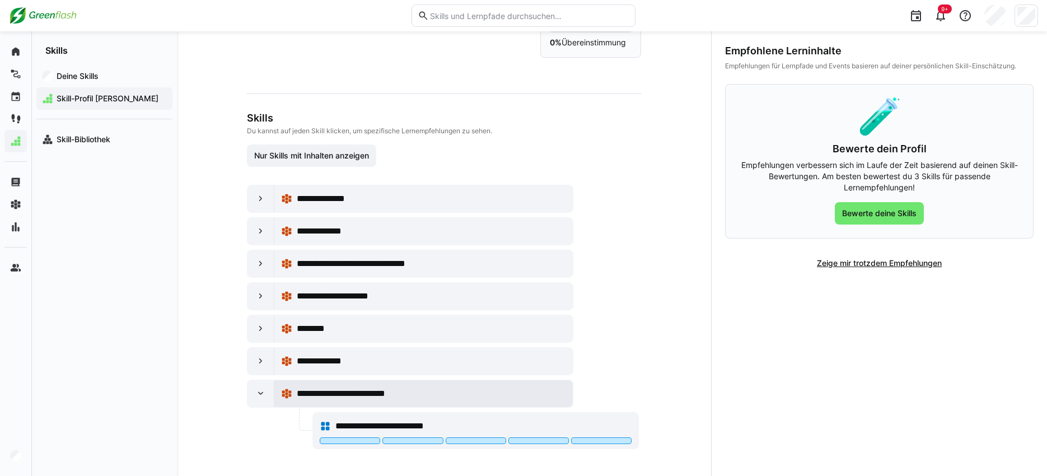
click at [333, 394] on span "**********" at bounding box center [355, 393] width 116 height 13
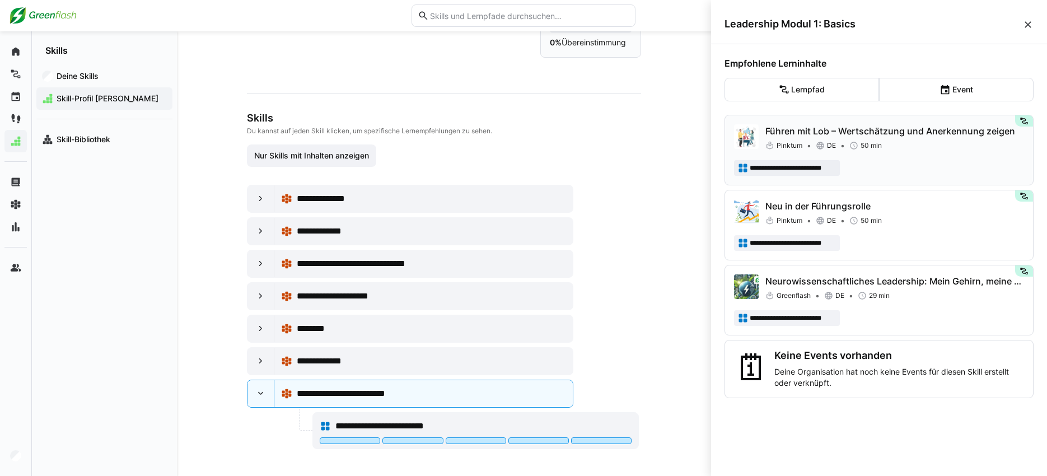
click at [850, 131] on p "Führen mit Lob – Wertschätzung und Anerkennung zeigen" at bounding box center [895, 130] width 259 height 13
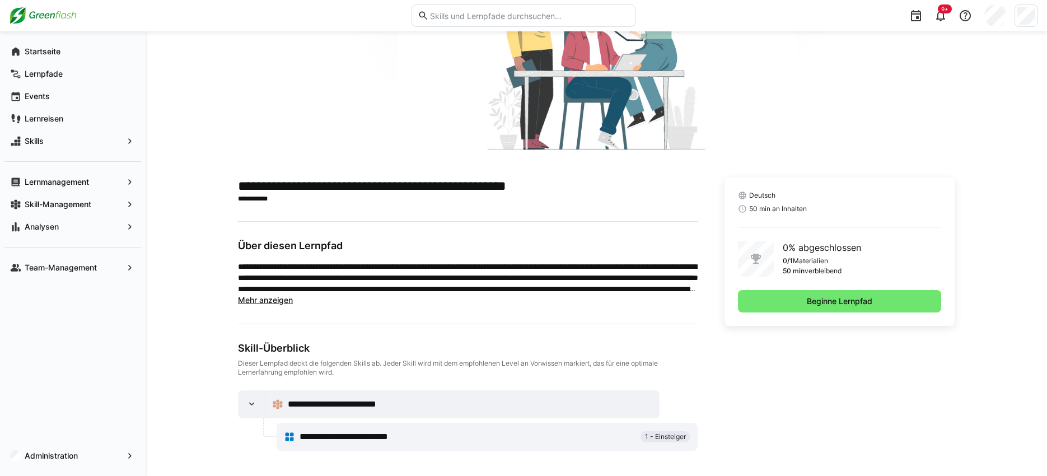
scroll to position [133, 0]
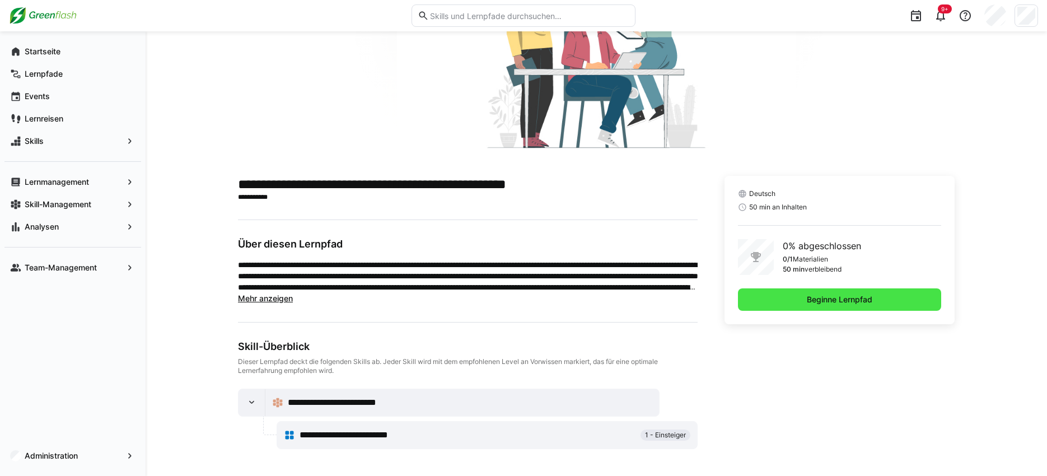
click at [812, 303] on span "Beginne Lernpfad" at bounding box center [839, 299] width 69 height 11
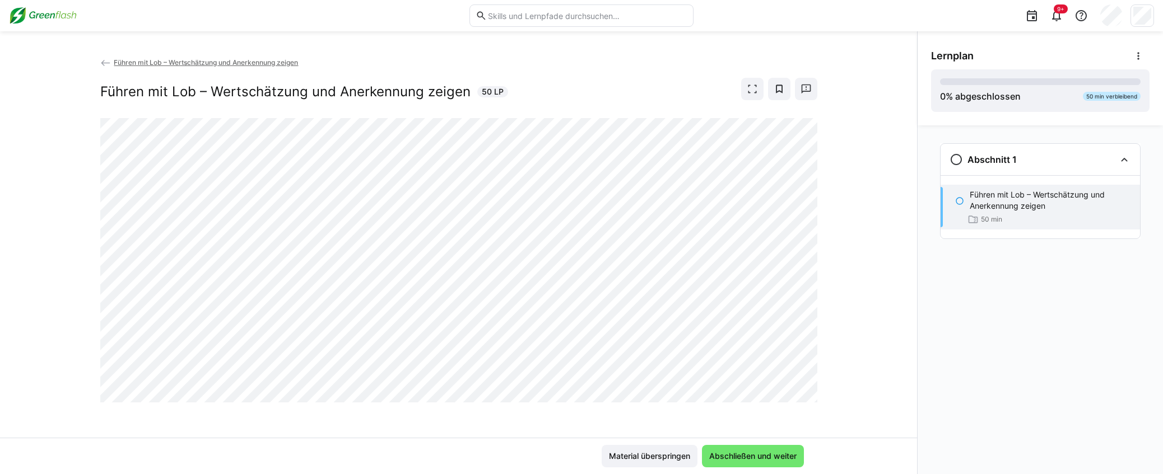
scroll to position [2, 0]
click at [669, 458] on span "Material überspringen" at bounding box center [649, 456] width 85 height 11
